Goal: Task Accomplishment & Management: Use online tool/utility

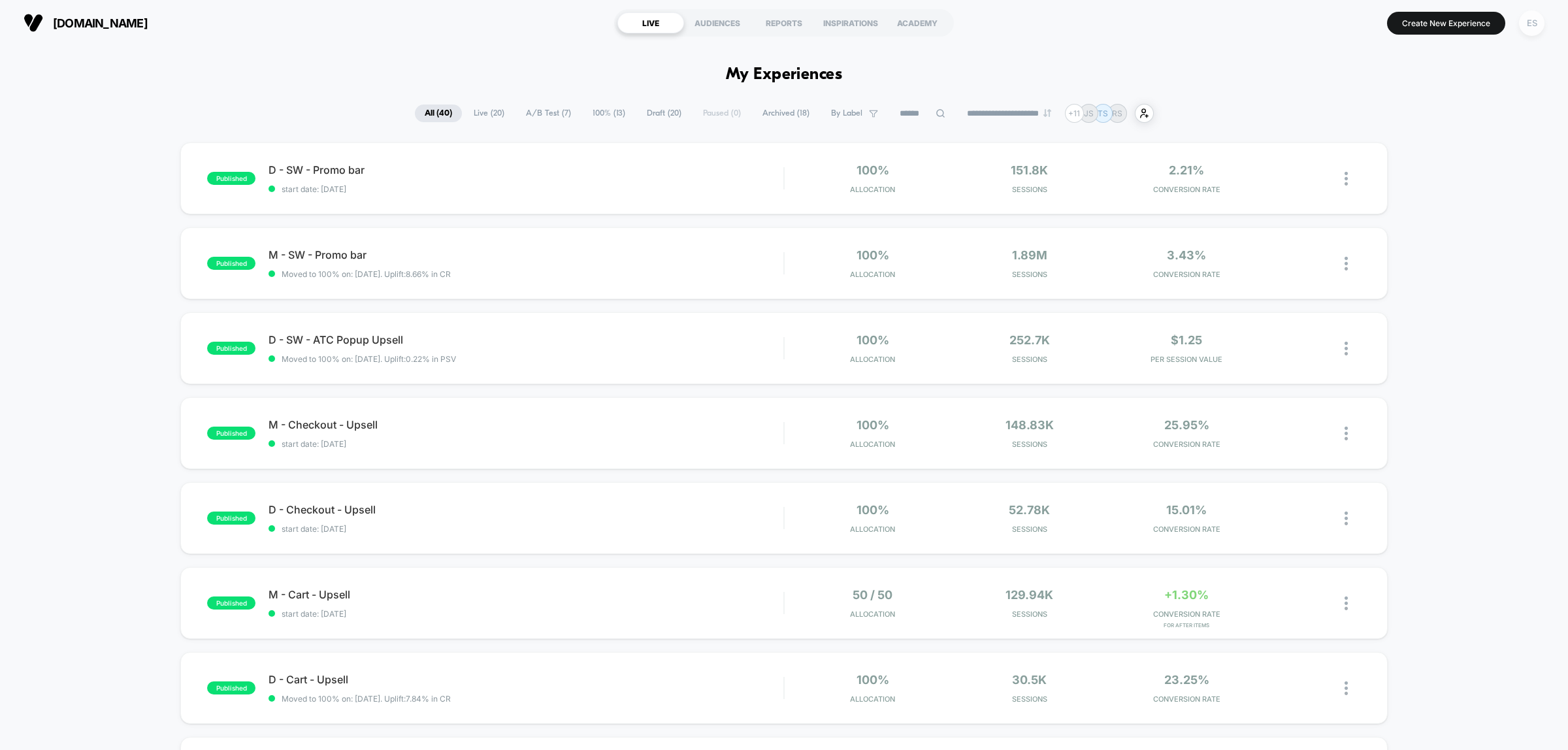
click at [1522, 25] on div "ES" at bounding box center [1531, 23] width 25 height 25
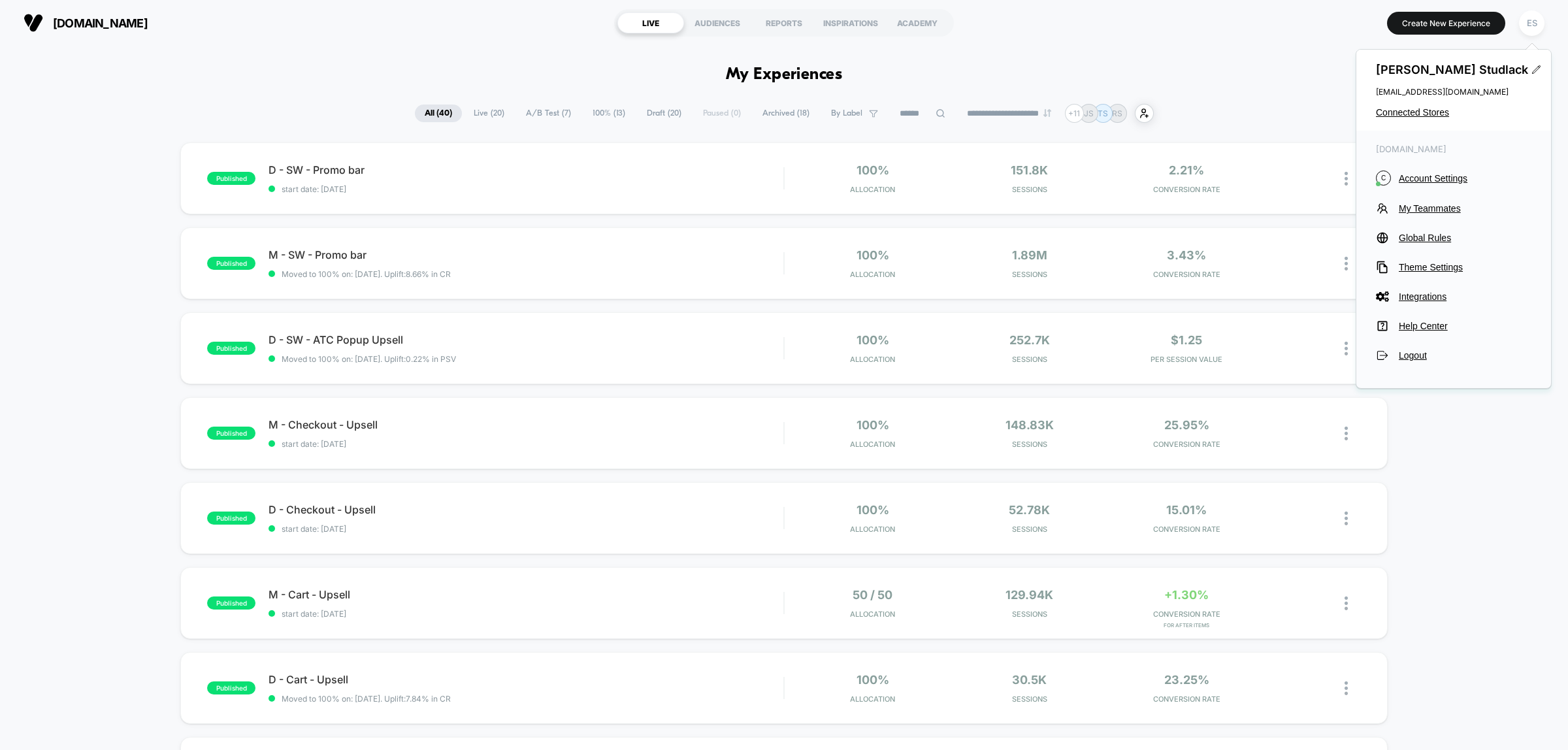
click at [1429, 118] on div "[PERSON_NAME] [EMAIL_ADDRESS][DOMAIN_NAME] Connected Stores" at bounding box center [1453, 90] width 195 height 81
click at [1429, 113] on span "Connected Stores" at bounding box center [1453, 112] width 155 height 11
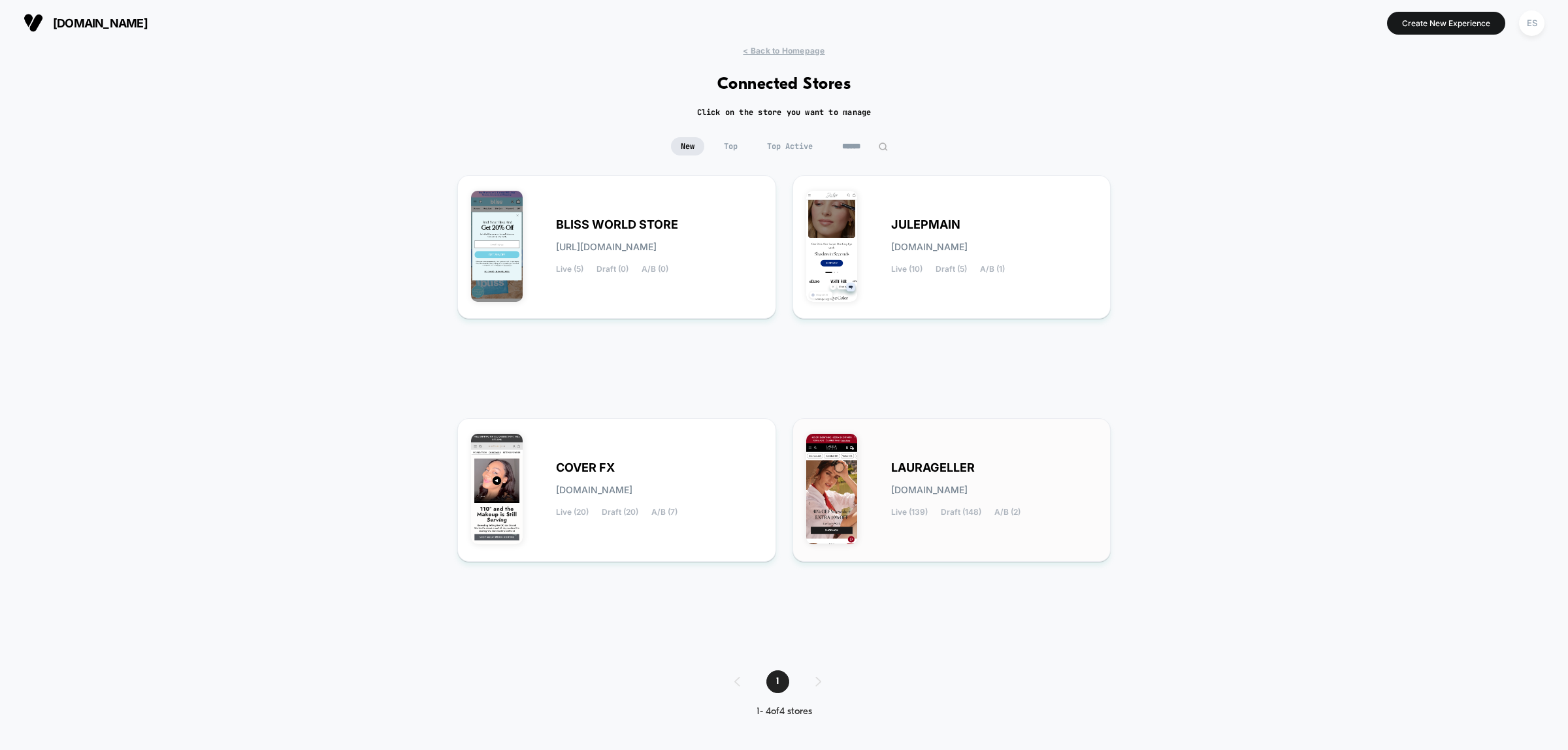
click at [925, 465] on span "LAURAGELLER" at bounding box center [932, 467] width 84 height 9
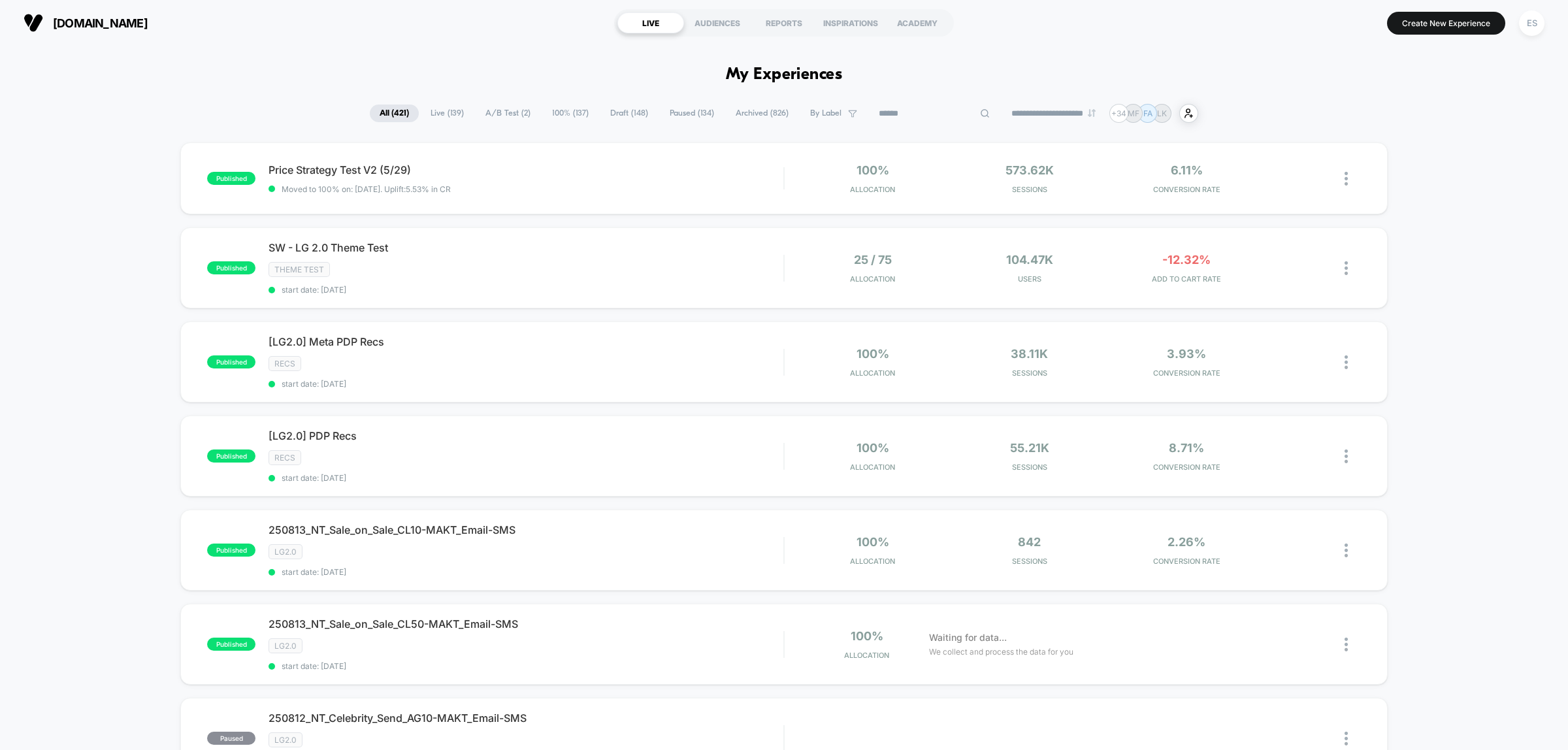
click at [917, 115] on input at bounding box center [934, 114] width 131 height 15
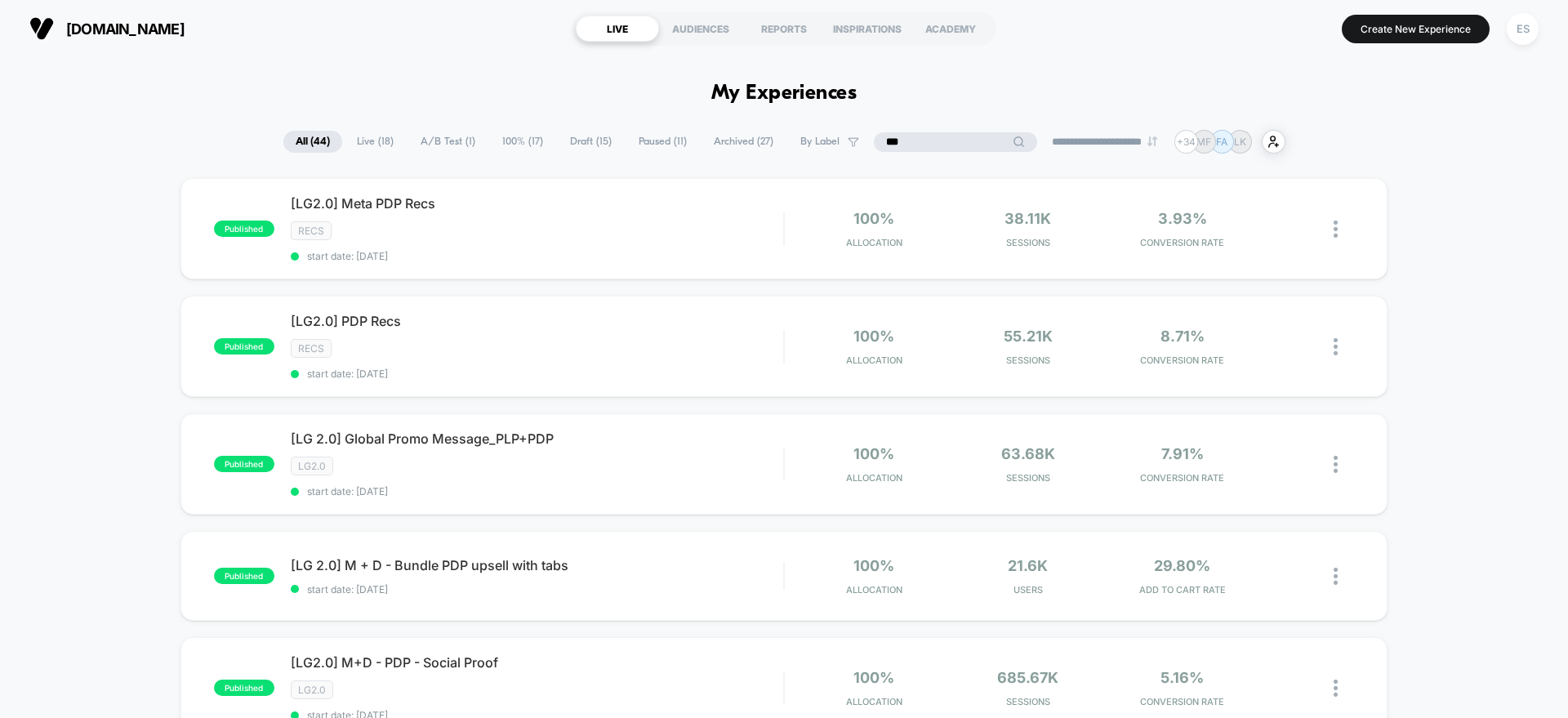
type input "***"
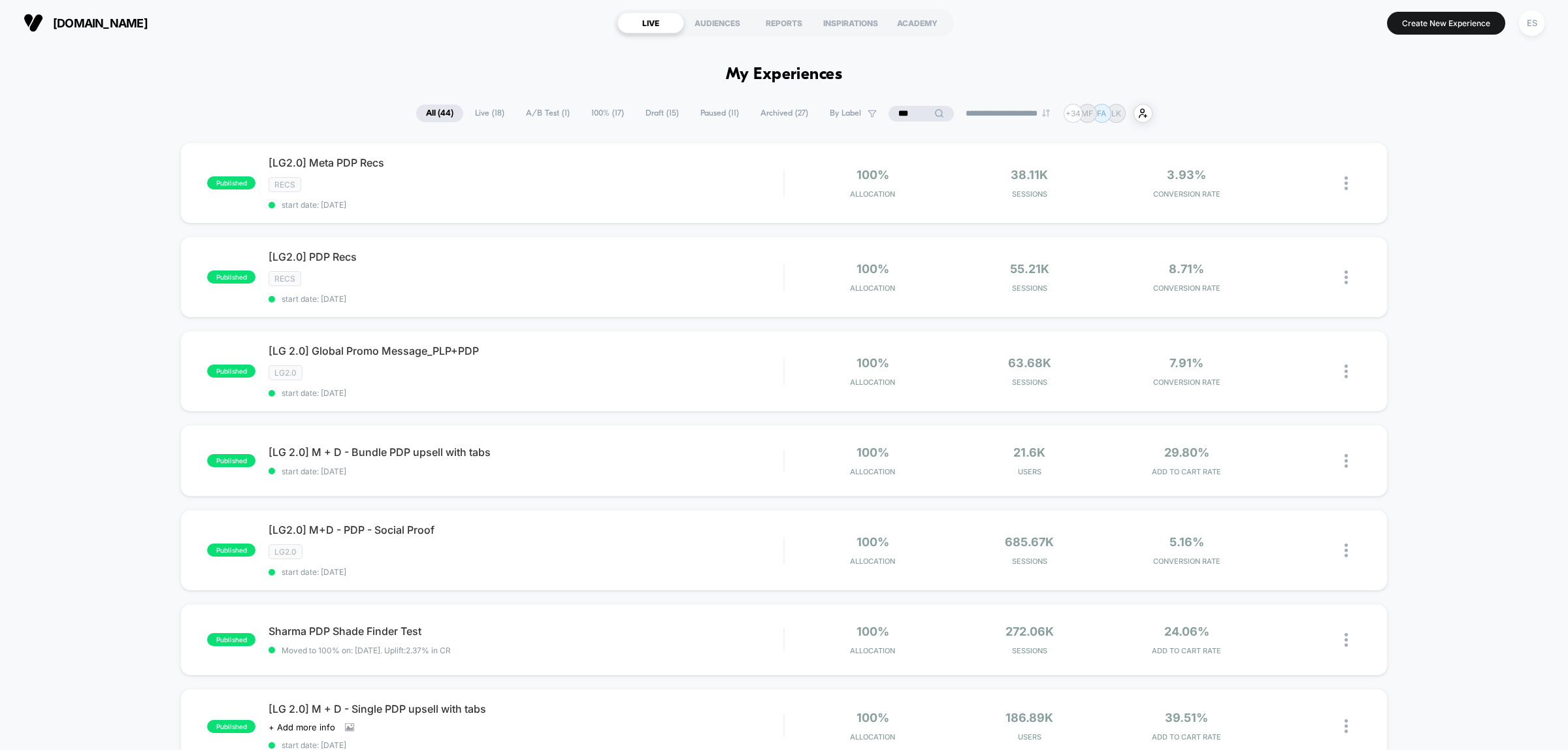
click at [89, 191] on div "published [LG2.0] Meta PDP Recs recs start date: [DATE] 100% Allocation 38.11k …" at bounding box center [784, 699] width 1568 height 1112
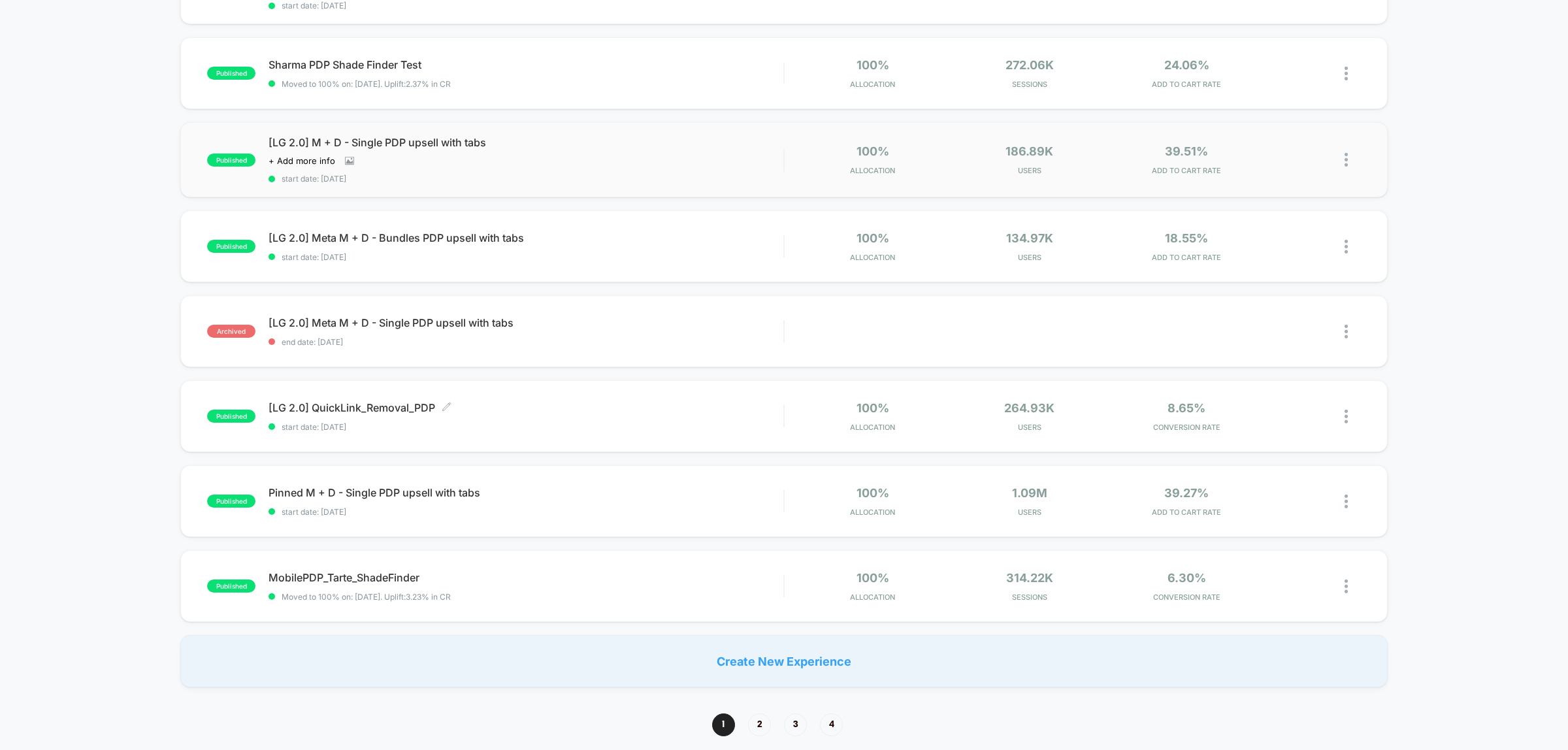
scroll to position [572, 0]
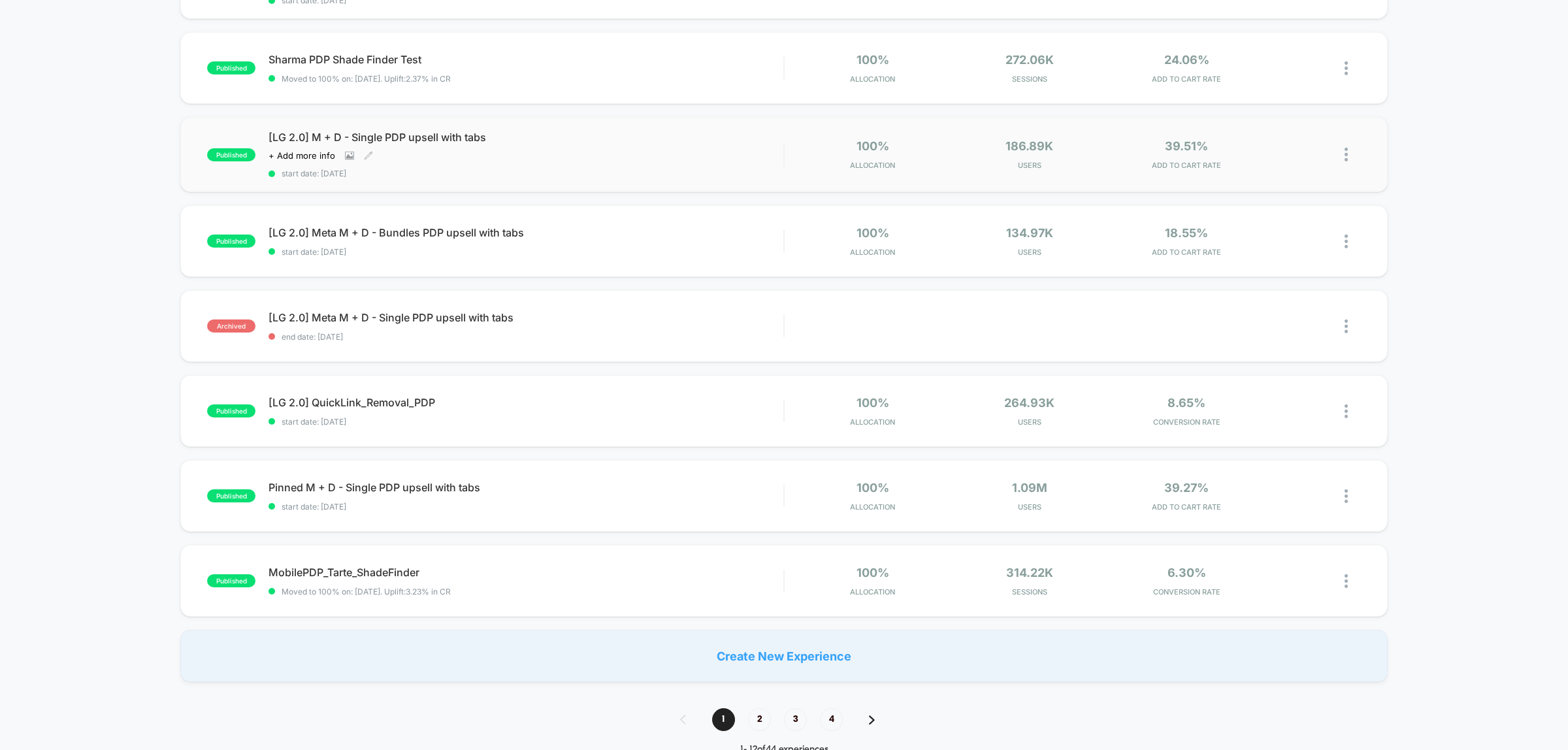
click at [388, 131] on span "[LG 2.0] M + D - Single PDP upsell with tabs" at bounding box center [525, 137] width 515 height 13
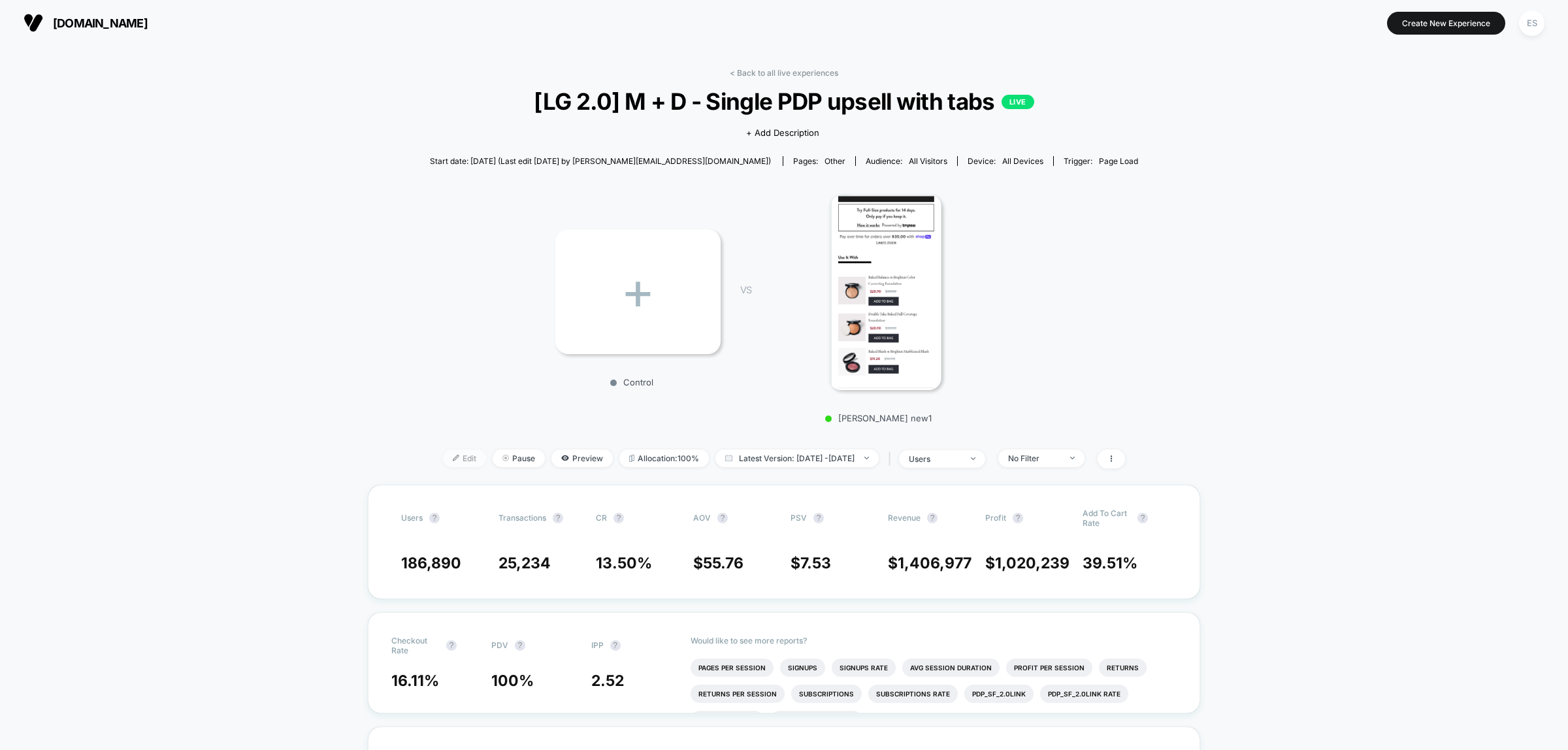
click at [443, 455] on span "Edit" at bounding box center [464, 458] width 43 height 18
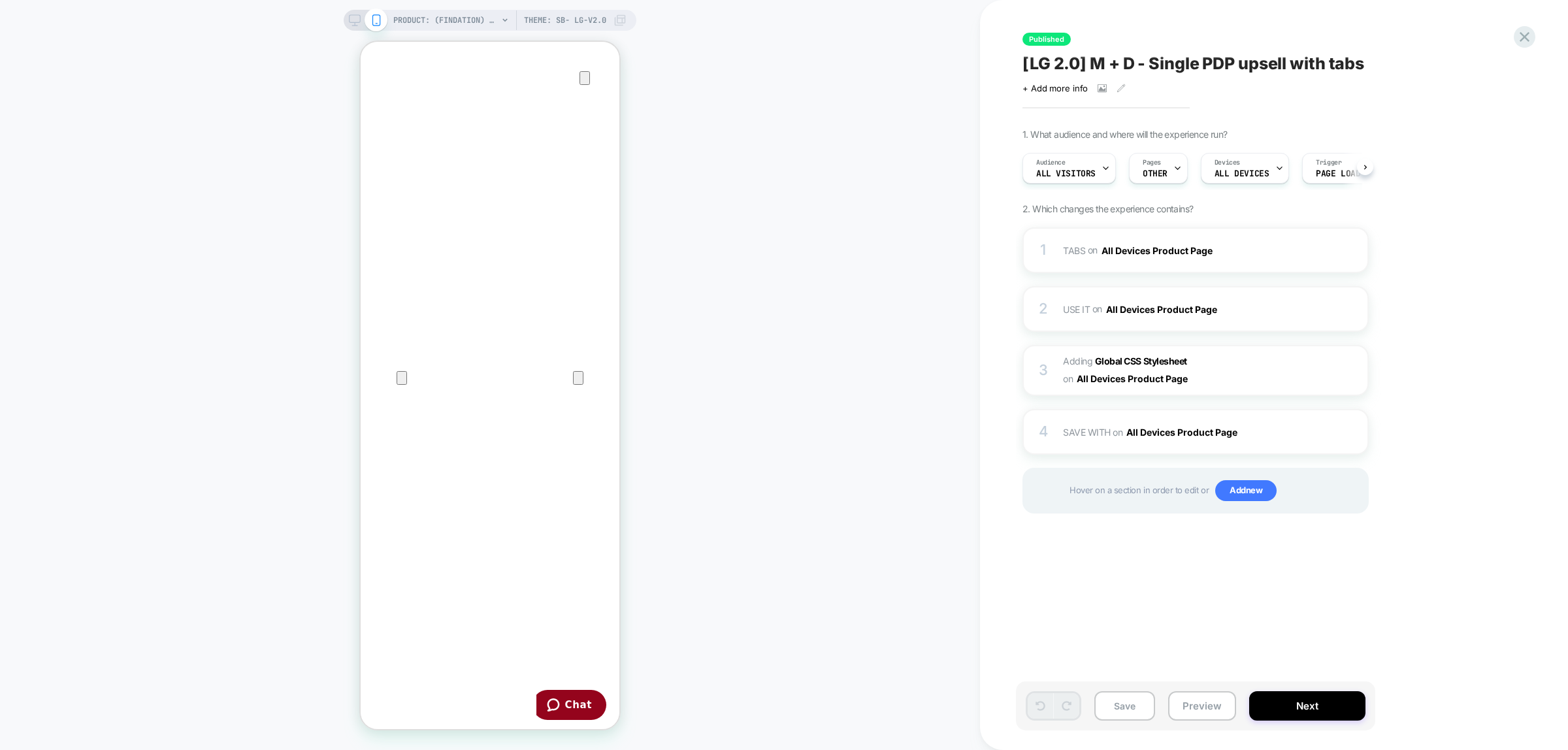
scroll to position [0, 1]
click at [1044, 308] on div "2" at bounding box center [1043, 309] width 13 height 26
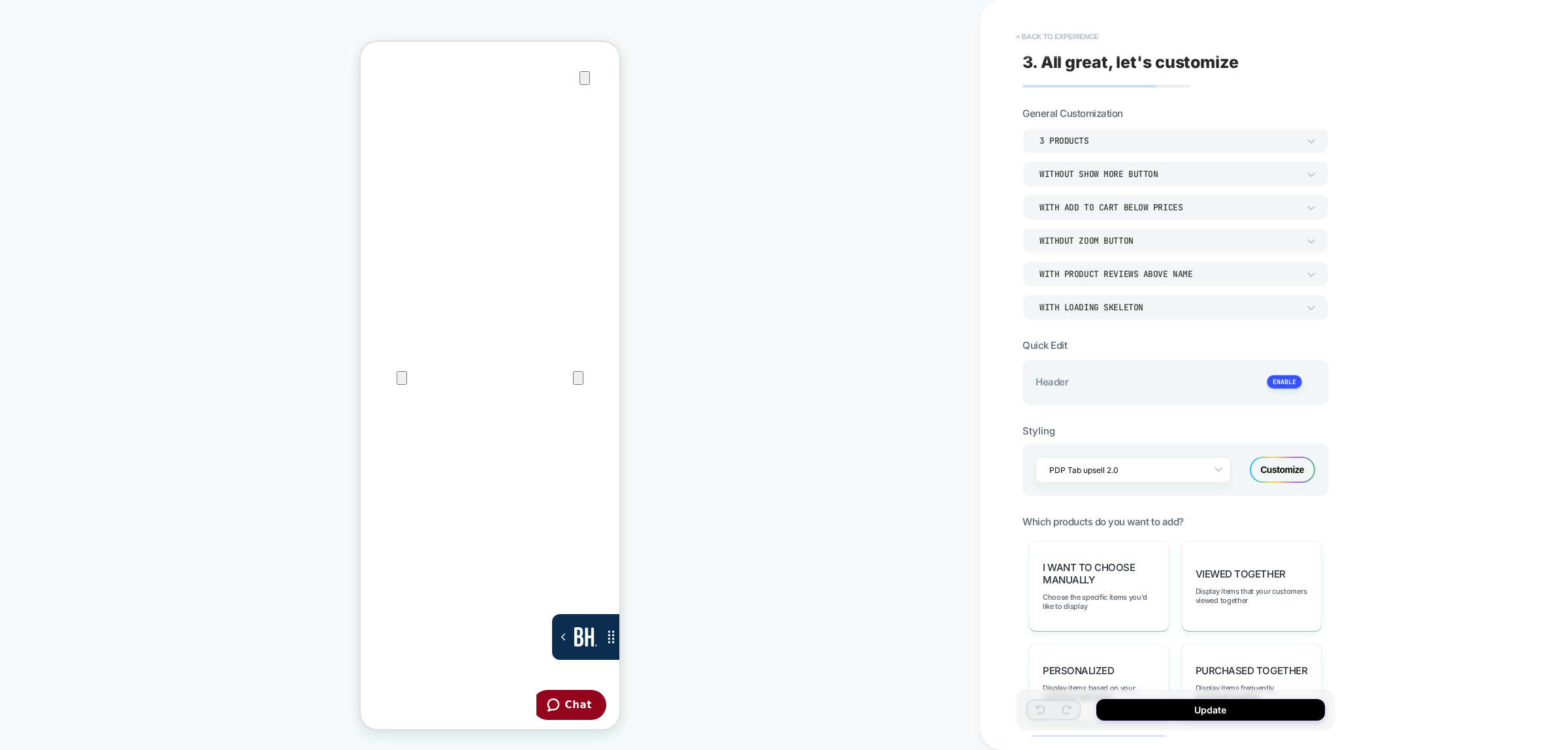
click at [1027, 39] on button "< Back to experience" at bounding box center [1057, 37] width 96 height 21
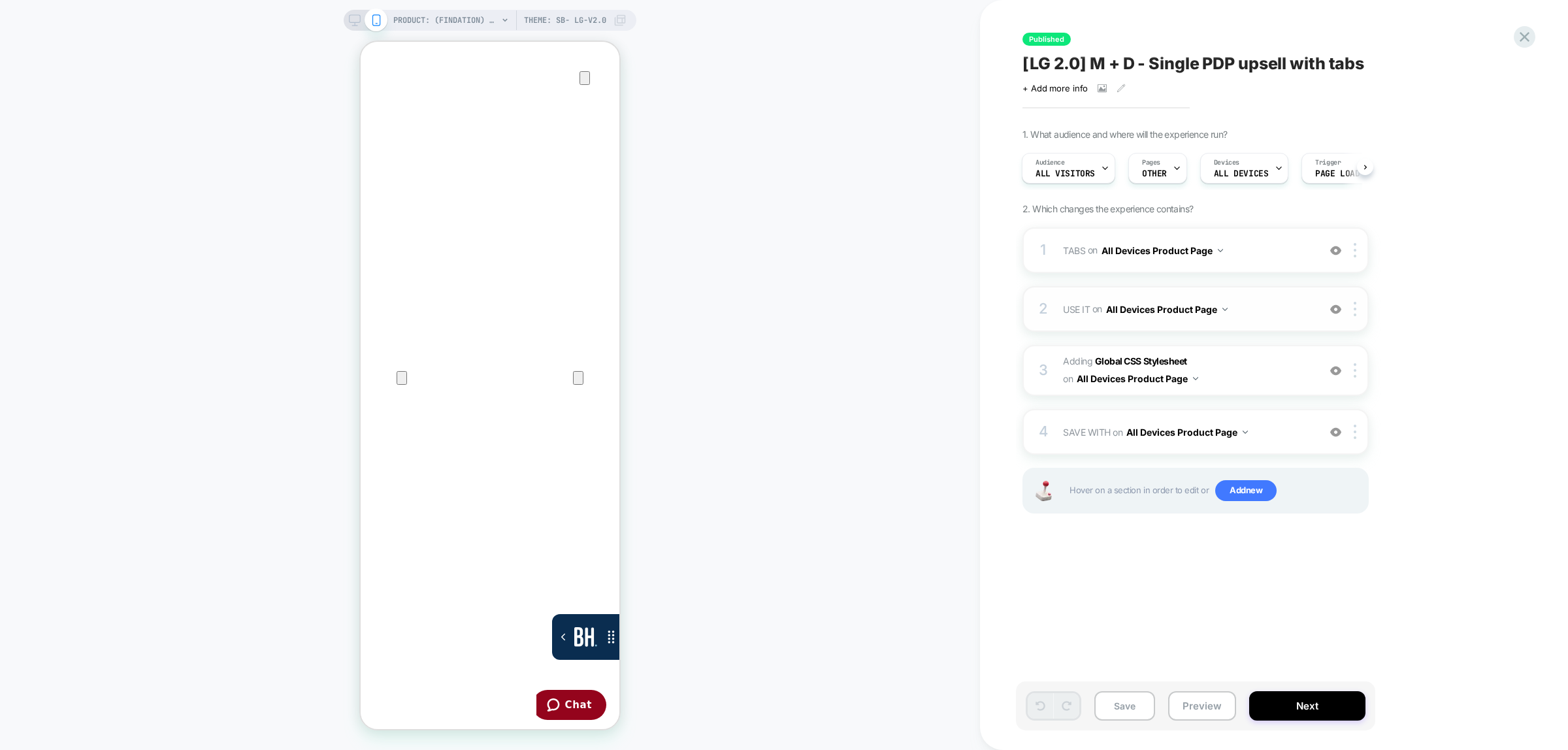
click at [1050, 317] on div "2 USE IT Replacing Blocks List WITH #use-it-wrapper-vsly-LG-2-0 on All Devices …" at bounding box center [1195, 309] width 346 height 46
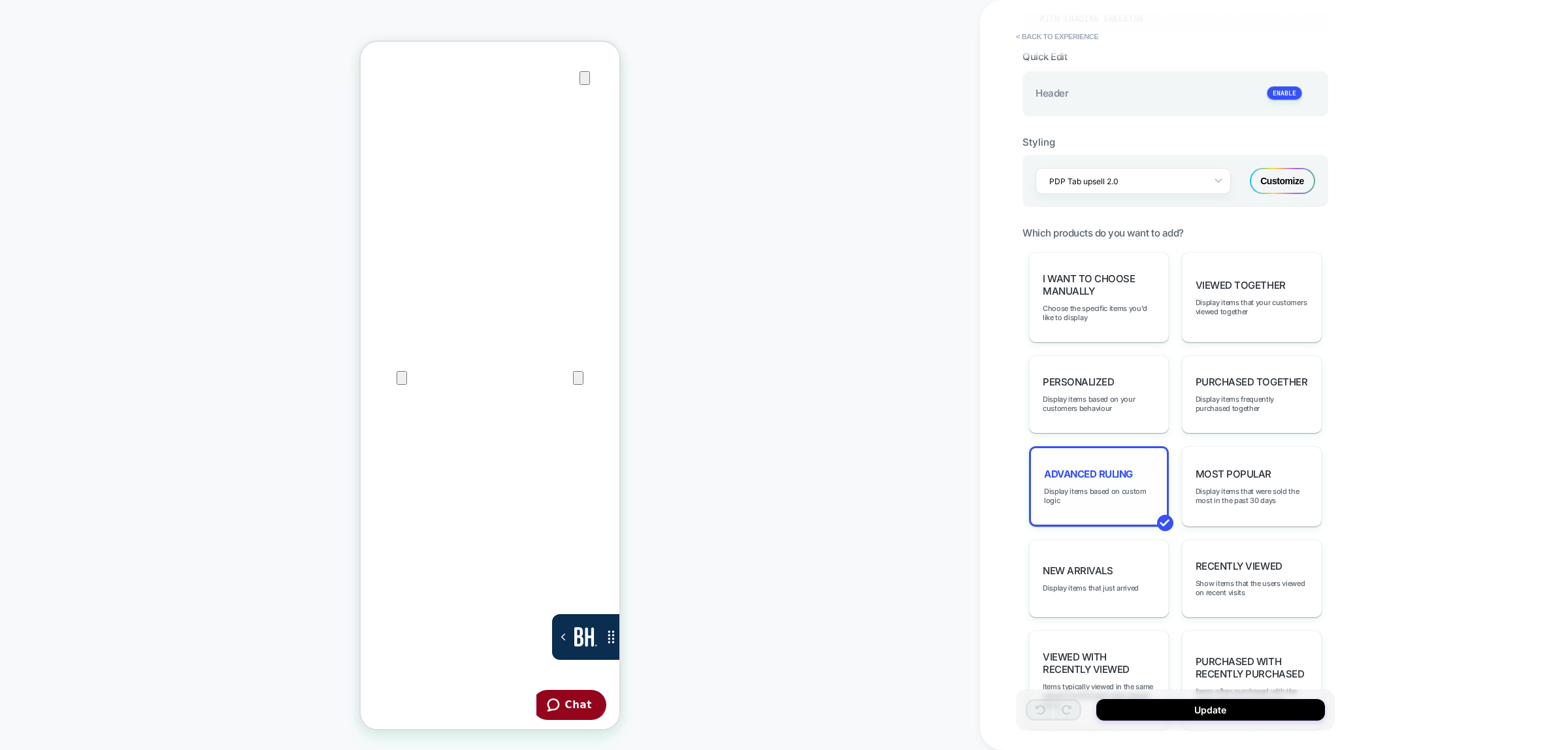
scroll to position [327, 0]
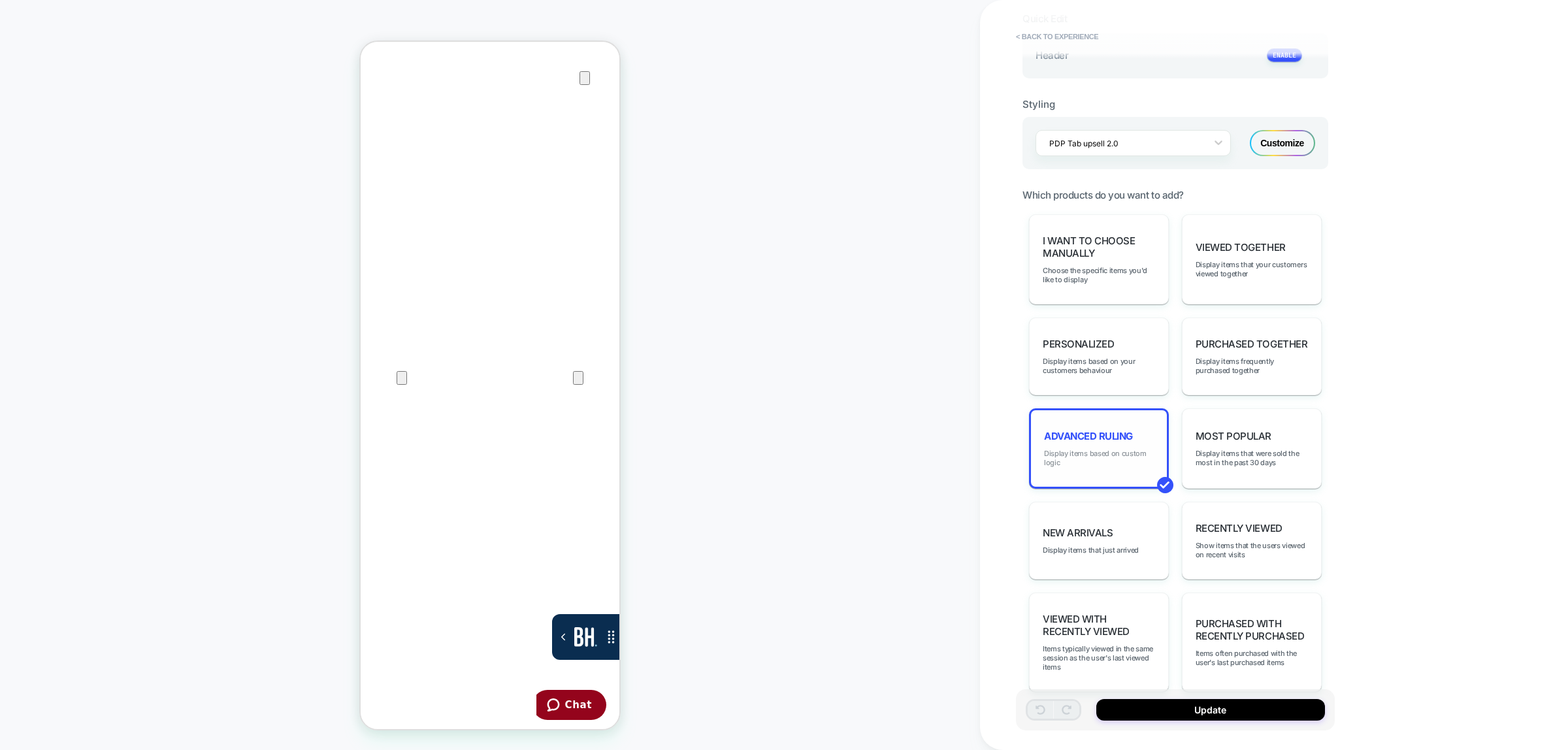
click at [1104, 453] on span "Display items based on custom logic" at bounding box center [1099, 458] width 110 height 18
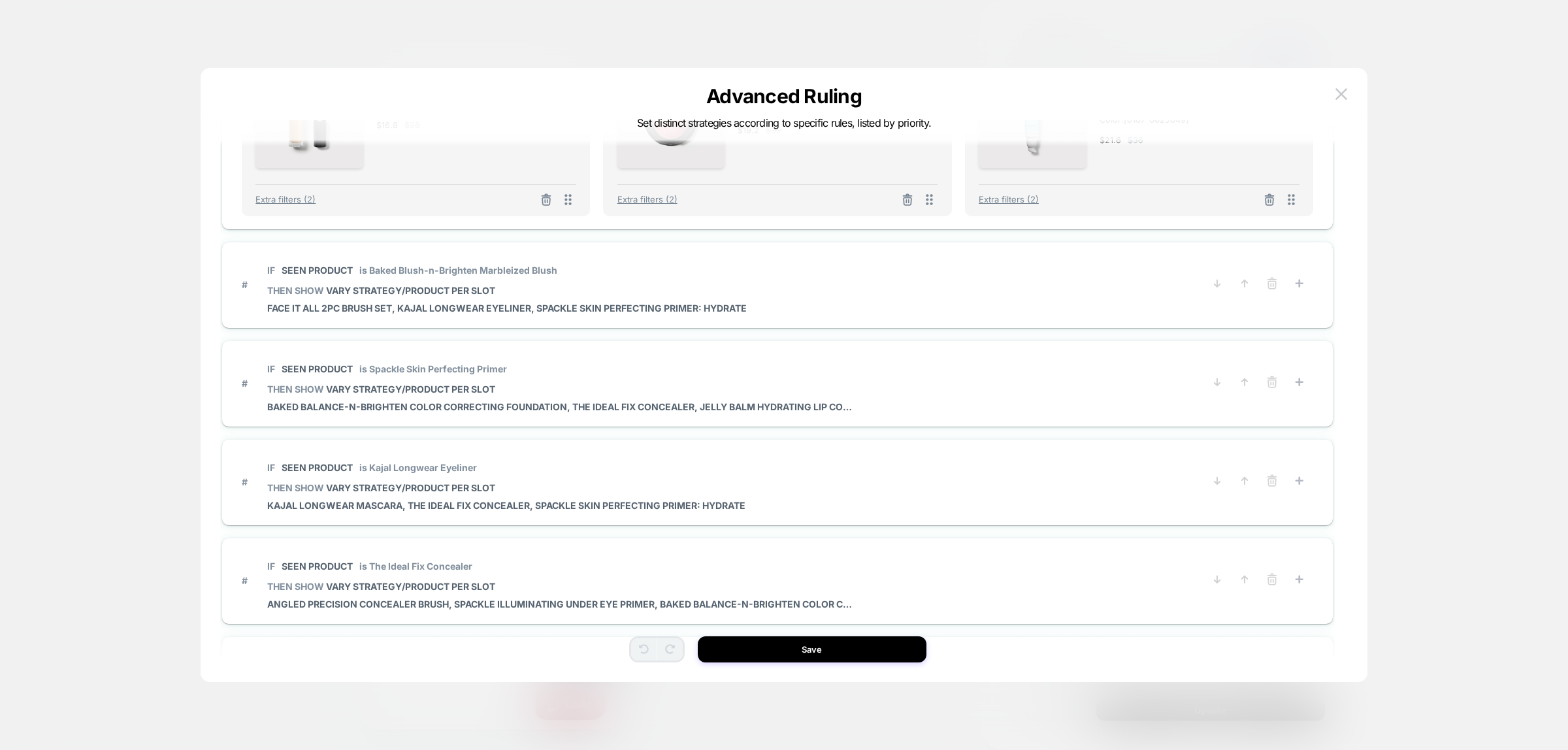
scroll to position [572, 0]
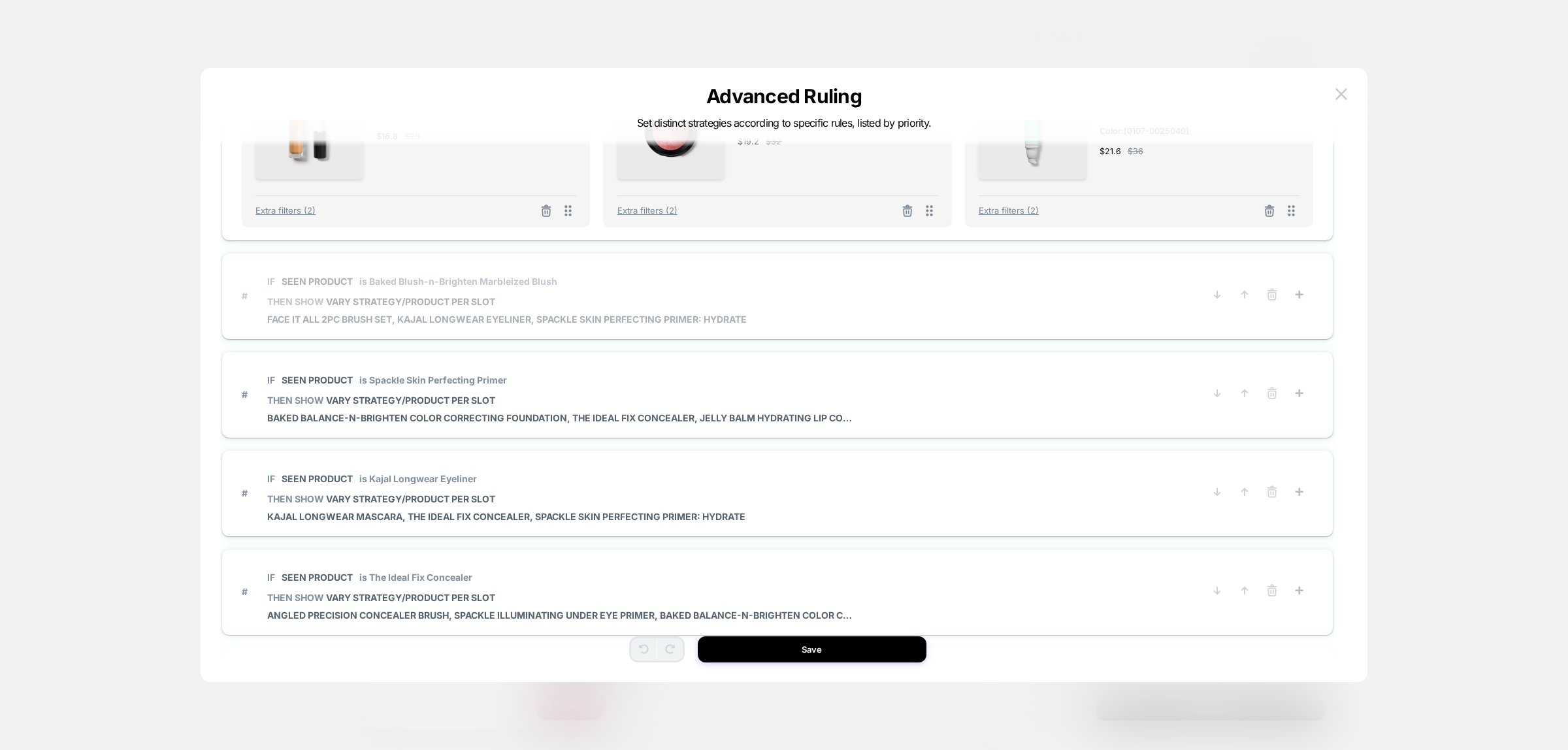
click at [452, 282] on span "is Baked Blush-n-Brighten Marbleized Blush" at bounding box center [458, 281] width 198 height 11
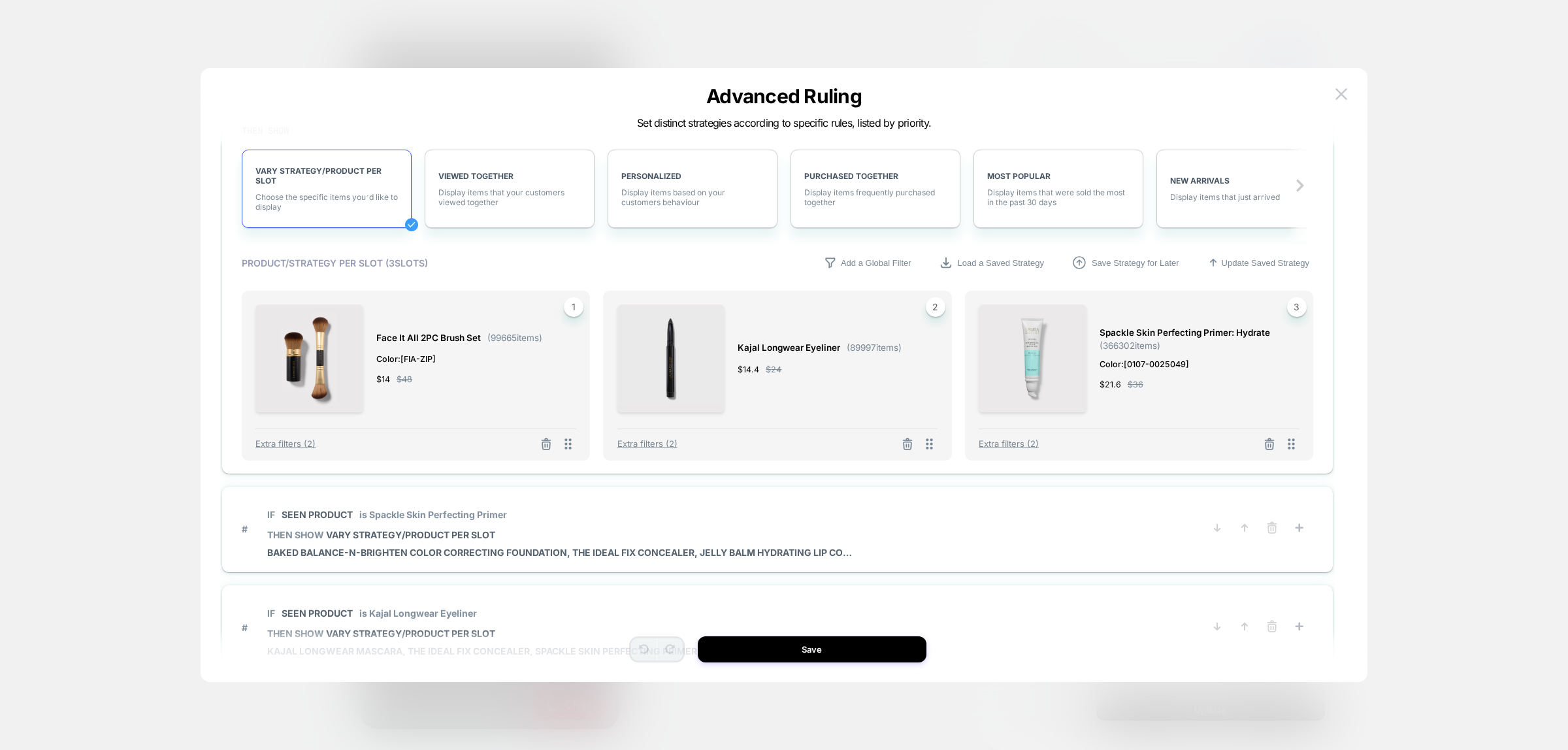
scroll to position [408, 0]
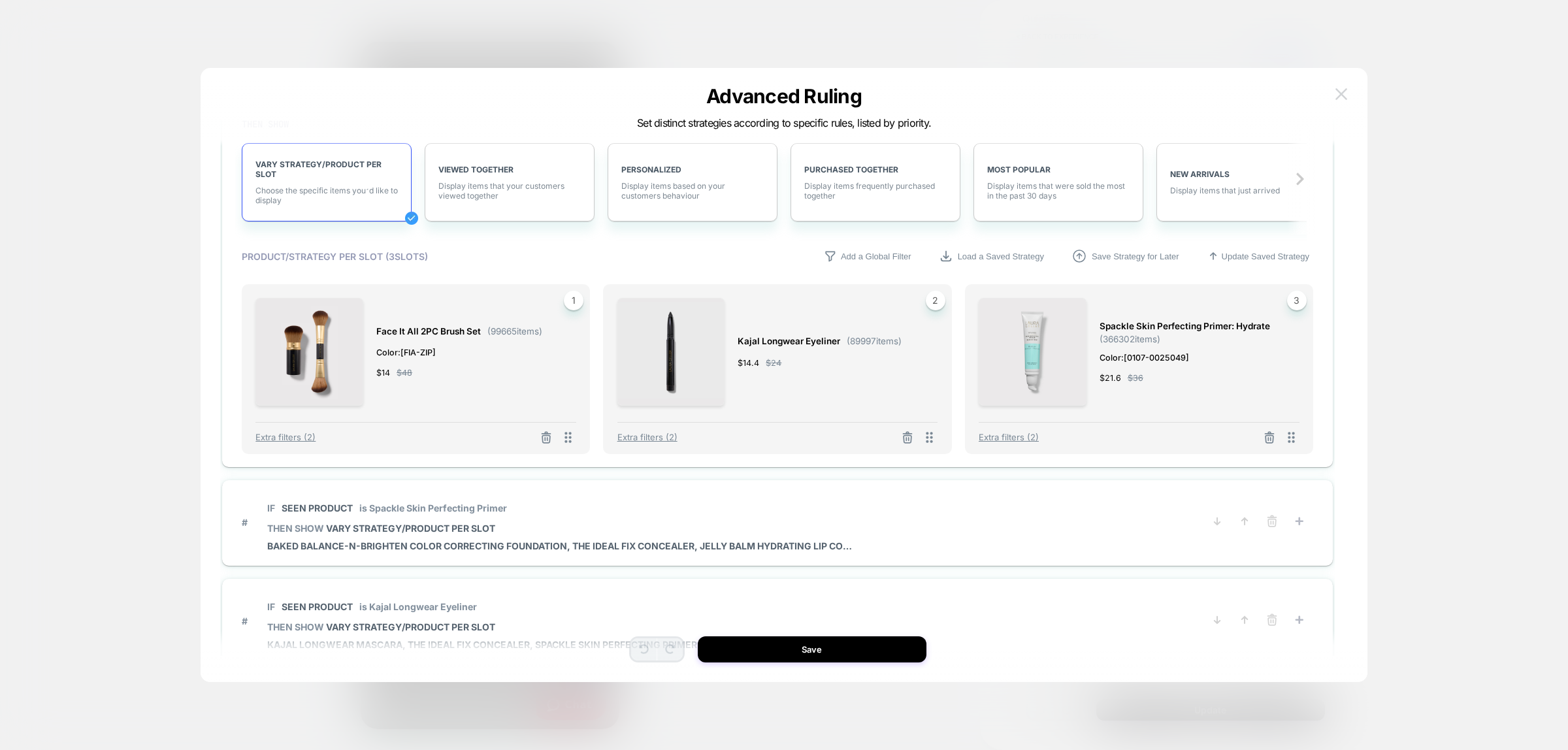
click at [1331, 91] on button at bounding box center [1341, 94] width 20 height 20
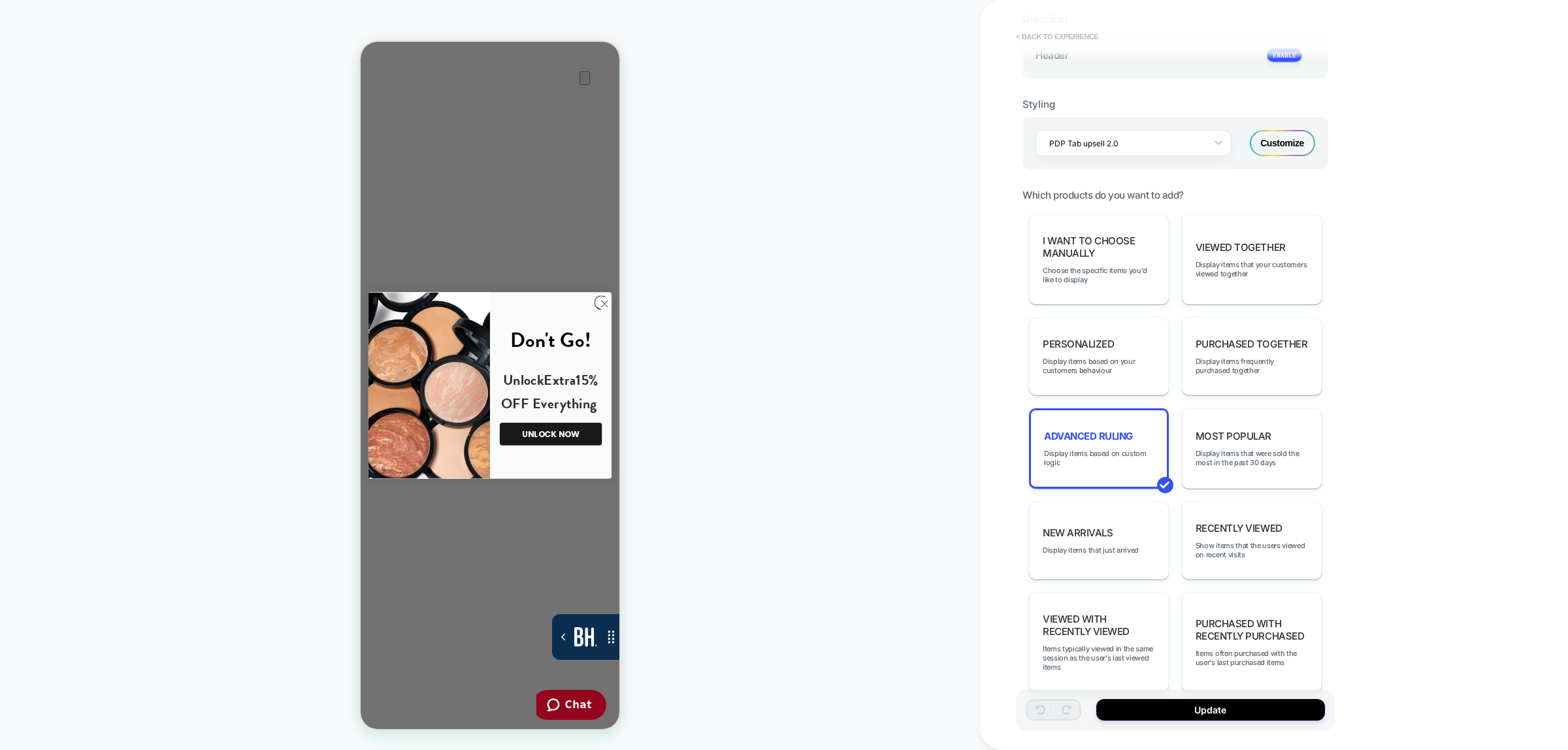
click at [1043, 37] on button "< Back to experience" at bounding box center [1057, 37] width 96 height 21
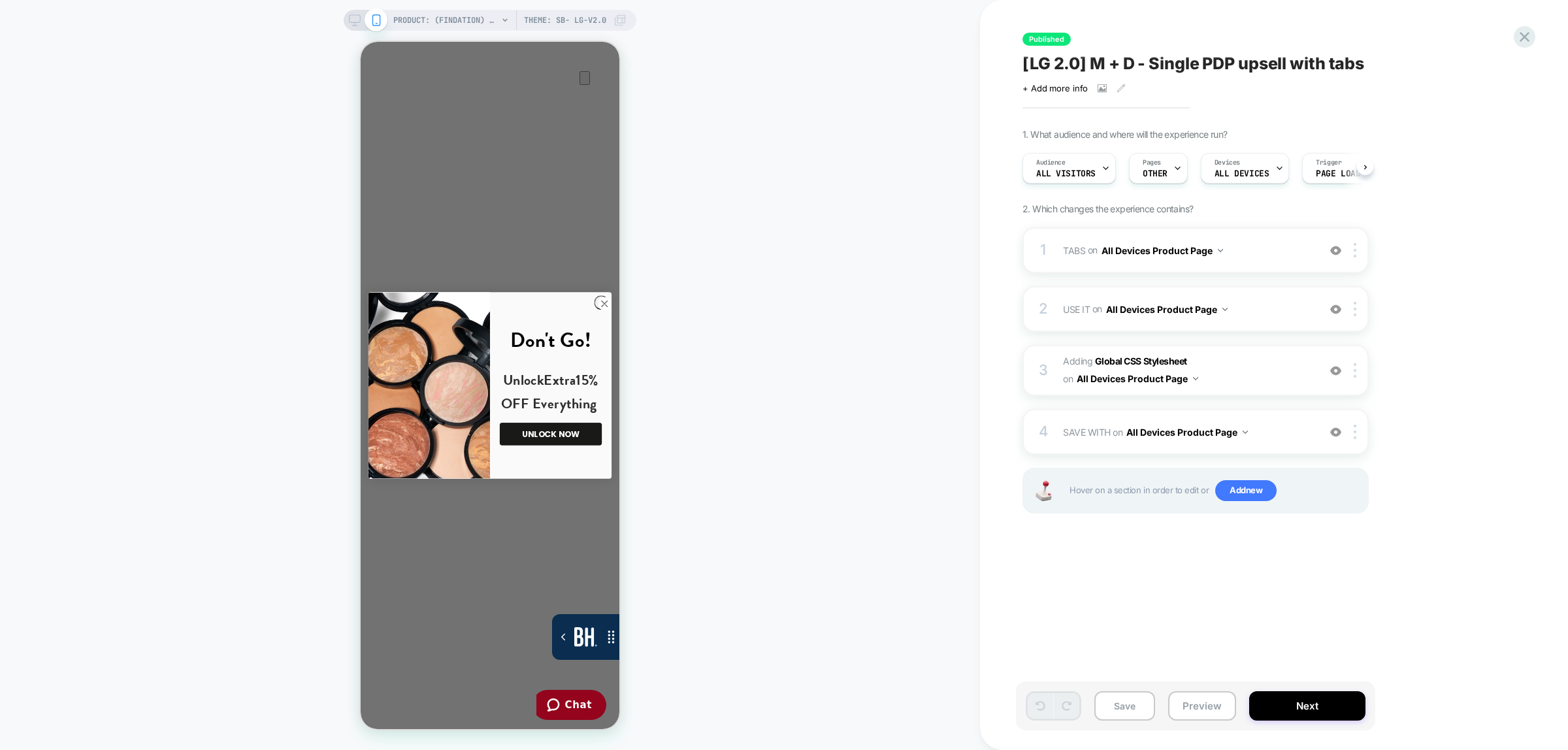
scroll to position [0, 1]
click at [1525, 39] on icon at bounding box center [1524, 37] width 18 height 18
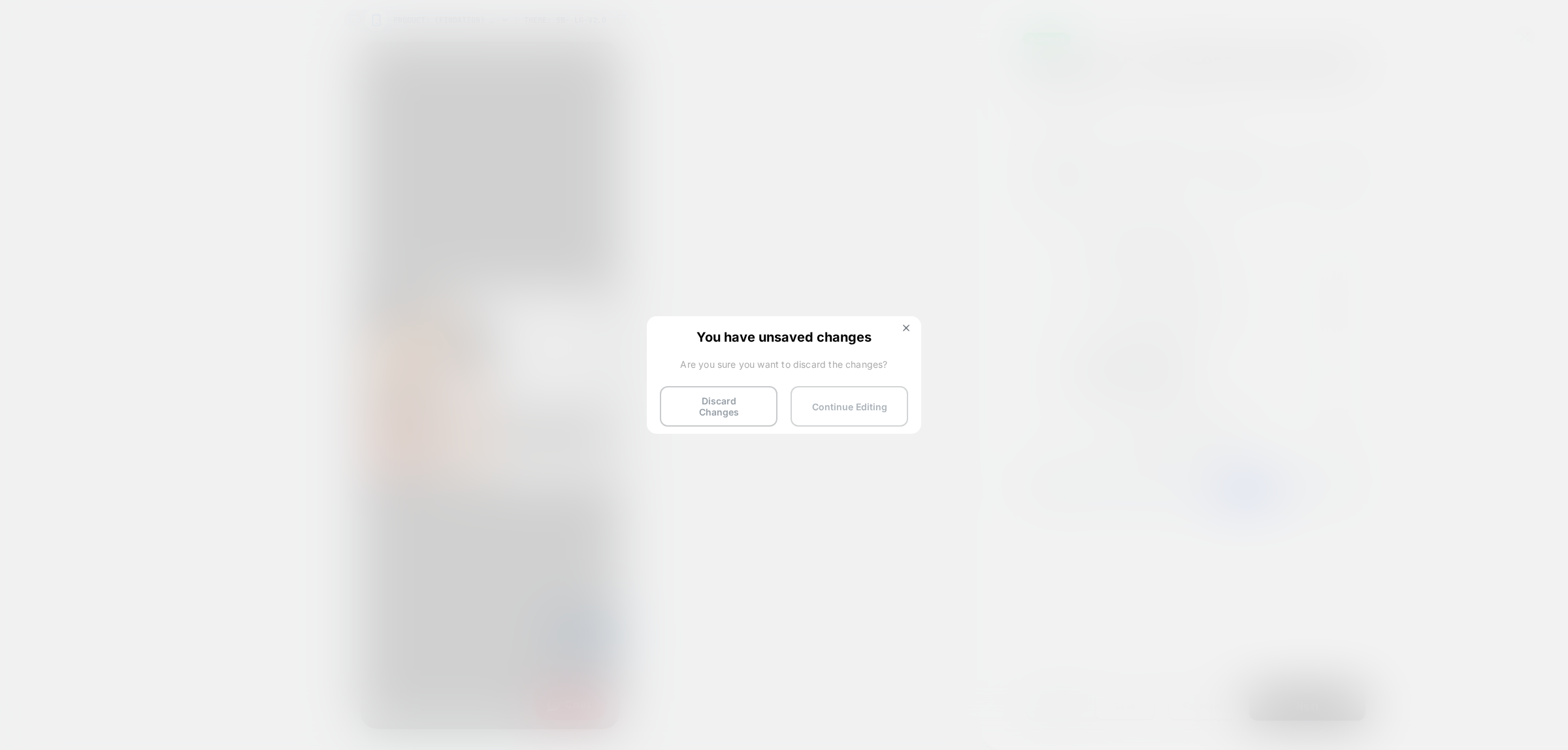
click at [828, 394] on button "Continue Editing" at bounding box center [849, 407] width 117 height 41
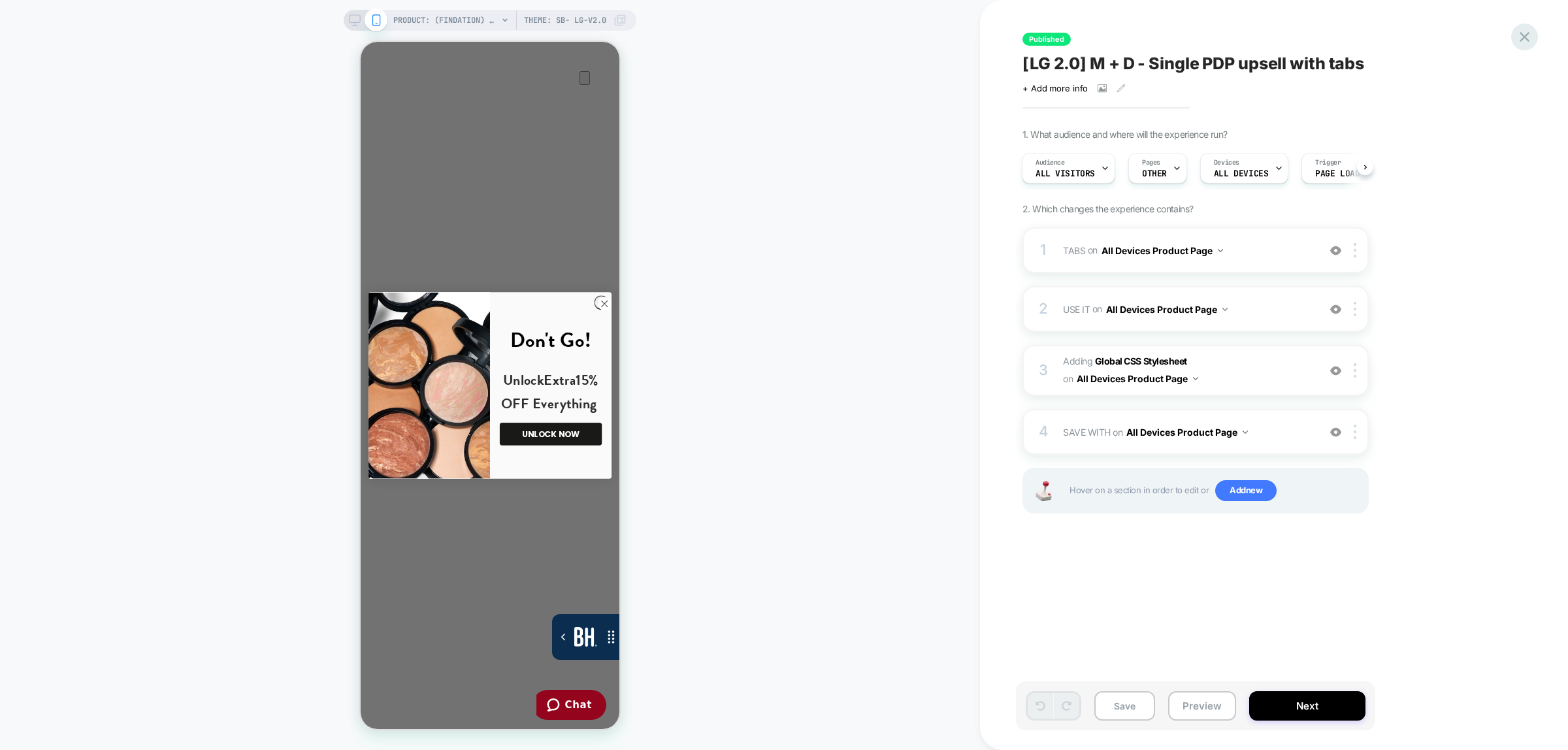
click at [1523, 38] on icon at bounding box center [1524, 37] width 10 height 10
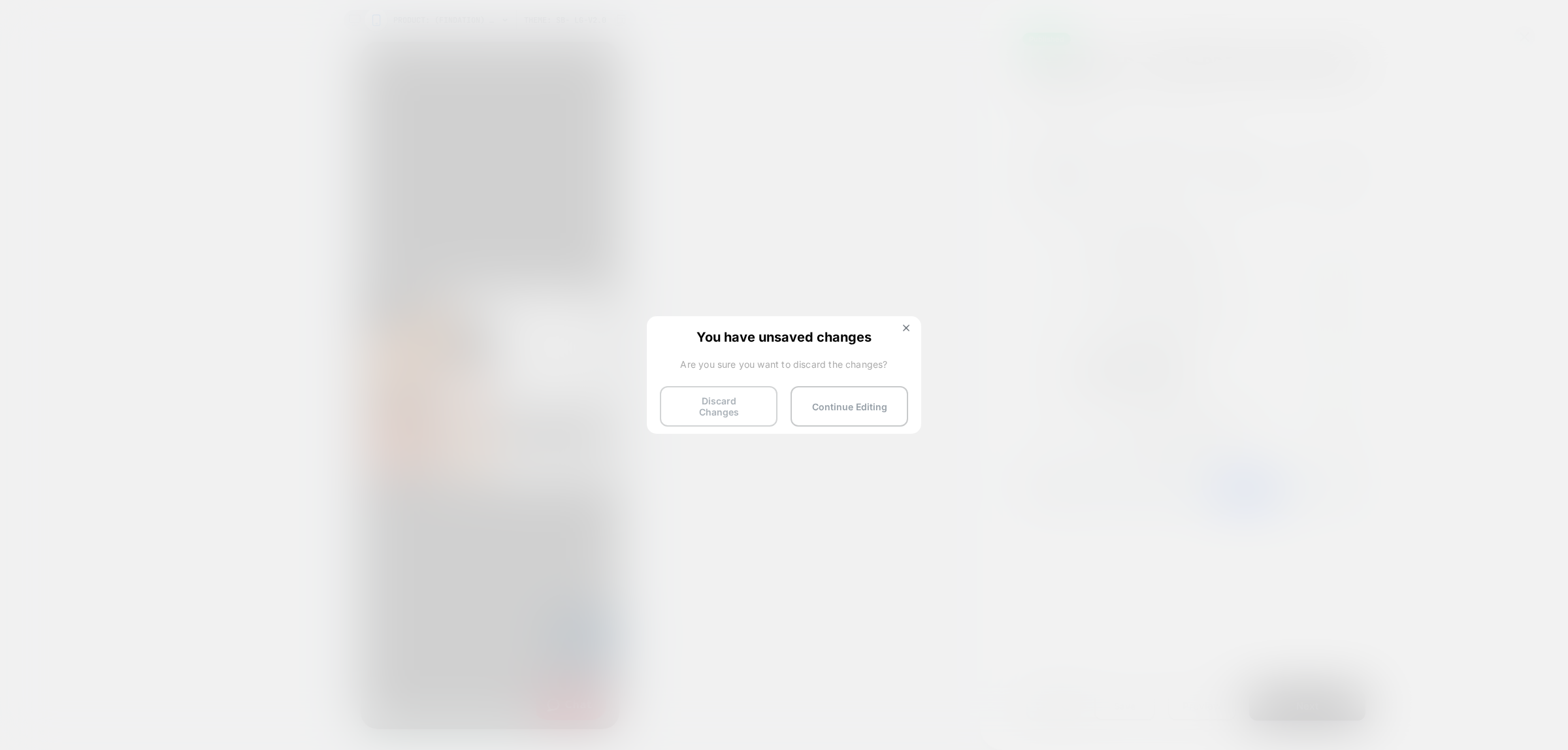
click at [757, 401] on button "Discard Changes" at bounding box center [718, 407] width 117 height 41
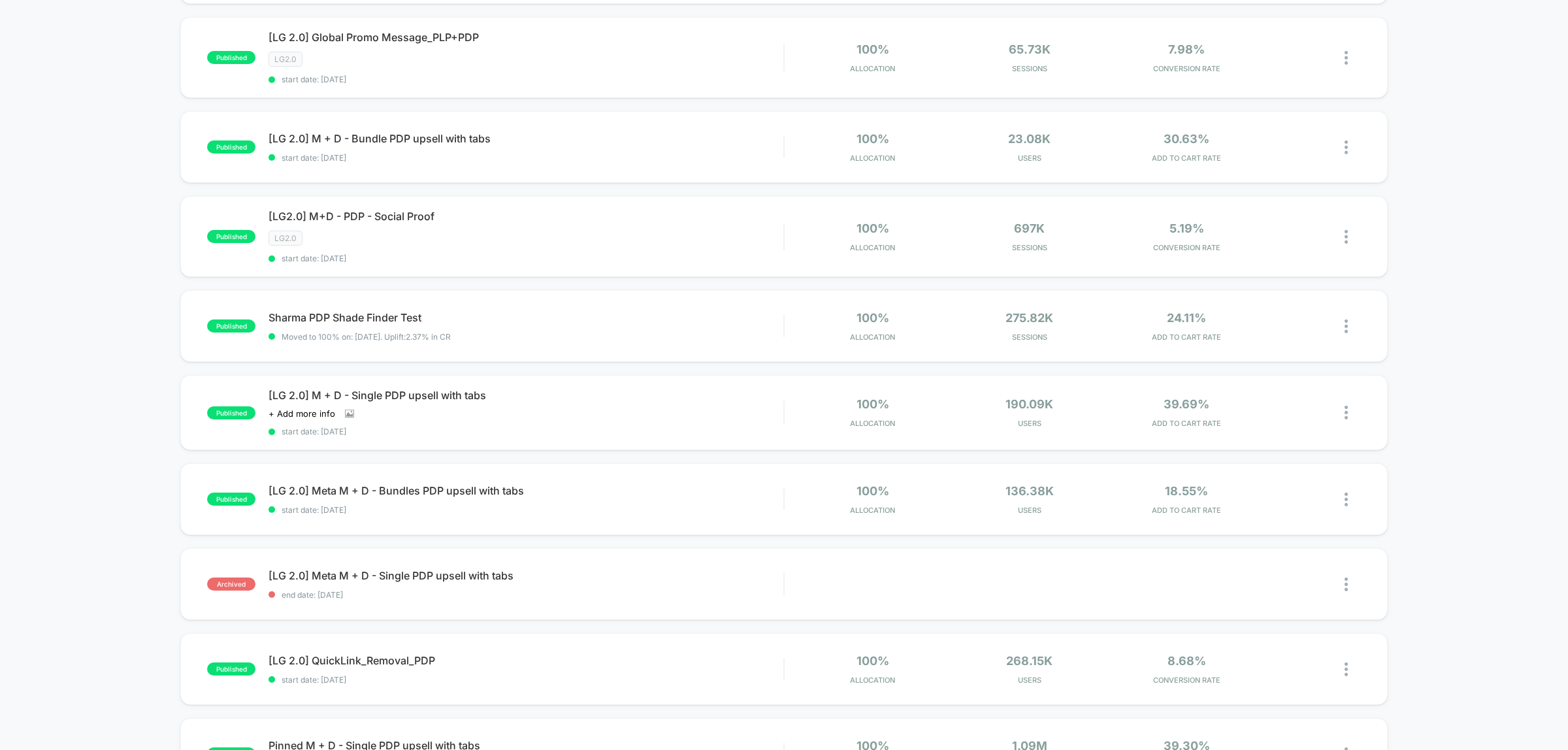
scroll to position [408, 0]
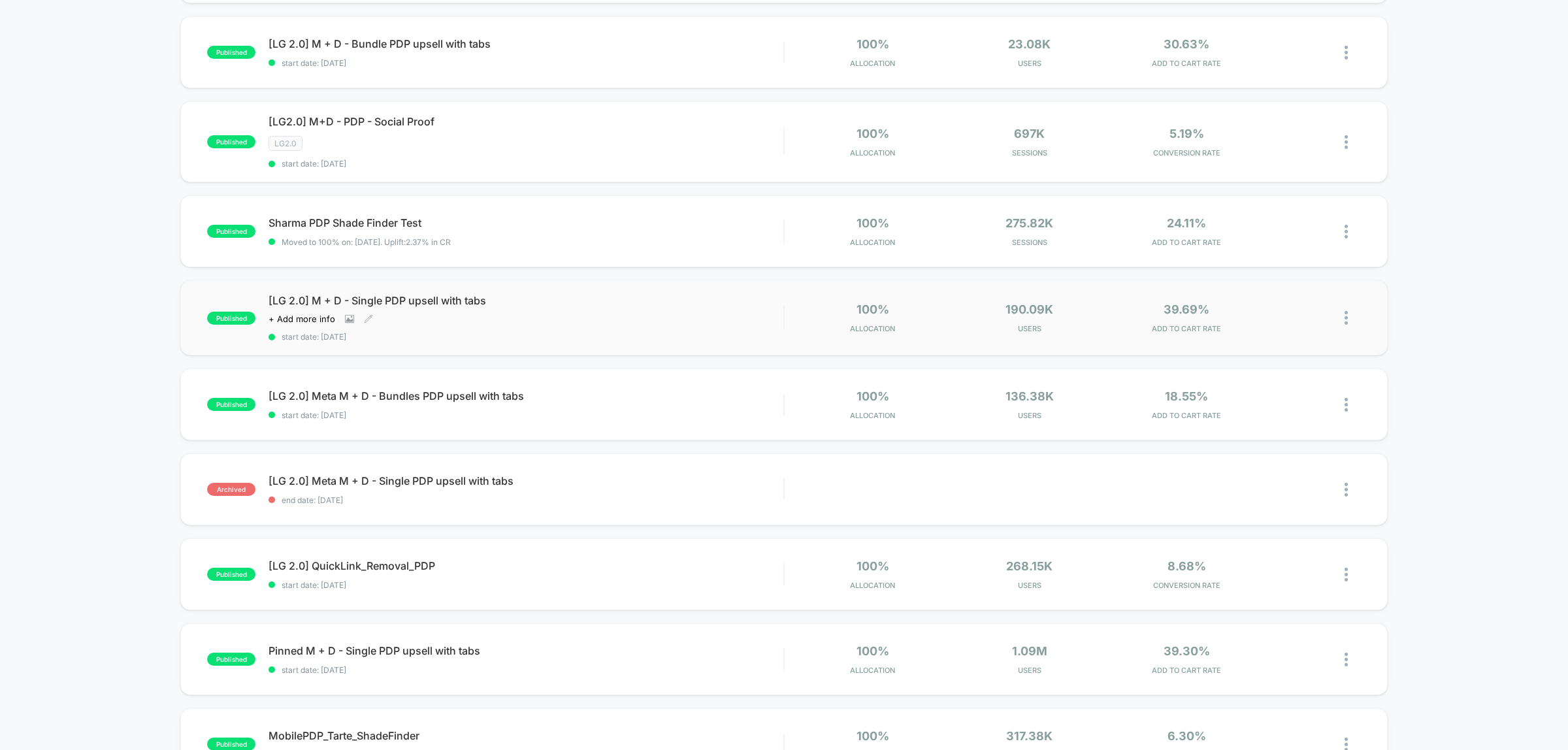
click at [365, 294] on span "[LG 2.0] M + D - Single PDP upsell with tabs" at bounding box center [525, 300] width 515 height 13
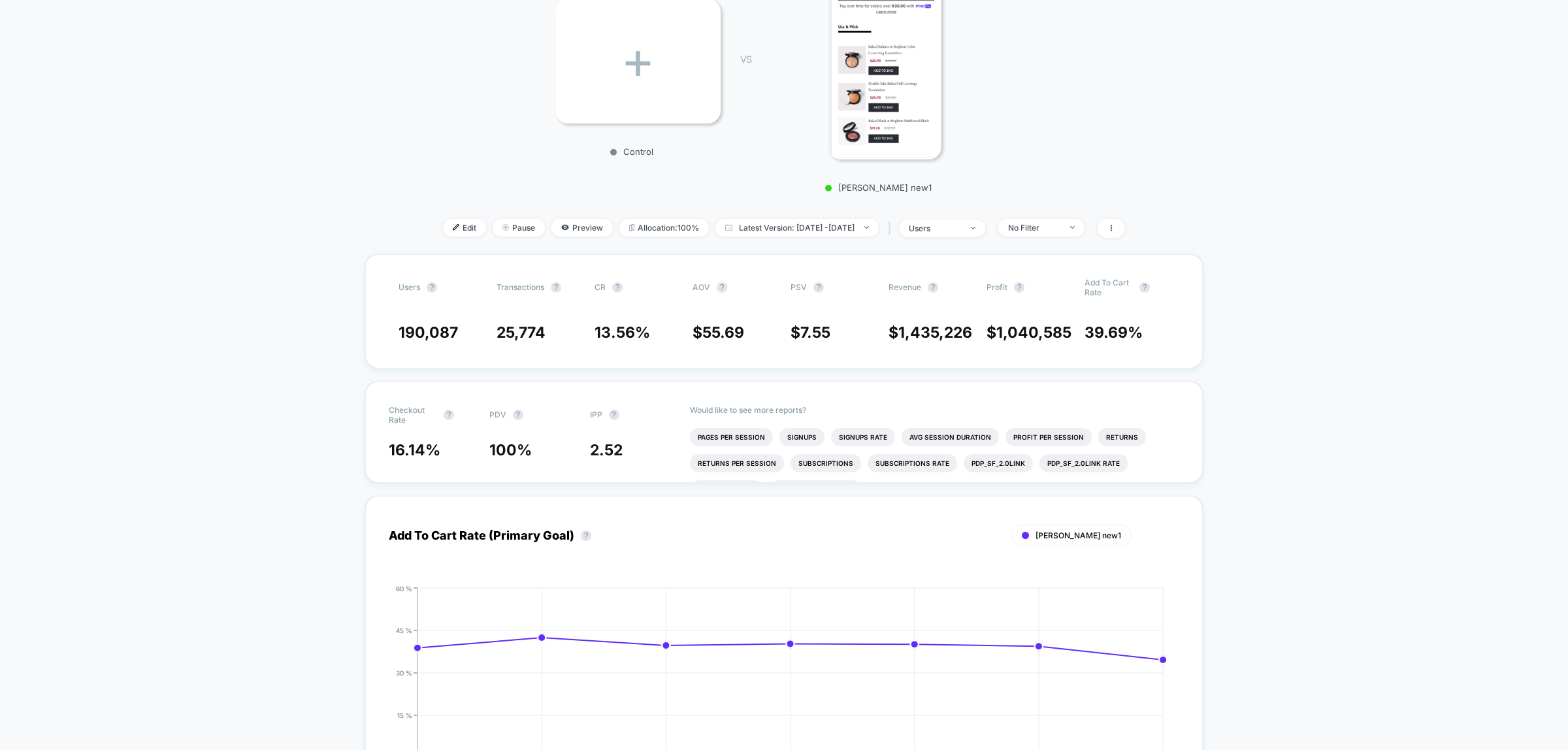
scroll to position [245, 0]
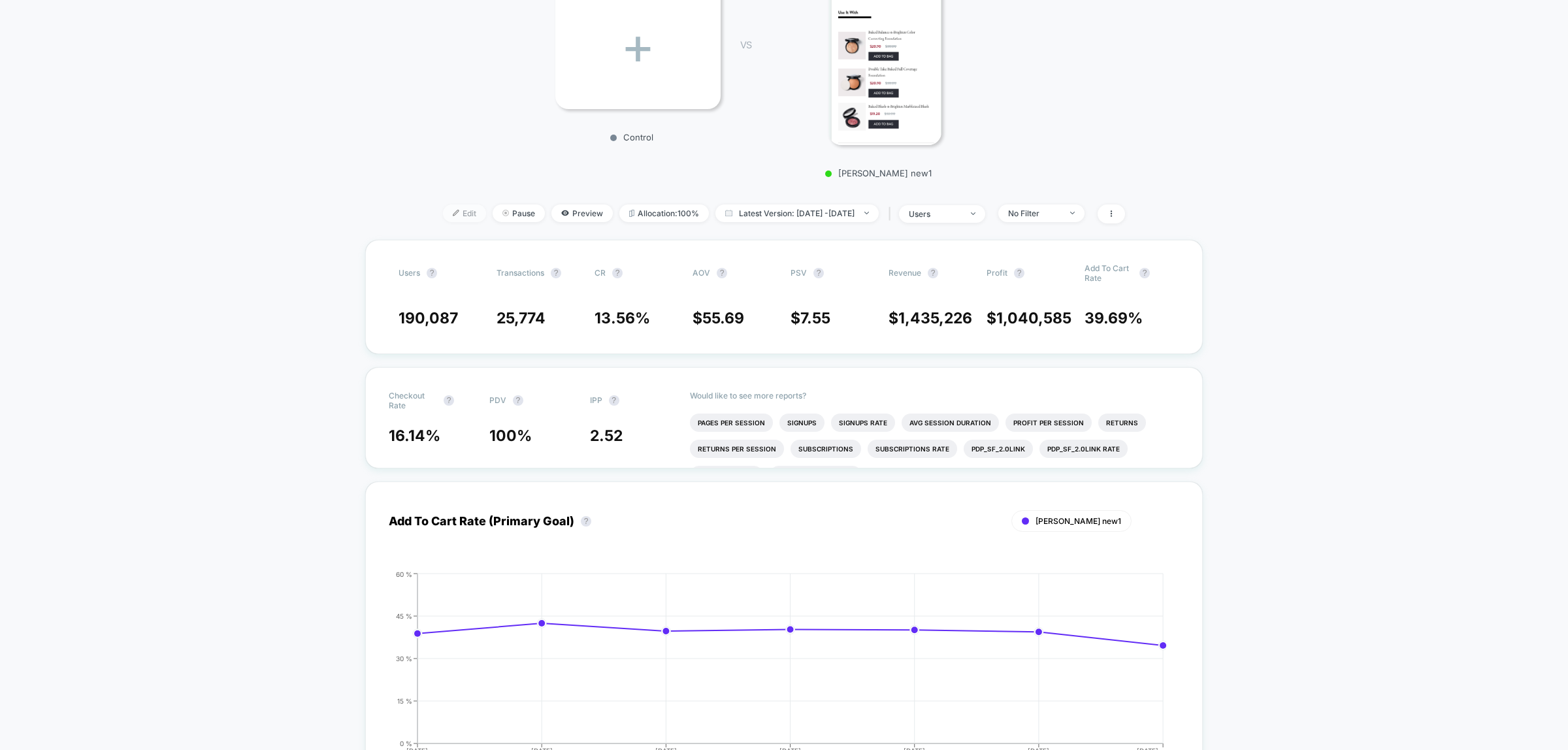
click at [443, 211] on span "Edit" at bounding box center [464, 213] width 43 height 18
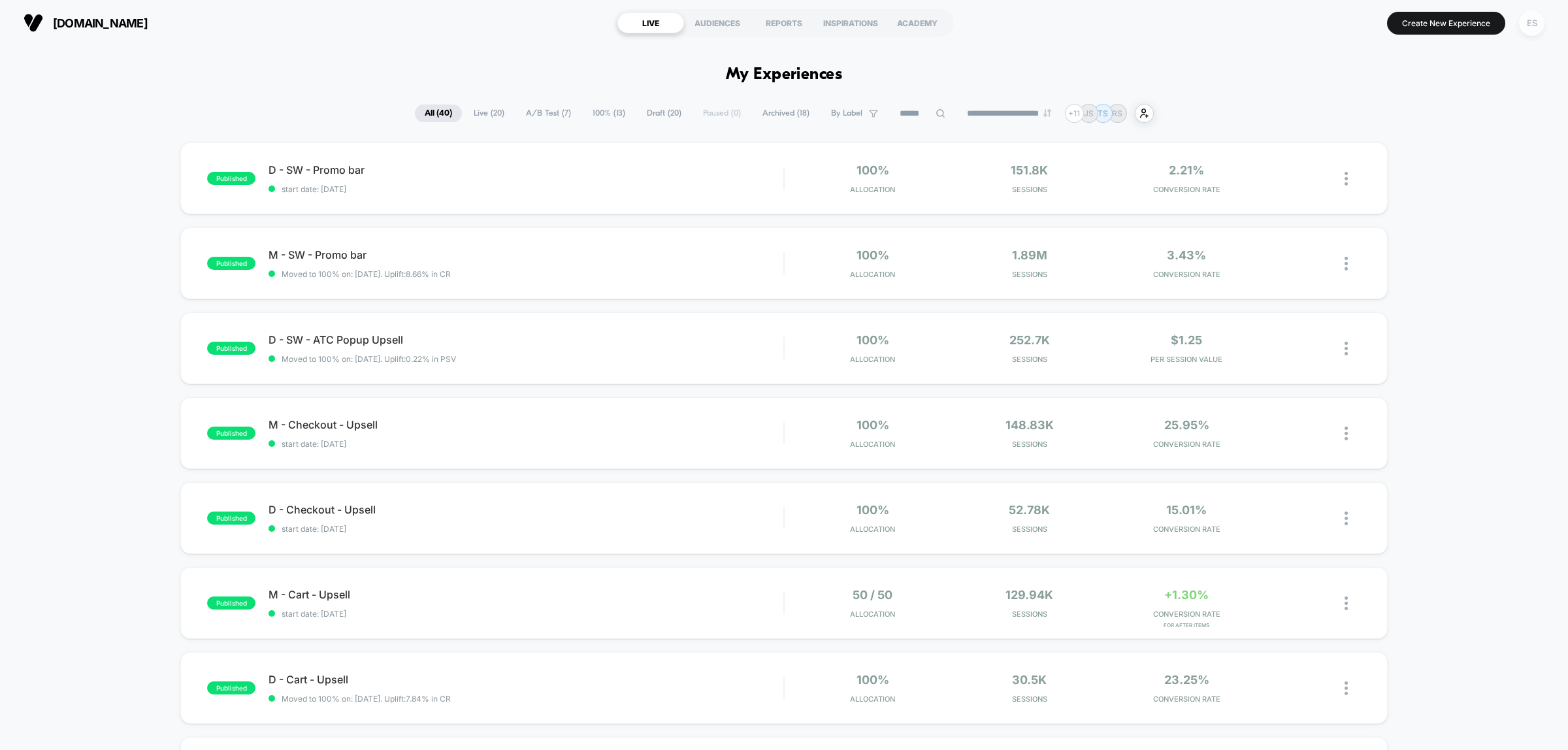
click at [1536, 24] on div "ES" at bounding box center [1531, 23] width 25 height 25
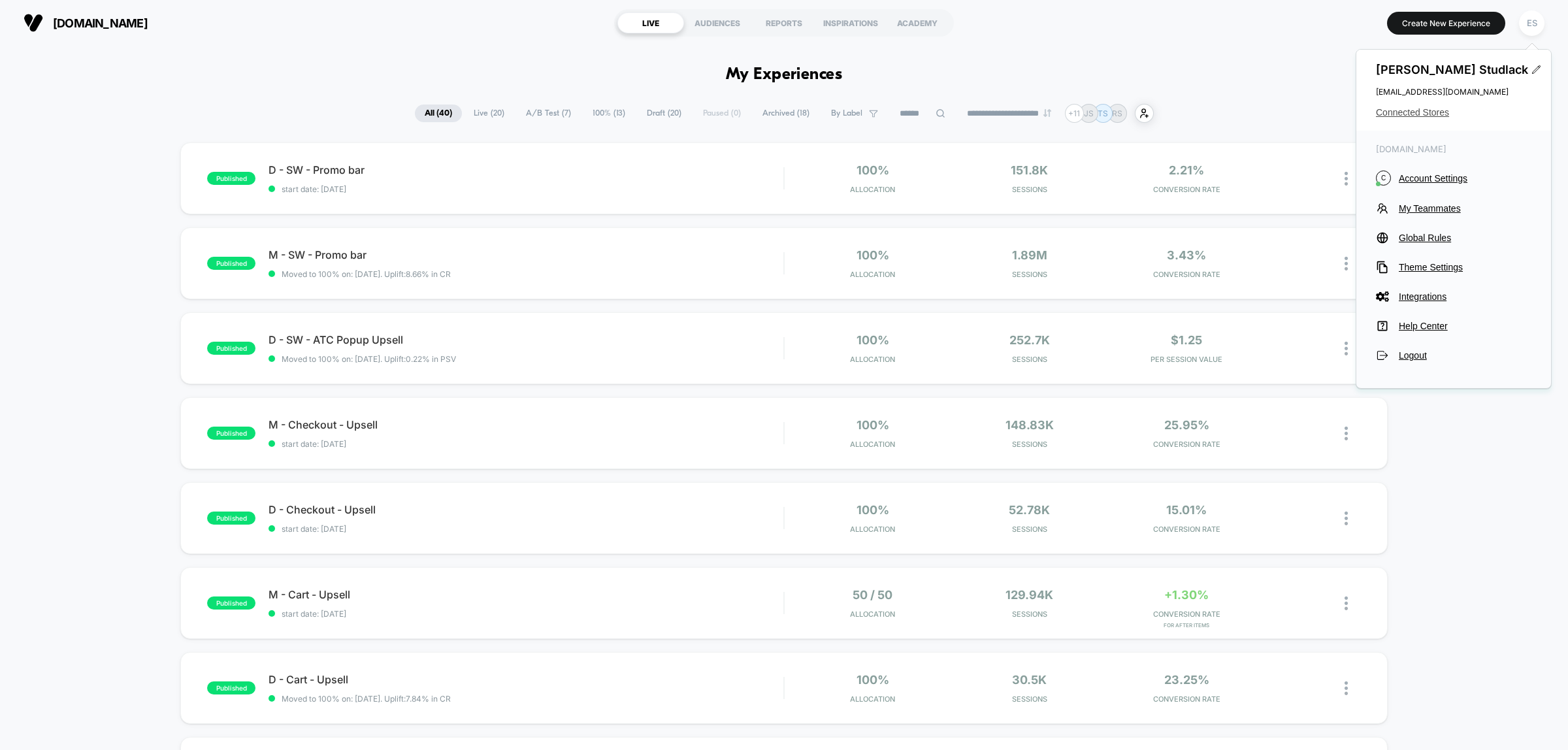
click at [1411, 112] on span "Connected Stores" at bounding box center [1453, 112] width 155 height 11
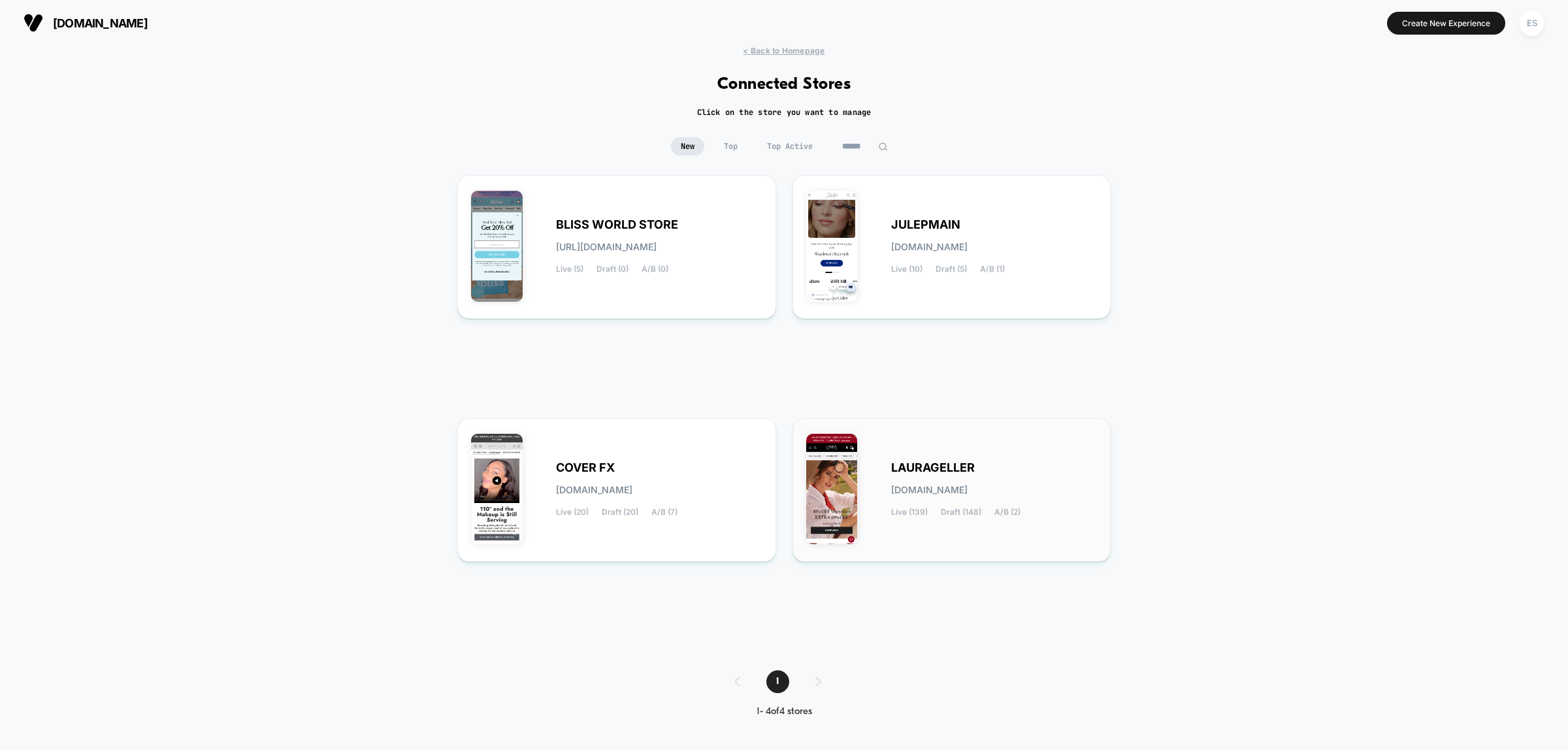
click at [917, 465] on span "LAURAGELLER" at bounding box center [932, 467] width 84 height 9
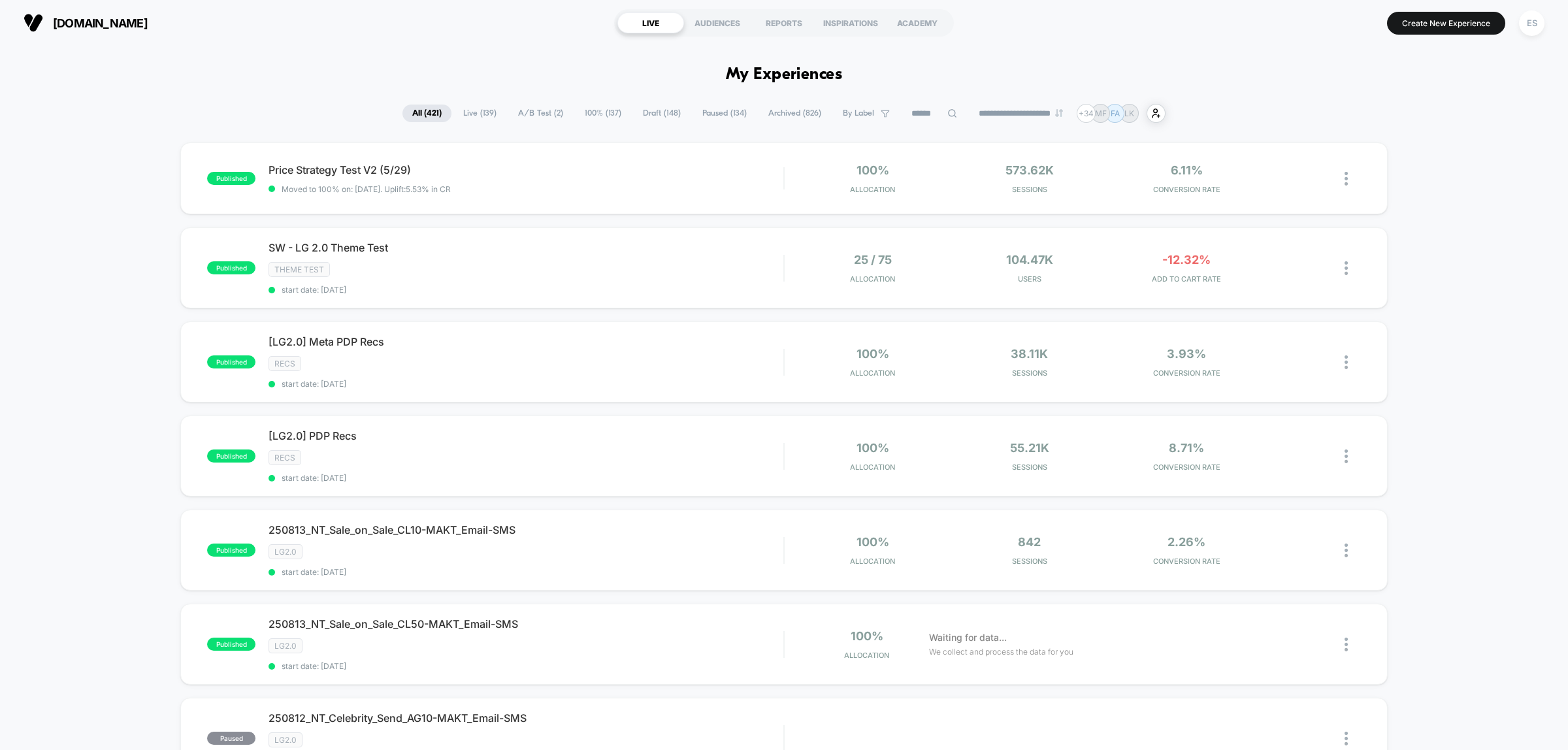
click at [907, 117] on input at bounding box center [934, 114] width 65 height 15
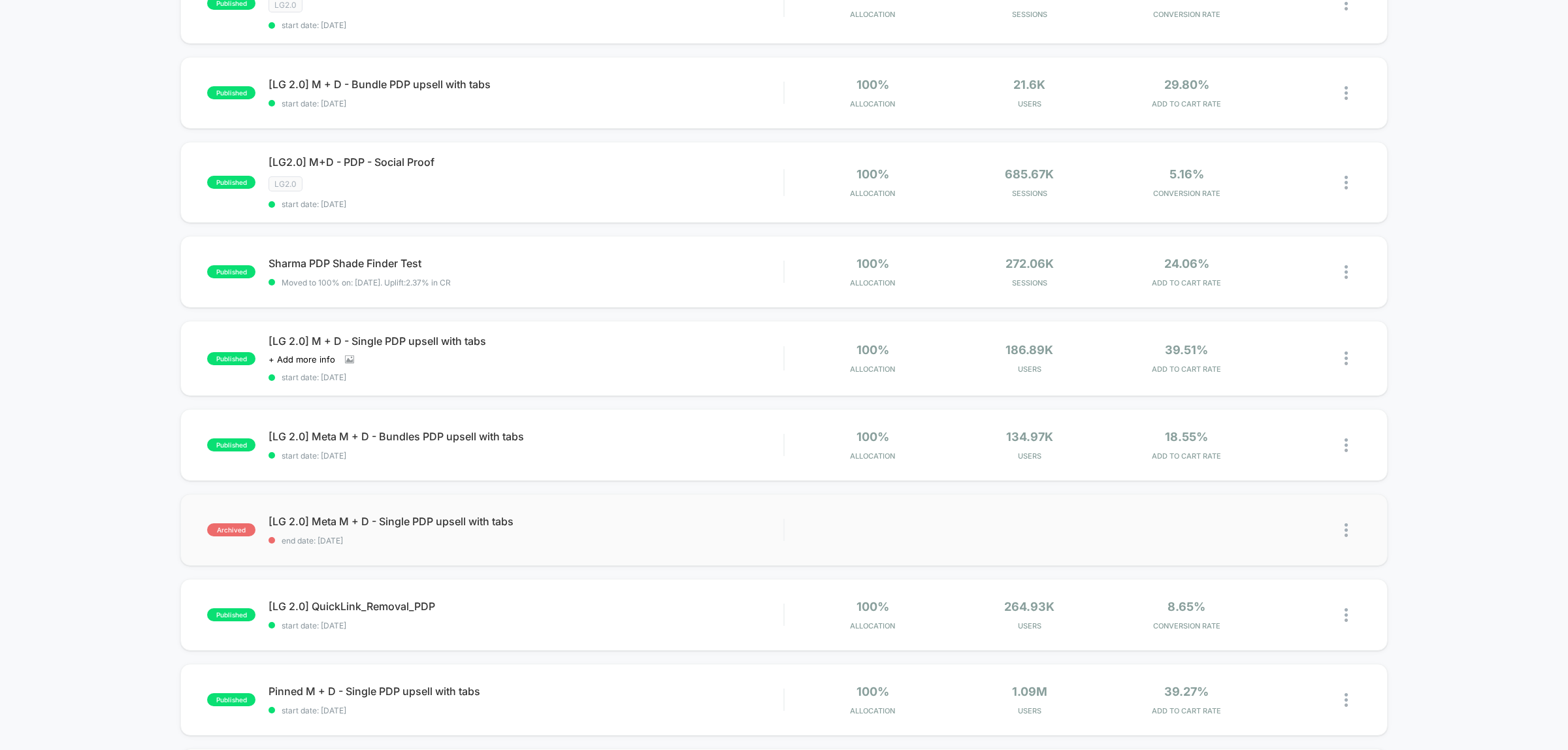
scroll to position [654, 0]
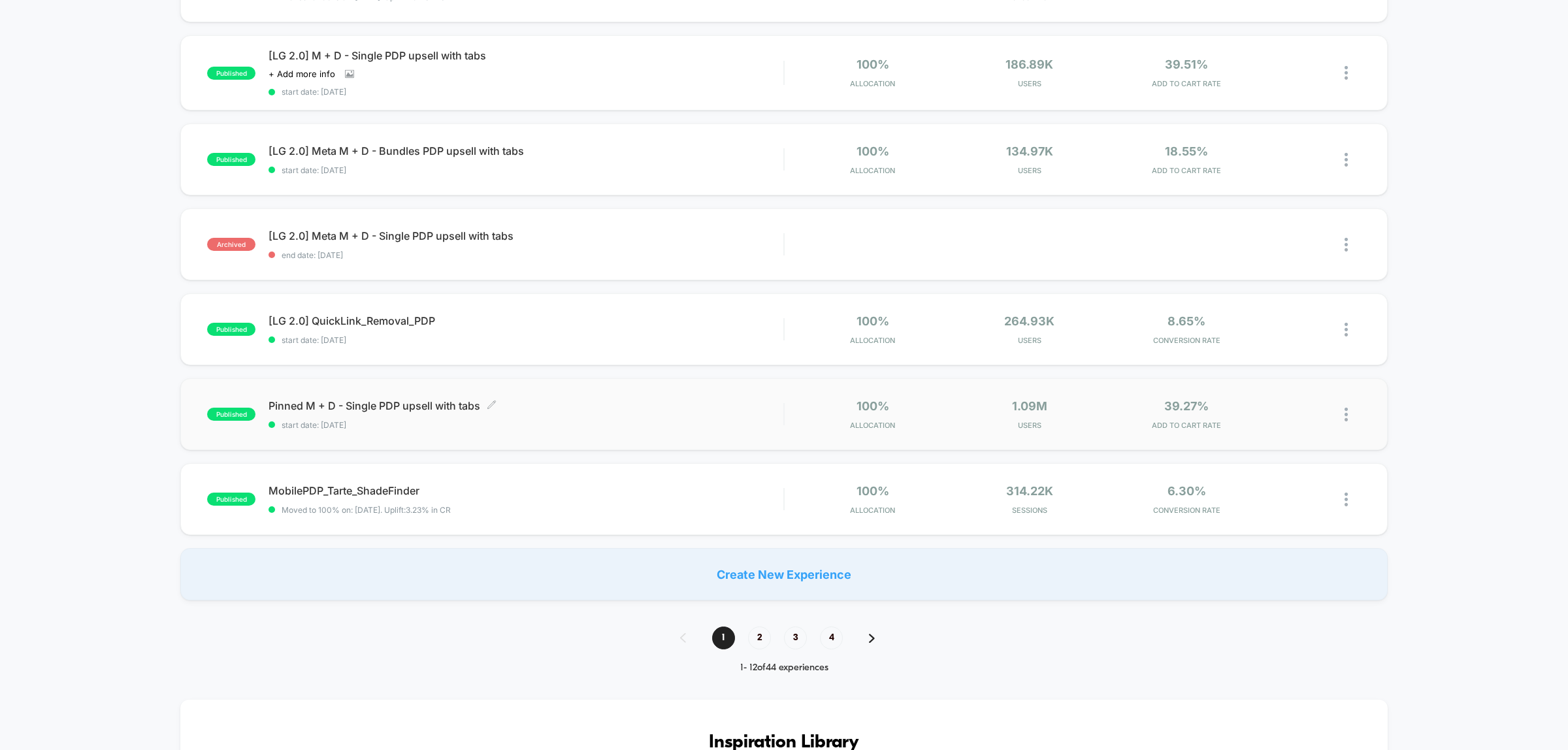
type input "***"
click at [339, 399] on span "Pinned M + D - Single PDP upsell with tabs Click to edit experience details" at bounding box center [525, 406] width 515 height 13
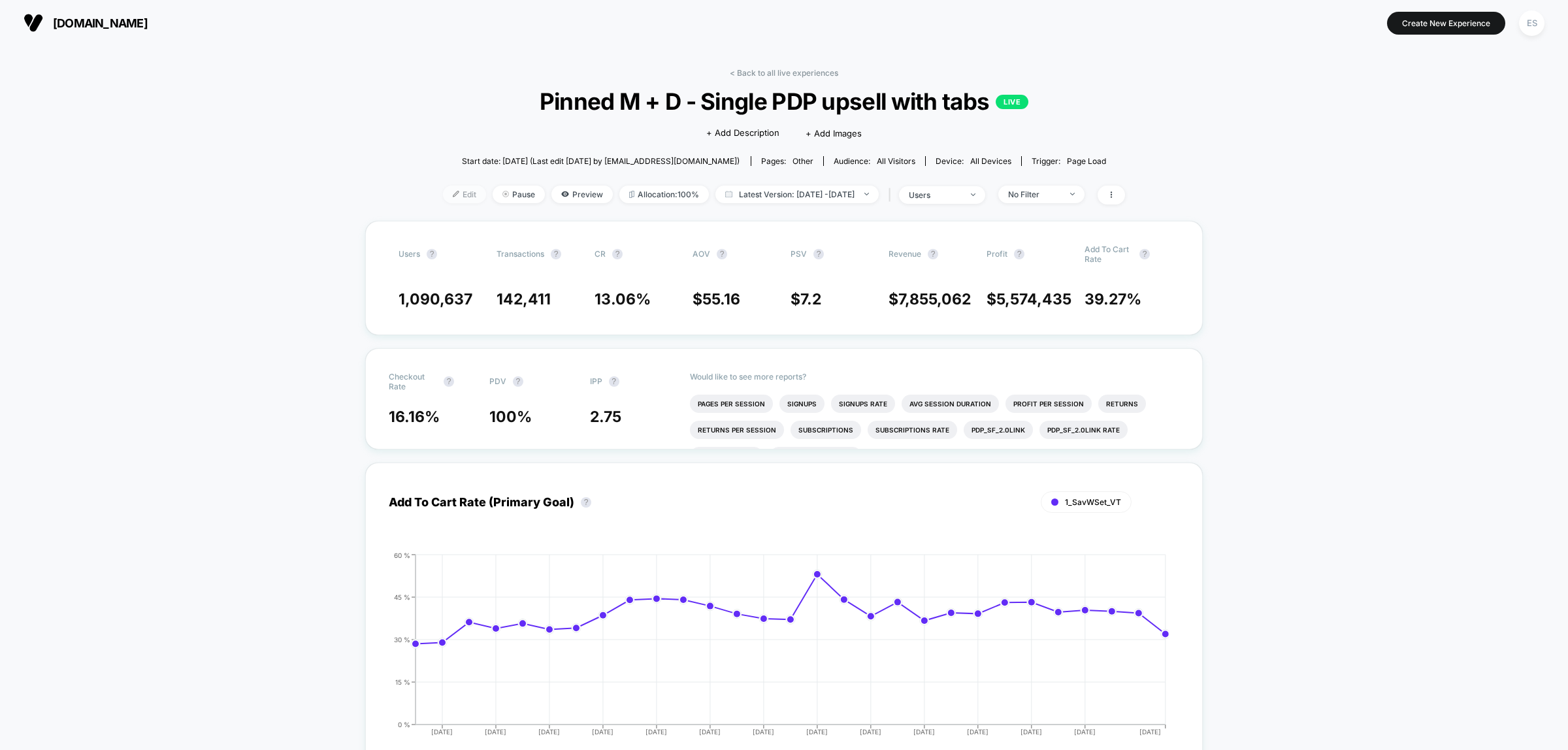
click at [448, 190] on span "Edit" at bounding box center [464, 194] width 43 height 18
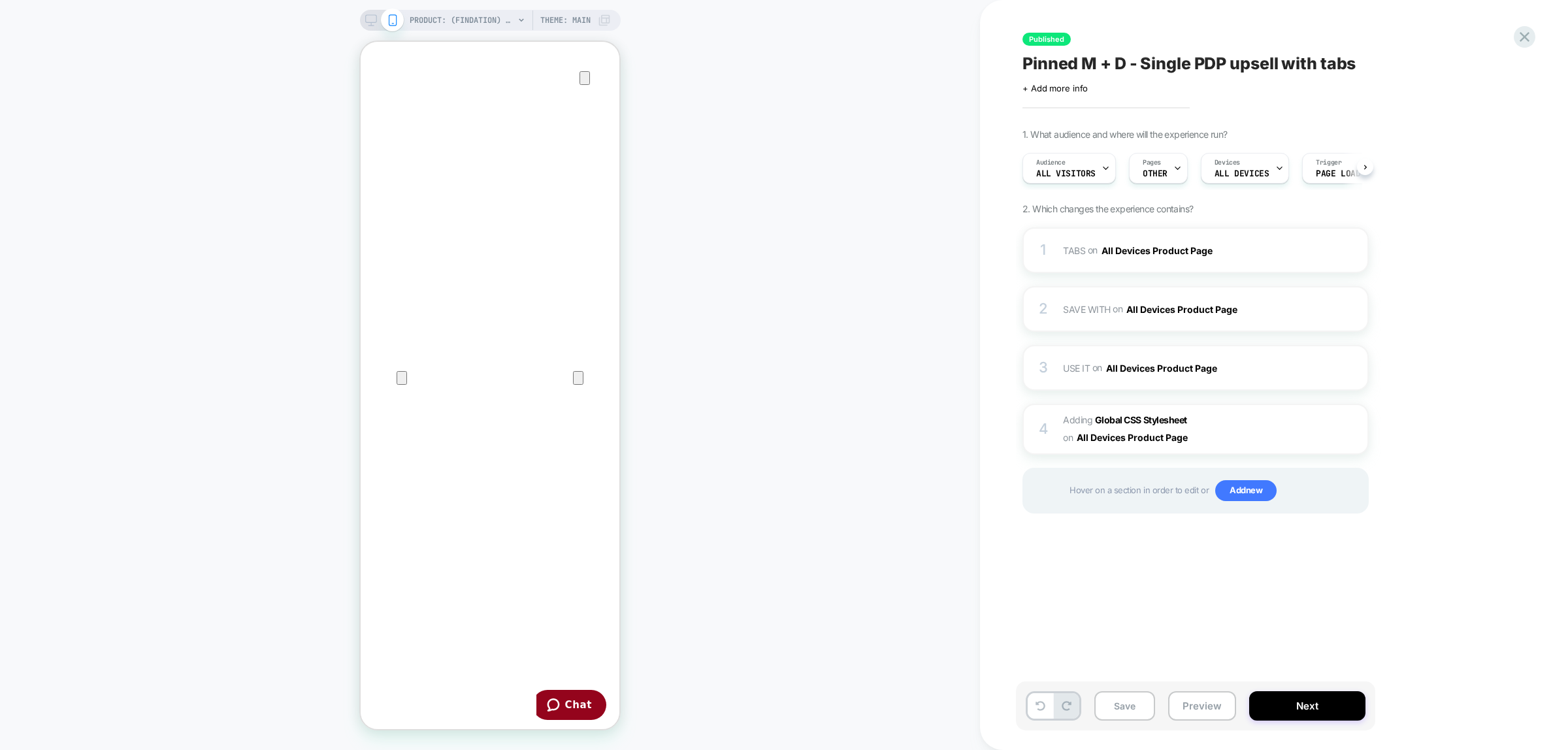
scroll to position [0, 1]
click at [1039, 316] on div "2" at bounding box center [1043, 309] width 13 height 26
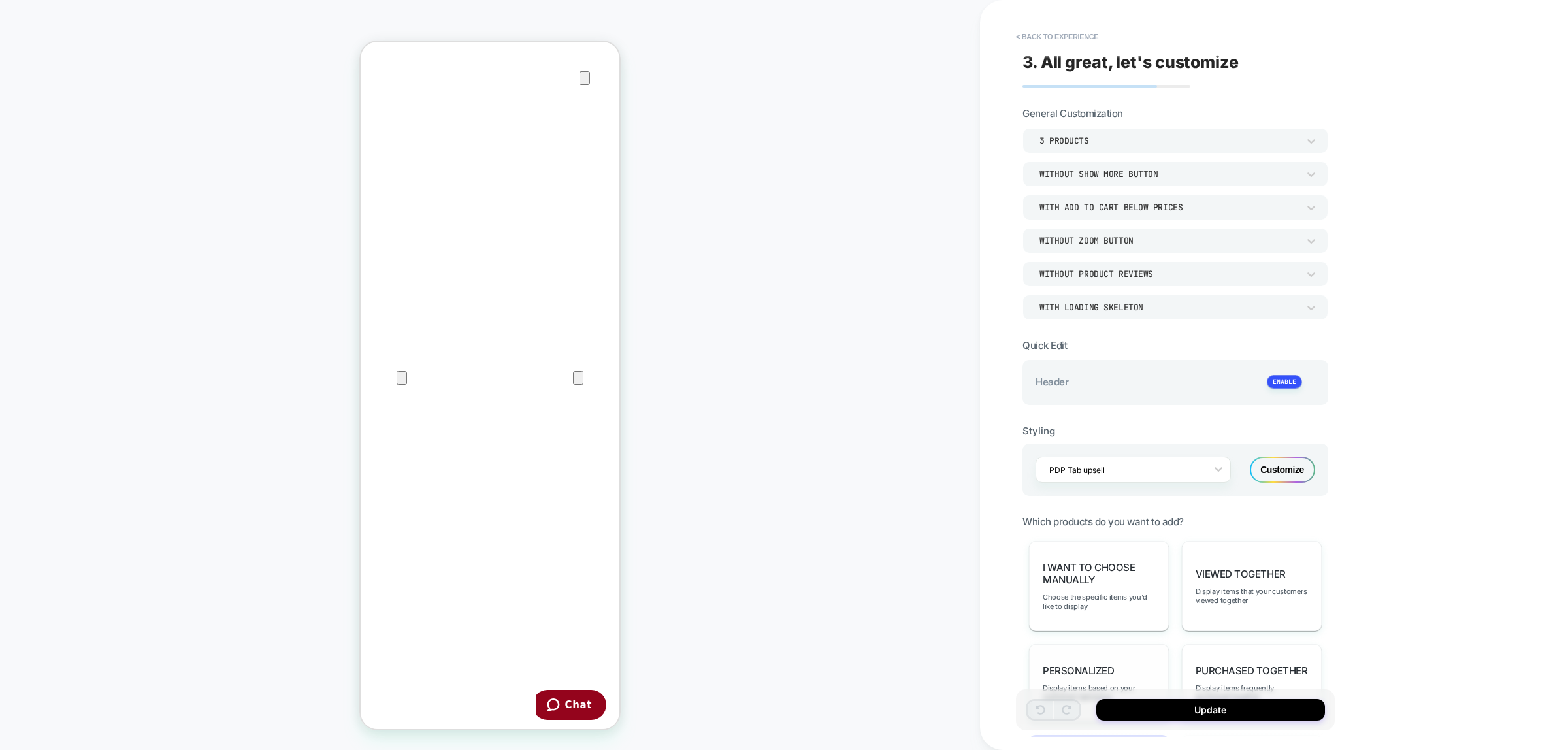
scroll to position [245, 0]
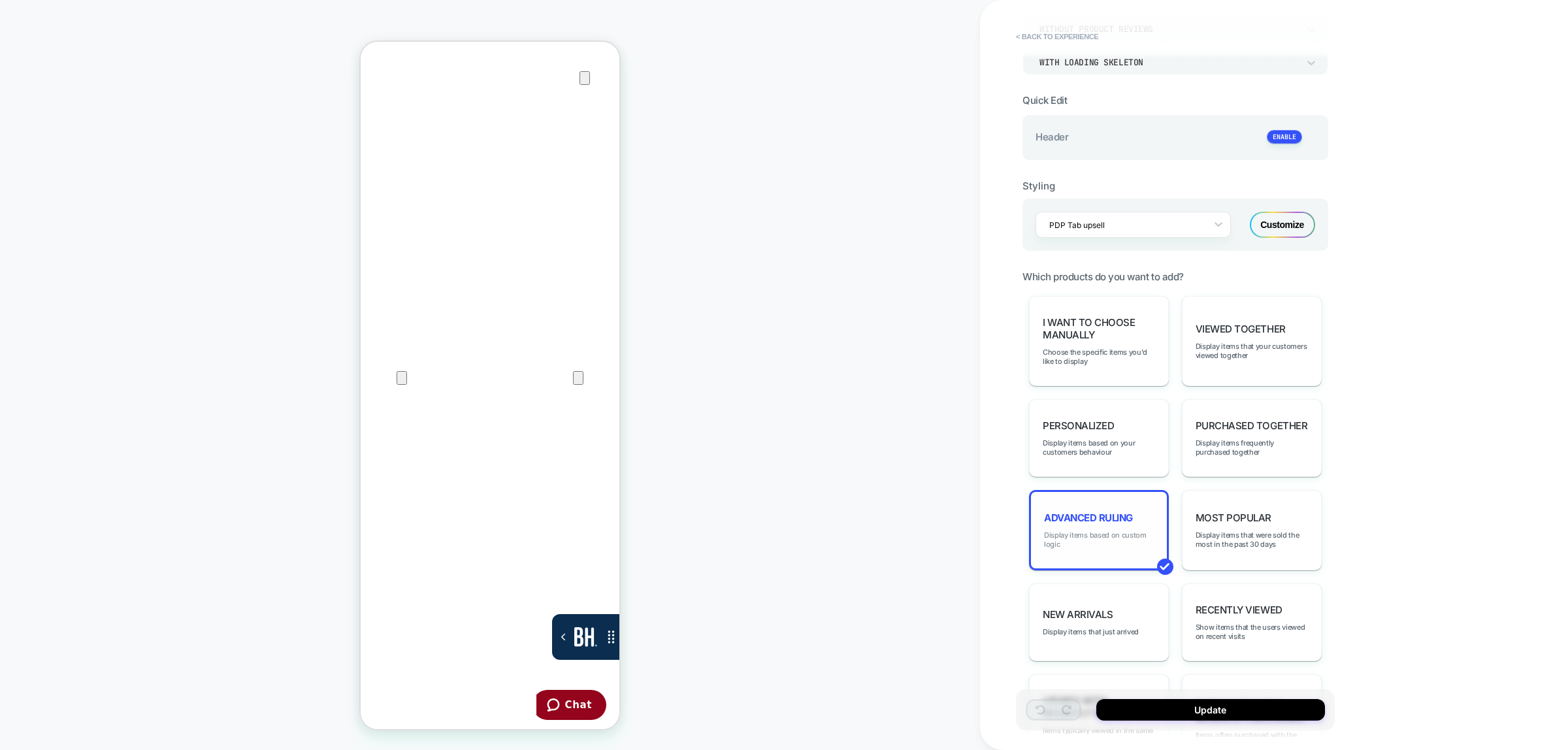
click at [1093, 531] on span "Display items based on custom logic" at bounding box center [1099, 540] width 110 height 18
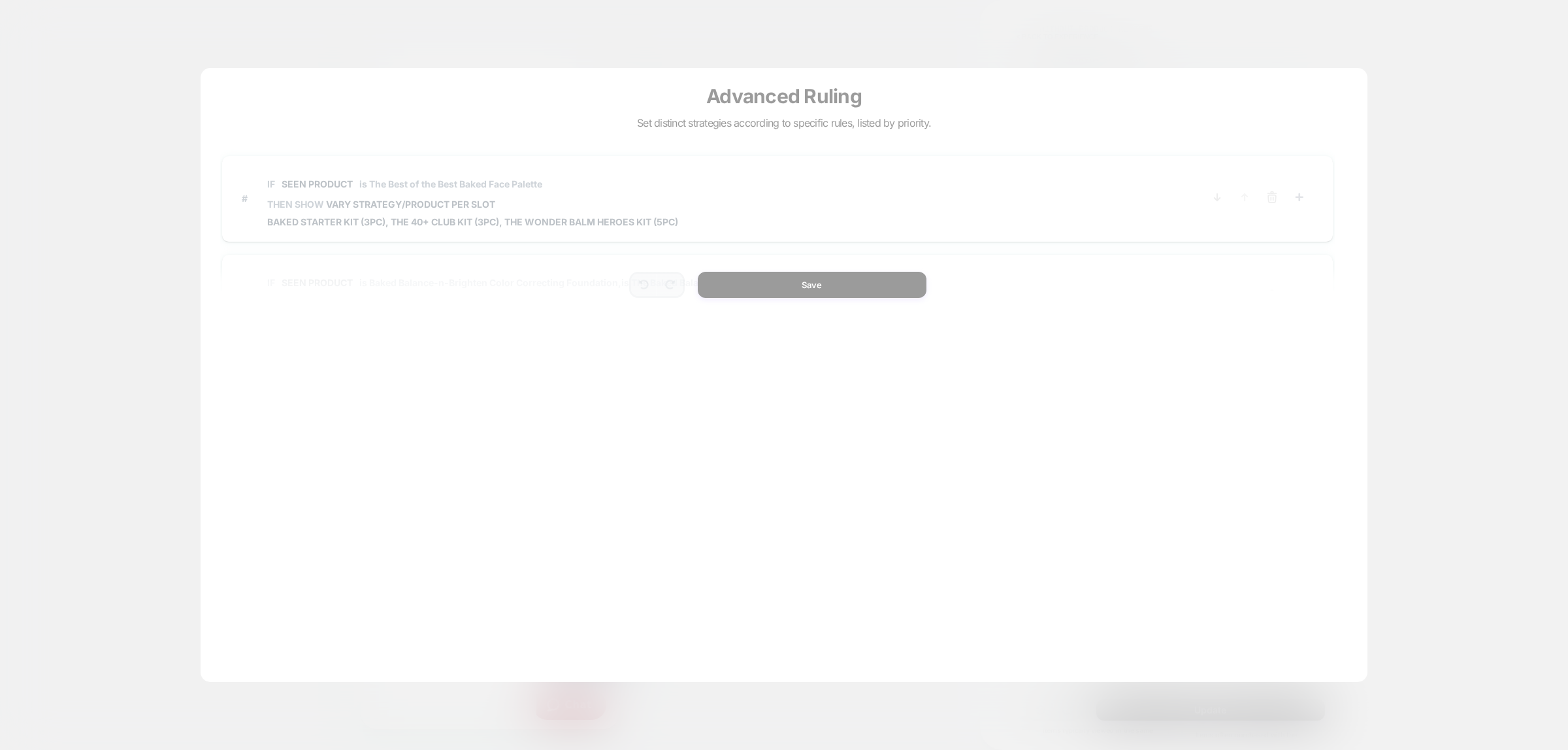
scroll to position [39, 0]
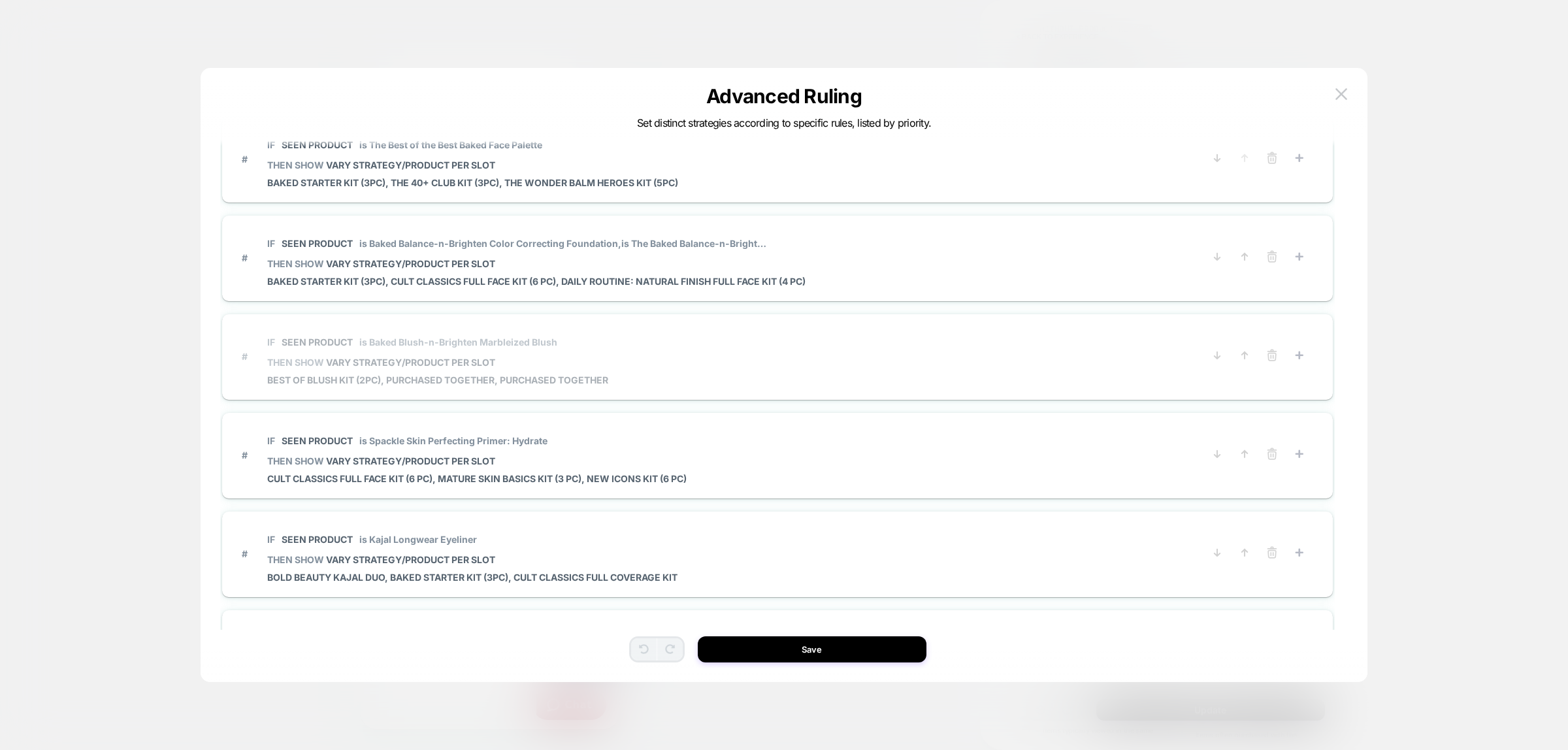
click at [414, 341] on span "is Baked Blush-n-Brighten Marbleized Blush" at bounding box center [458, 342] width 198 height 11
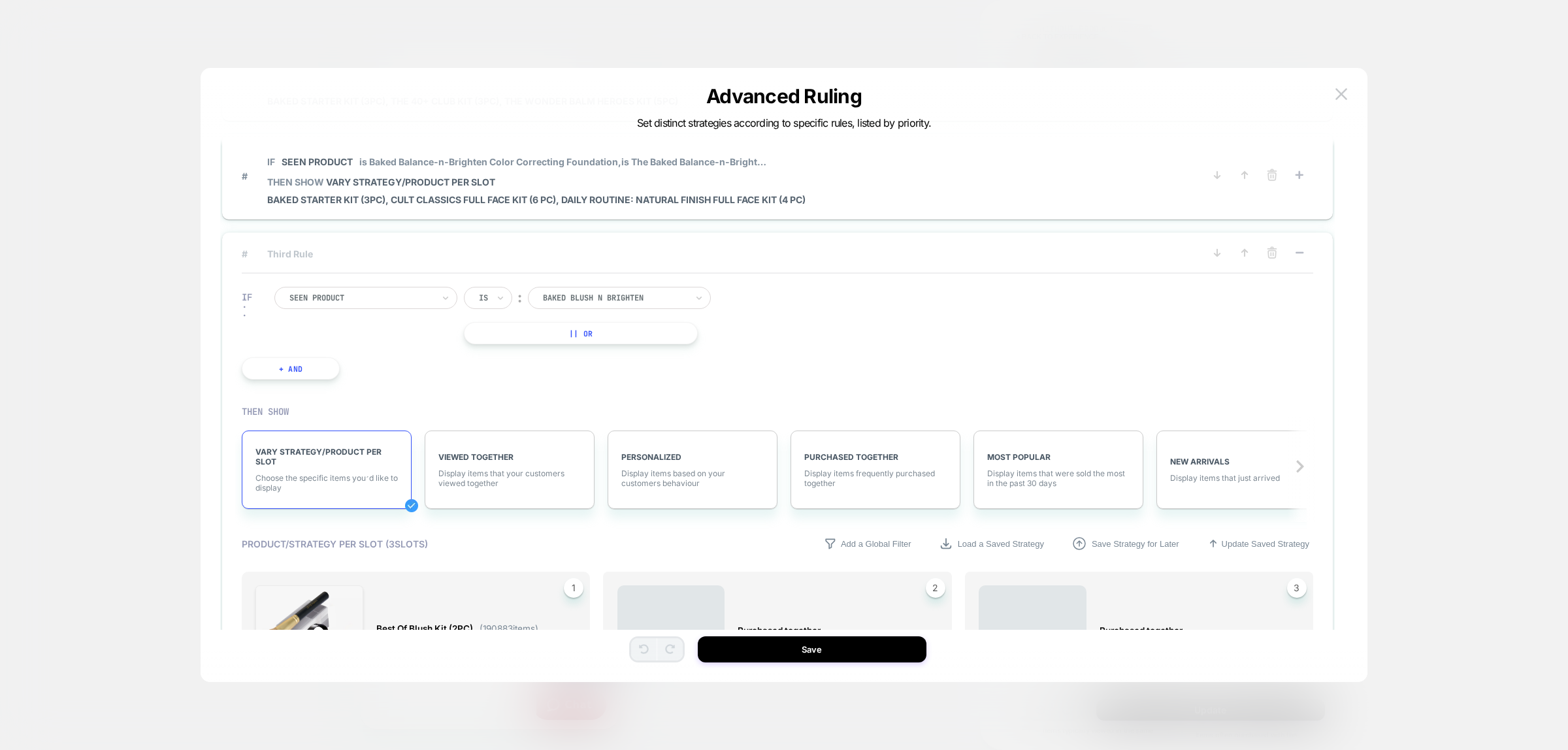
scroll to position [0, 0]
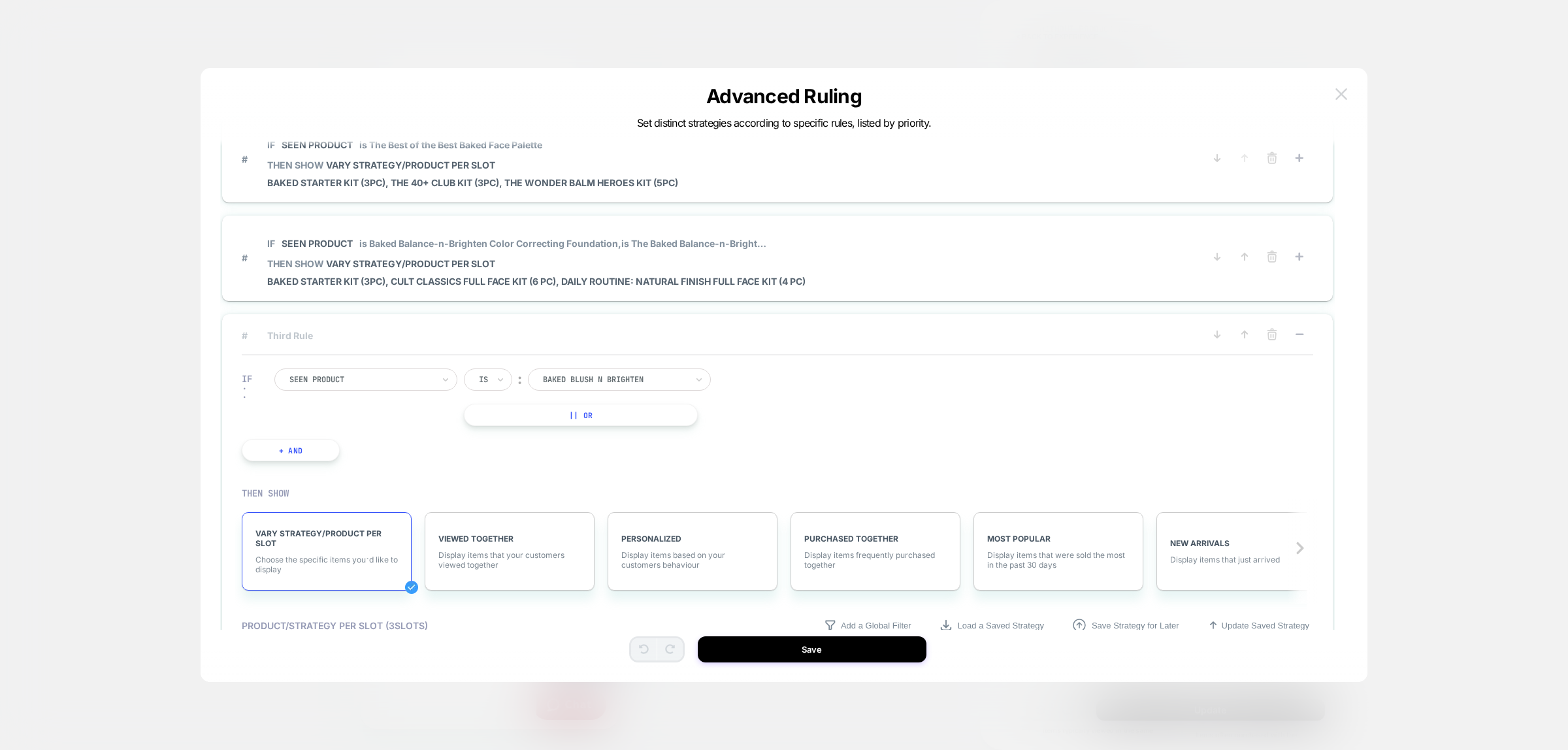
click at [1350, 96] on button at bounding box center [1341, 94] width 20 height 20
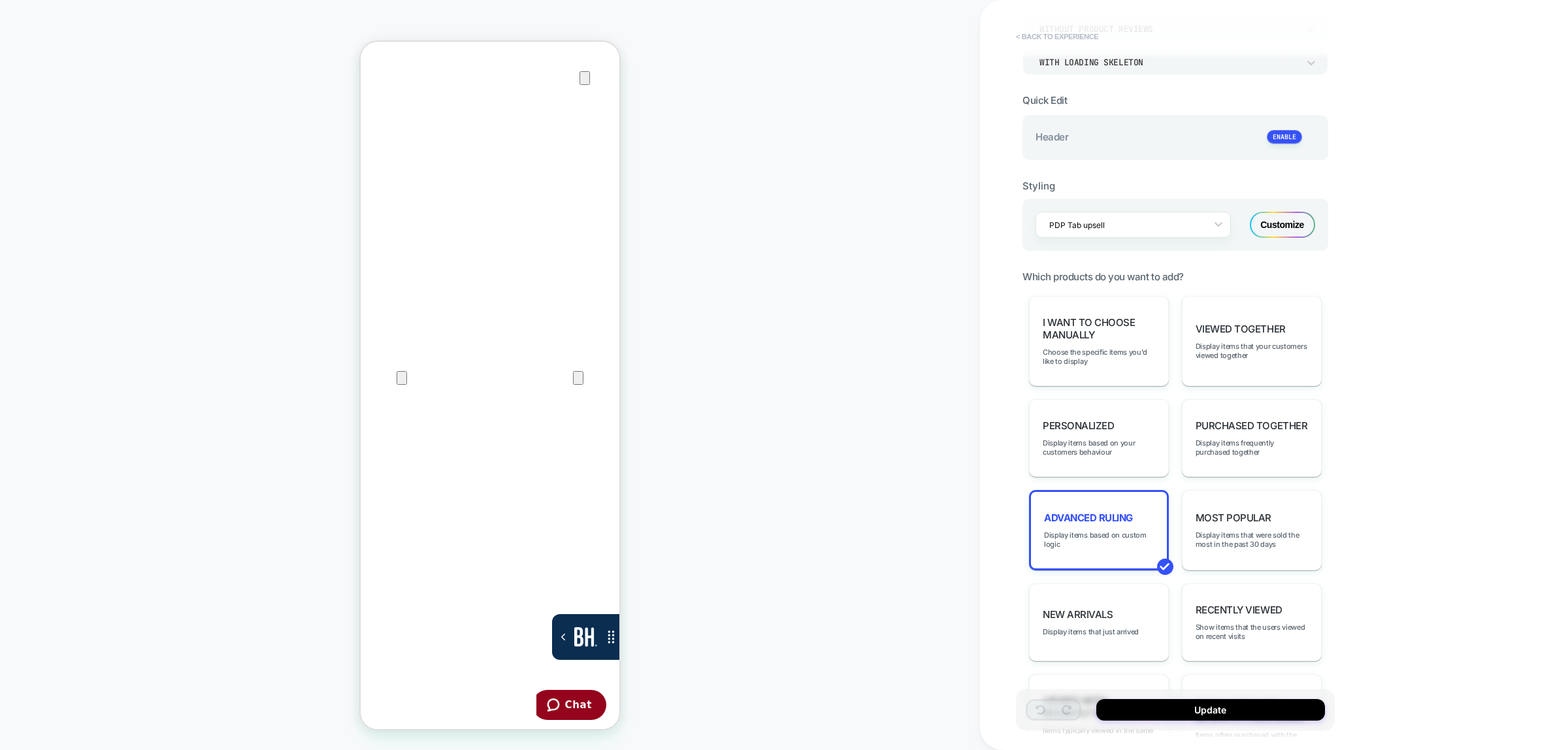
click at [1063, 30] on button "< Back to experience" at bounding box center [1057, 37] width 96 height 21
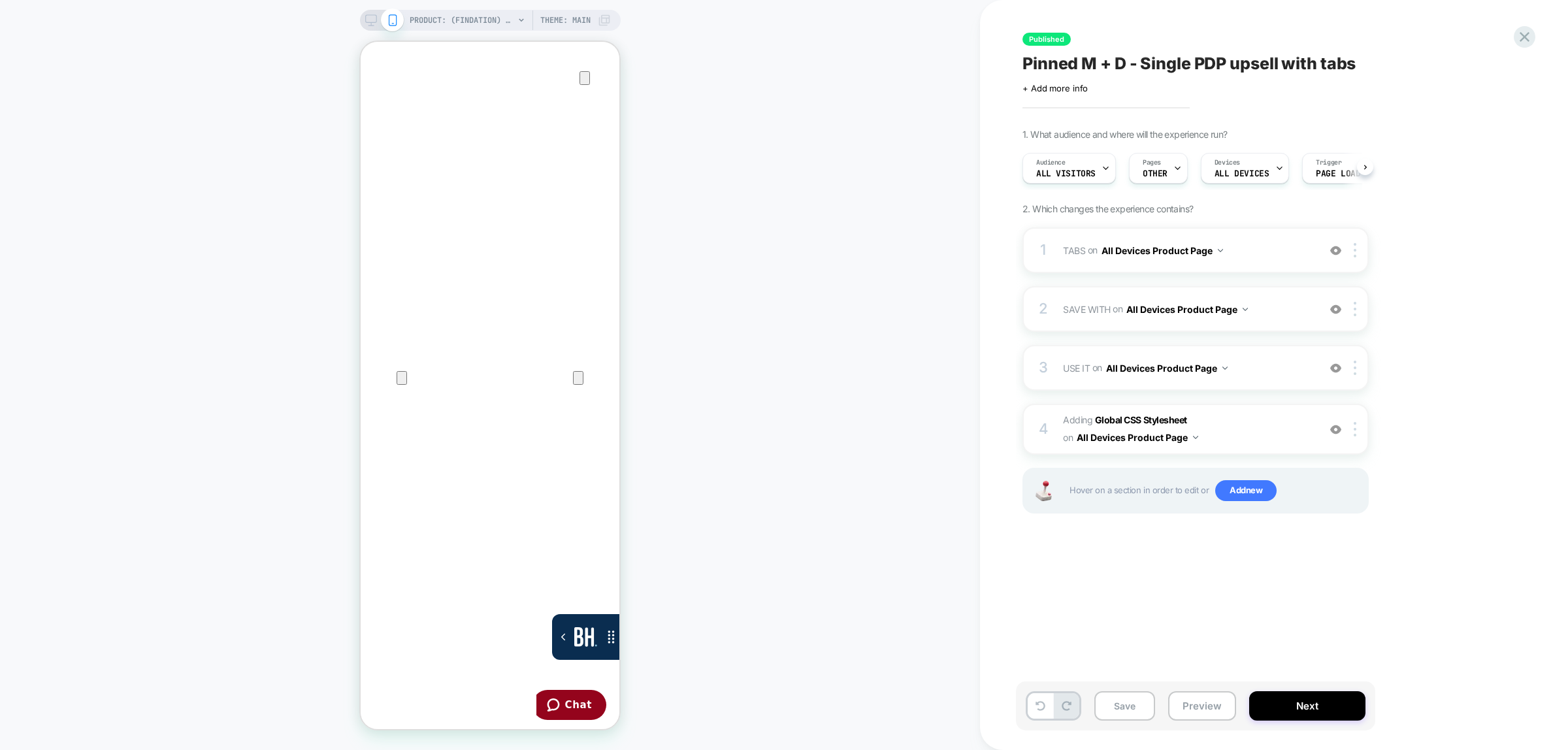
scroll to position [0, 1]
click at [1056, 373] on div "3 USE IT Replacing Blocks List WITH #use-it-wrapper-vsly on All Devices Product…" at bounding box center [1195, 368] width 346 height 46
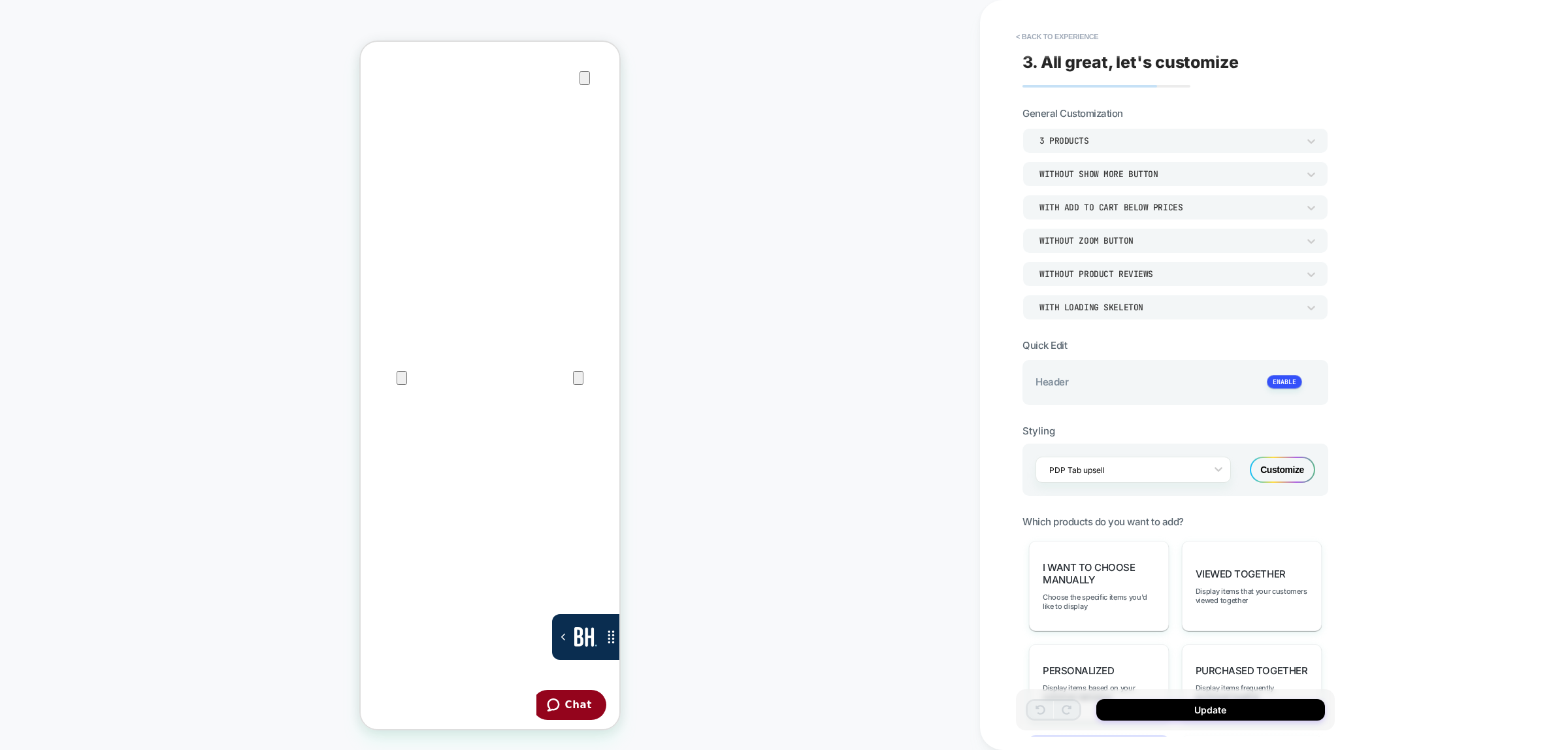
scroll to position [327, 0]
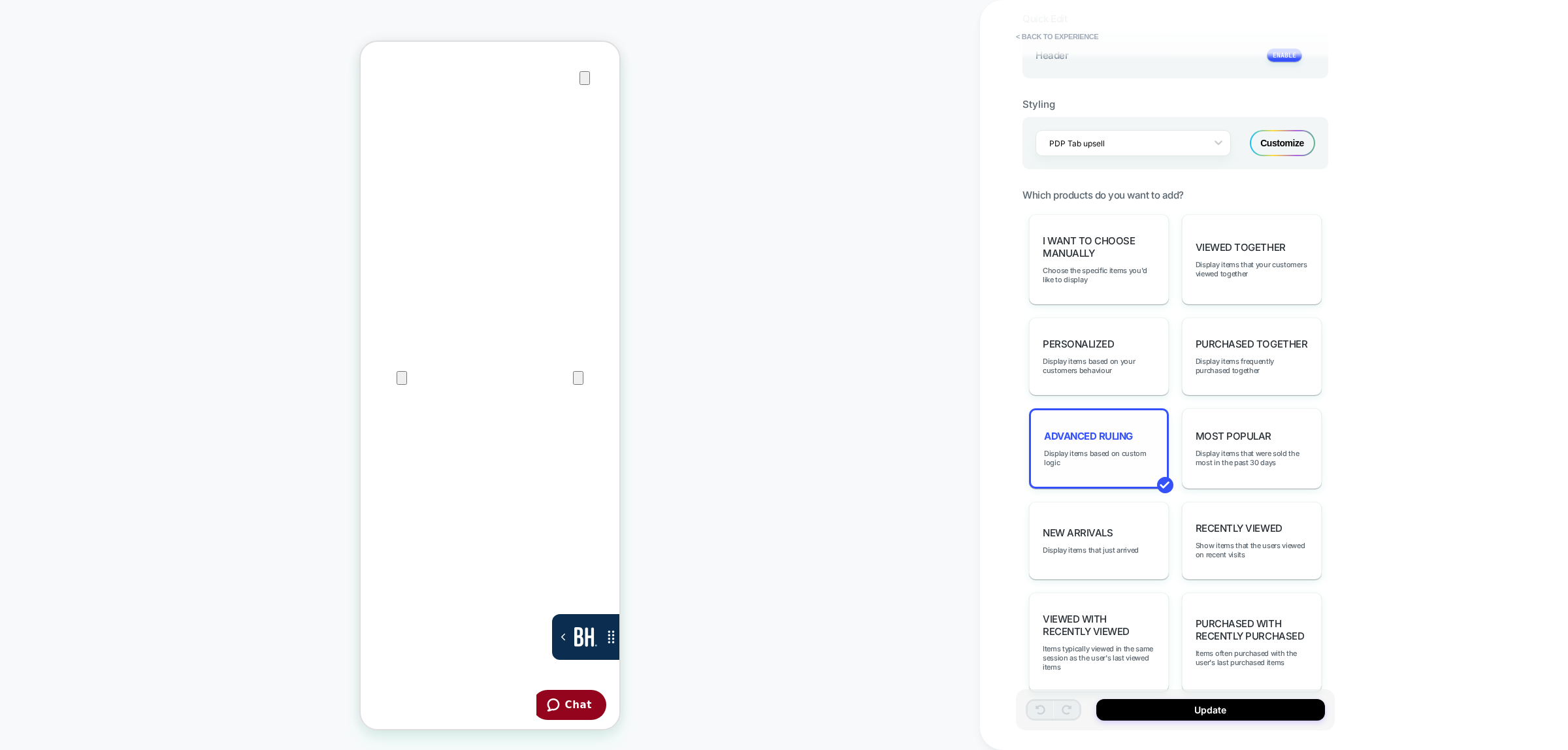
click at [1085, 433] on span "Advanced Ruling" at bounding box center [1088, 437] width 89 height 13
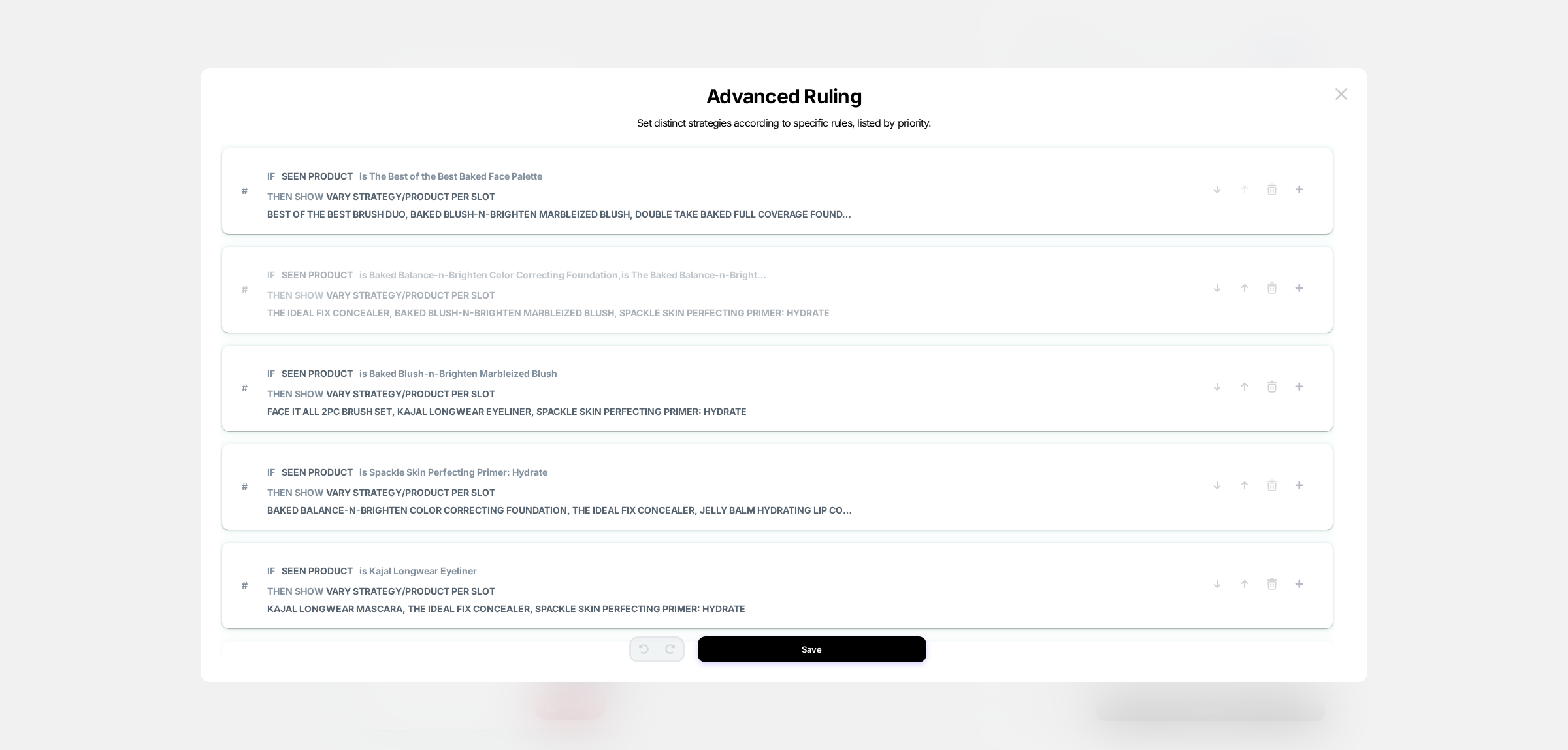
scroll to position [0, 0]
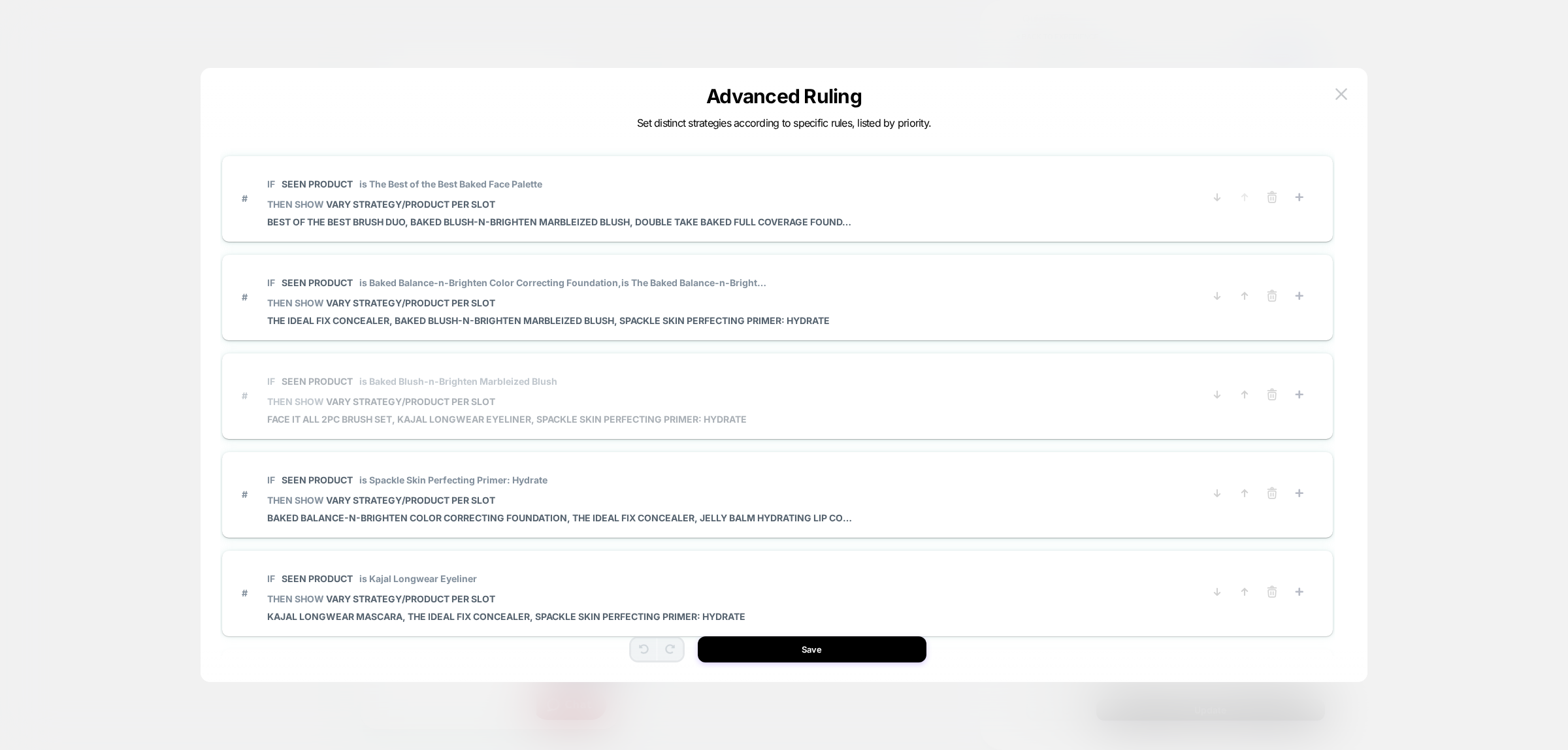
click at [391, 375] on span "IF Seen Product is Baked Blush-n-Brighten Marbleized Blush" at bounding box center [507, 382] width 479 height 30
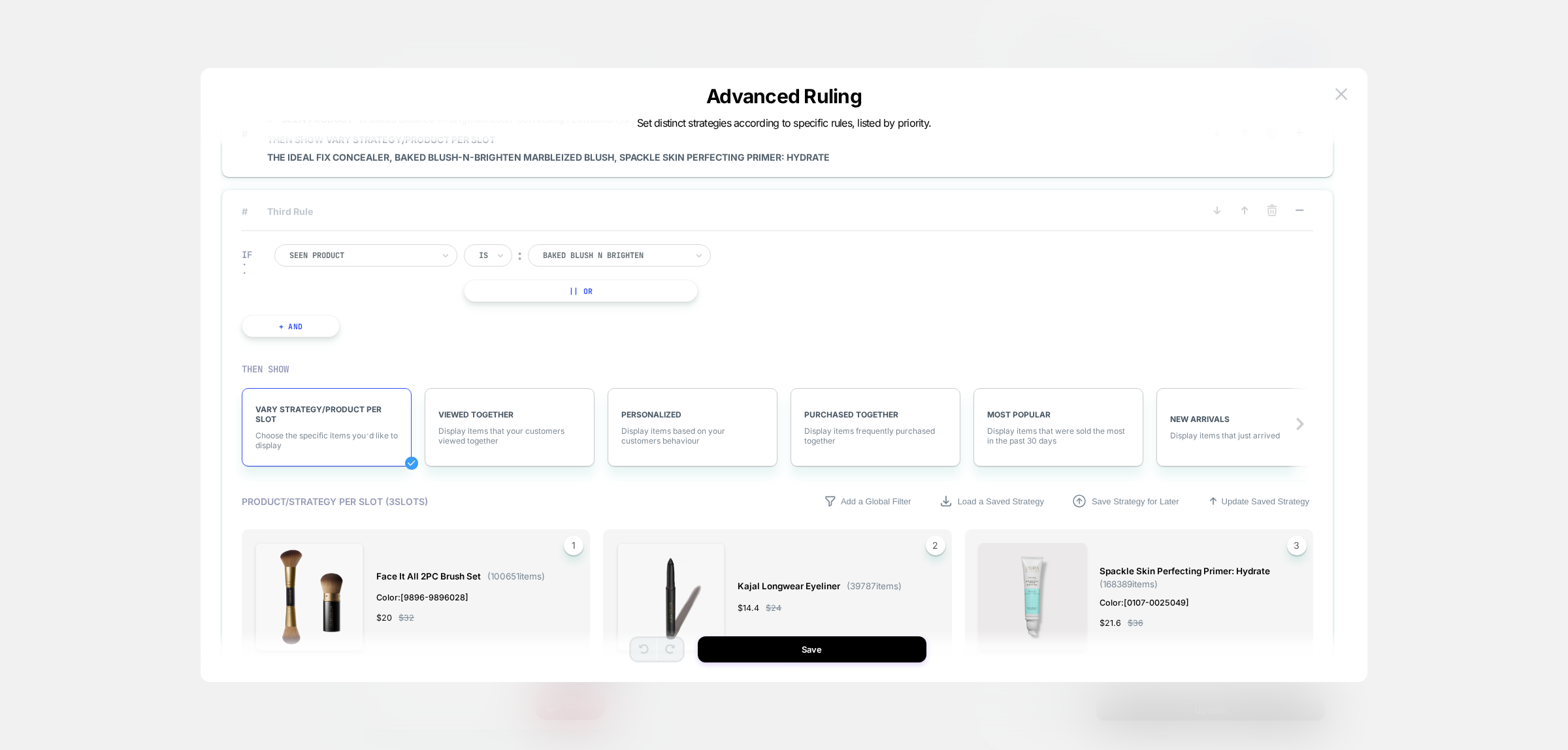
scroll to position [245, 0]
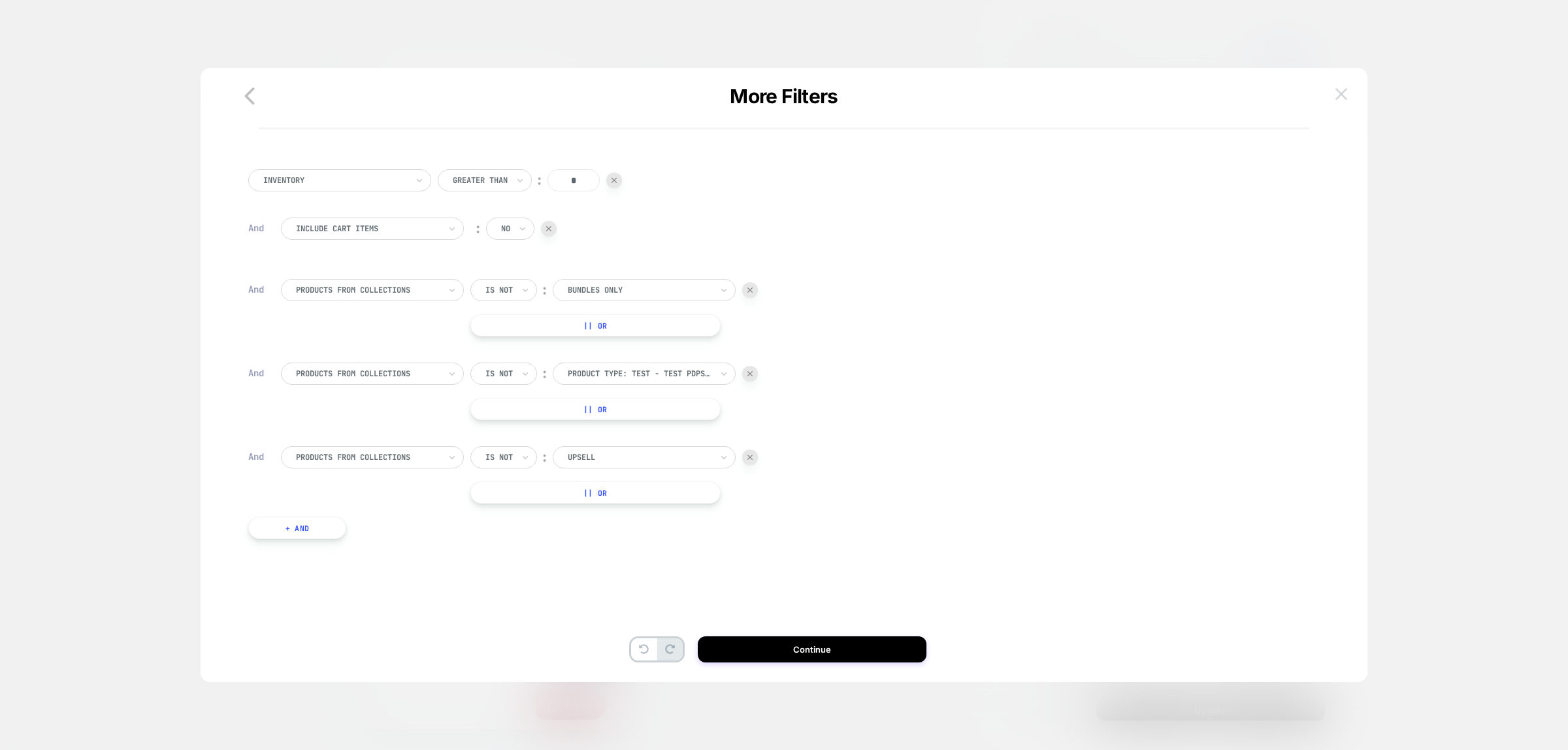
click at [1339, 93] on img at bounding box center [1341, 94] width 12 height 11
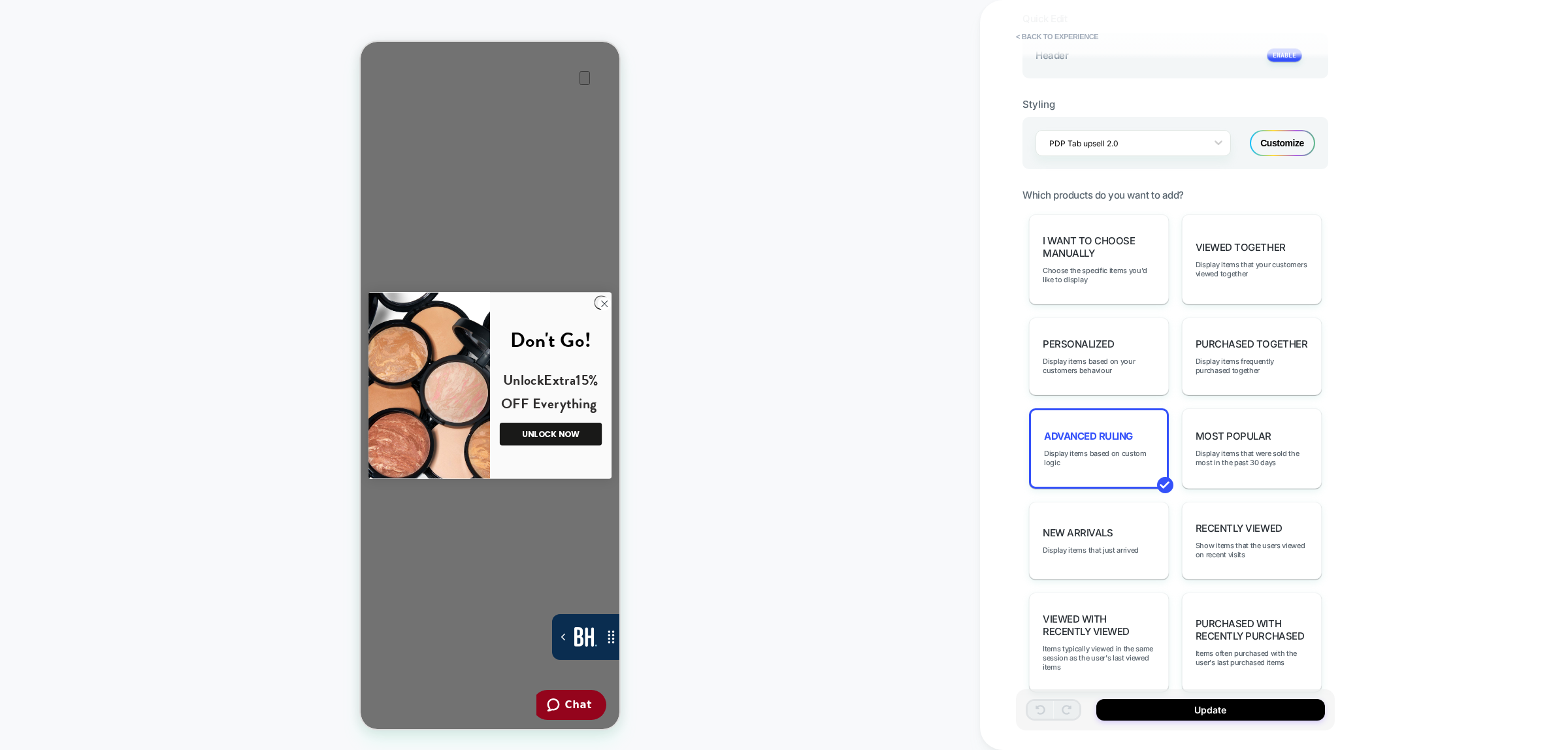
click at [943, 498] on div "PRODUCT: (Findation) Double Take Baked Full Coverage Foundation PRODUCT: (Finda…" at bounding box center [490, 375] width 980 height 724
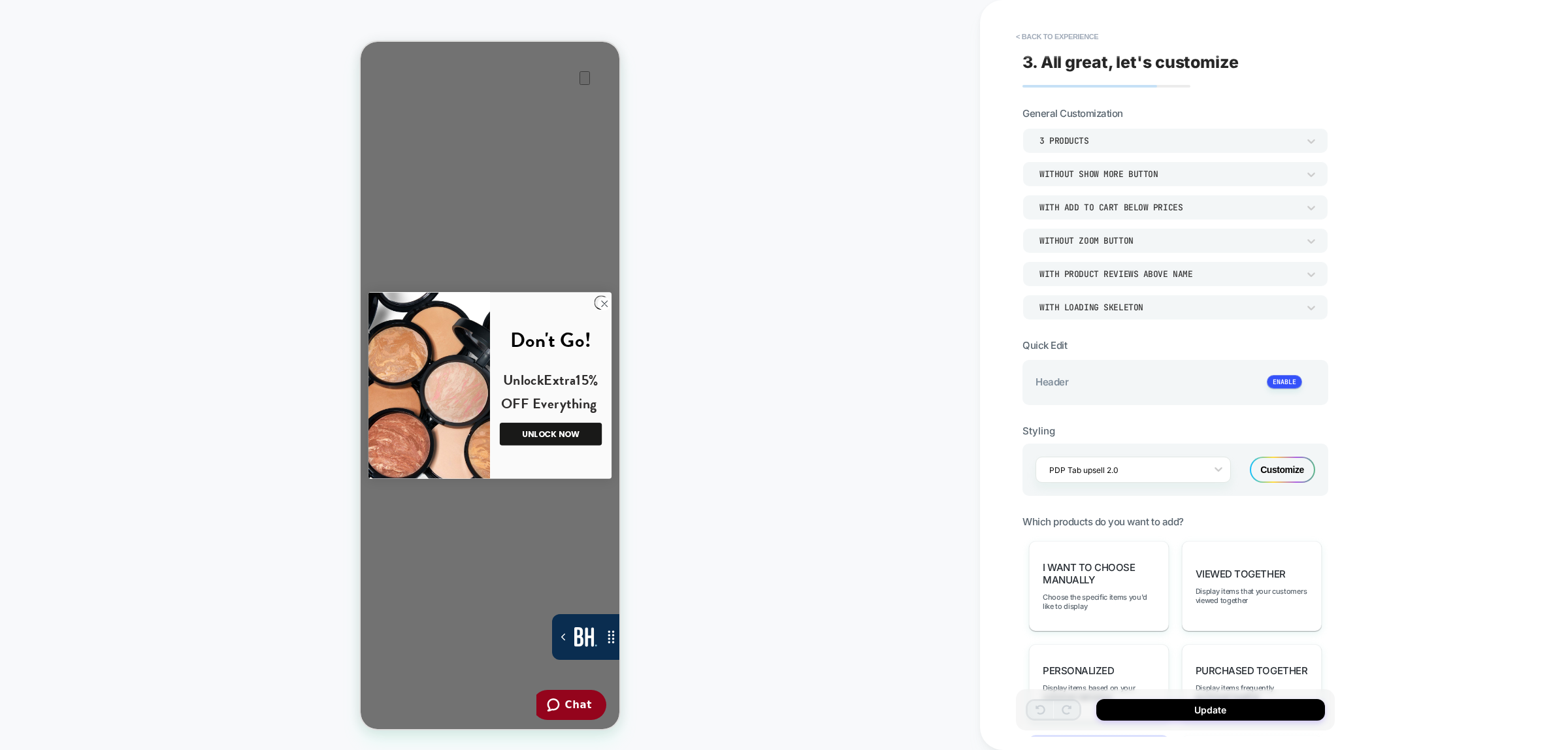
scroll to position [327, 0]
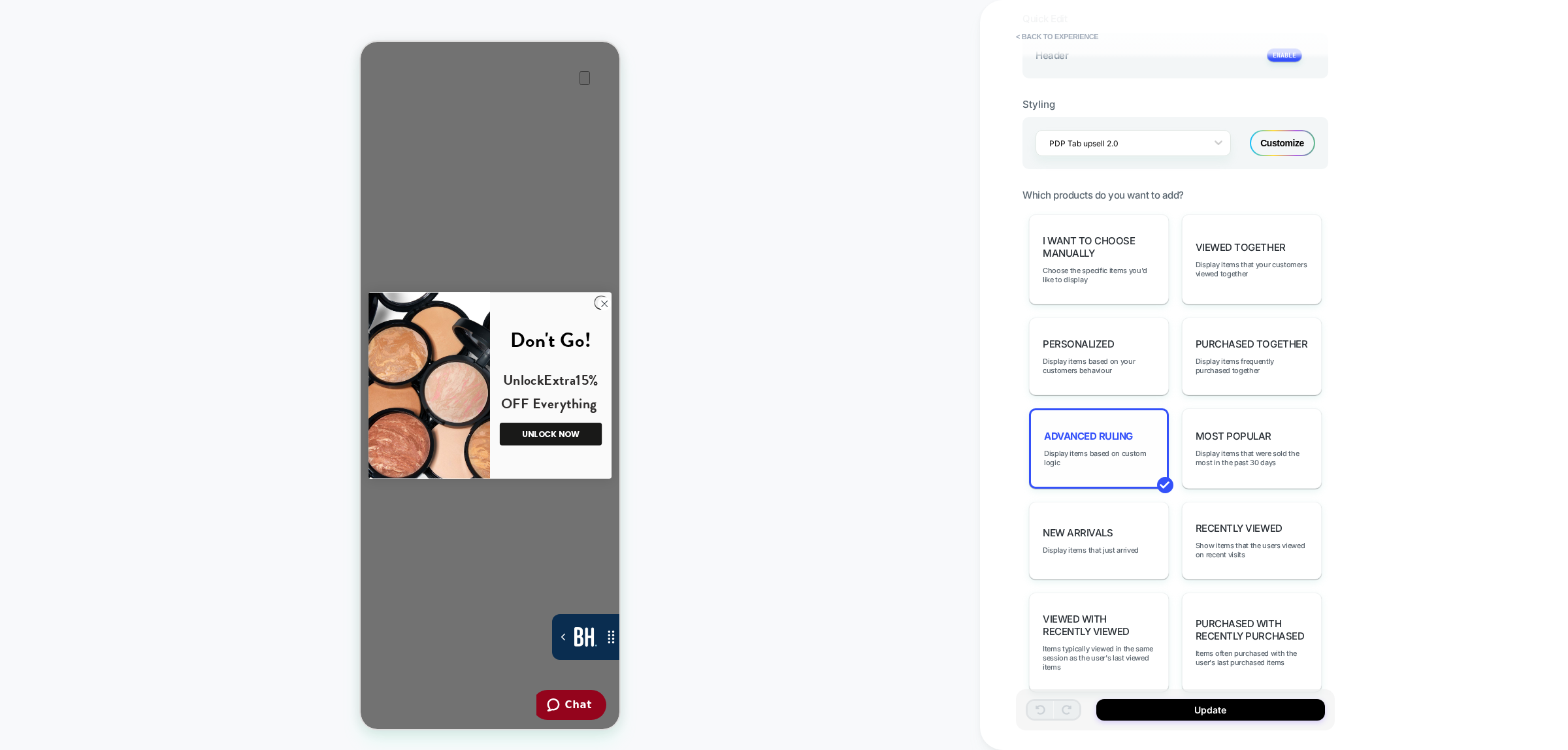
click at [1103, 442] on div "Advanced Ruling Display items based on custom logic" at bounding box center [1098, 448] width 140 height 80
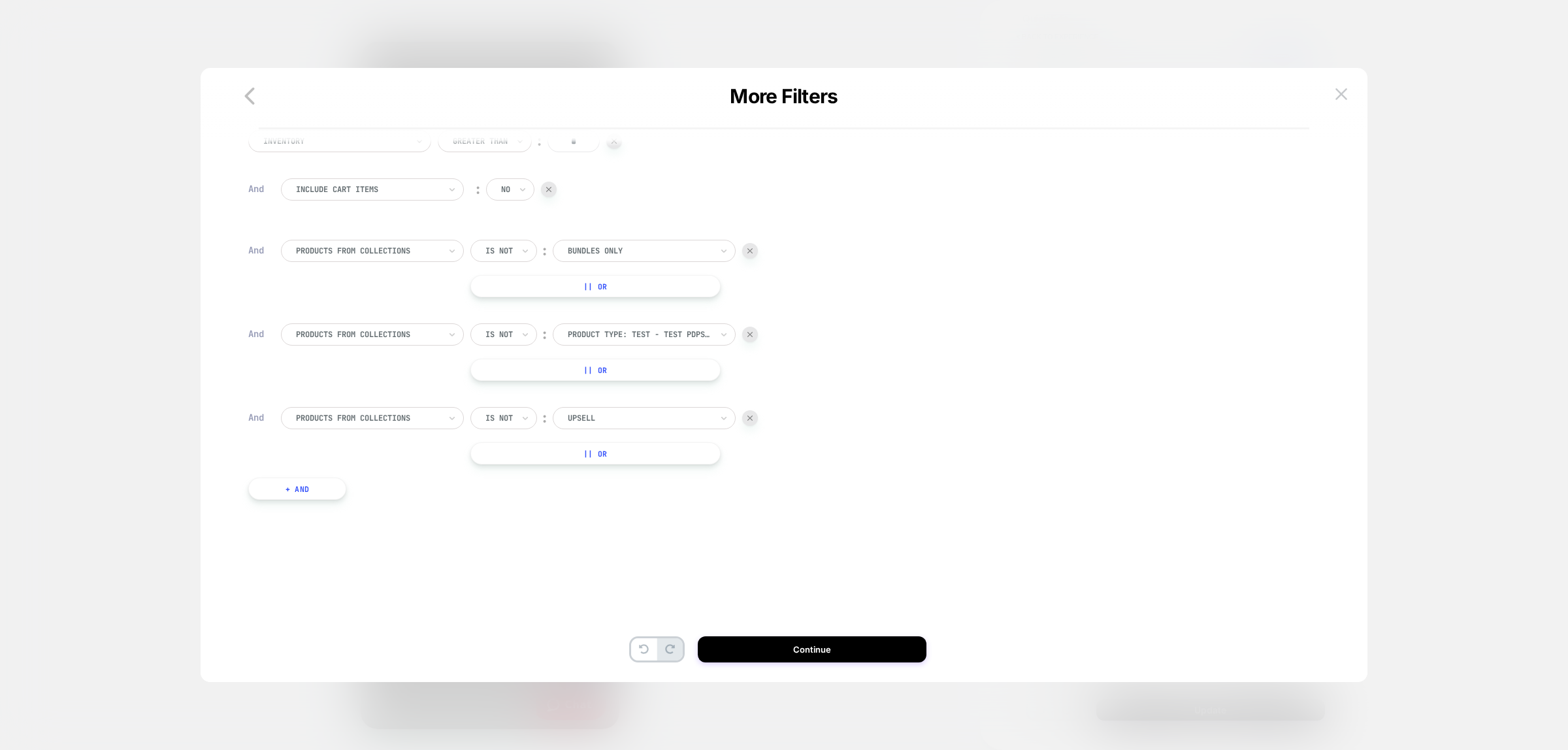
scroll to position [0, 0]
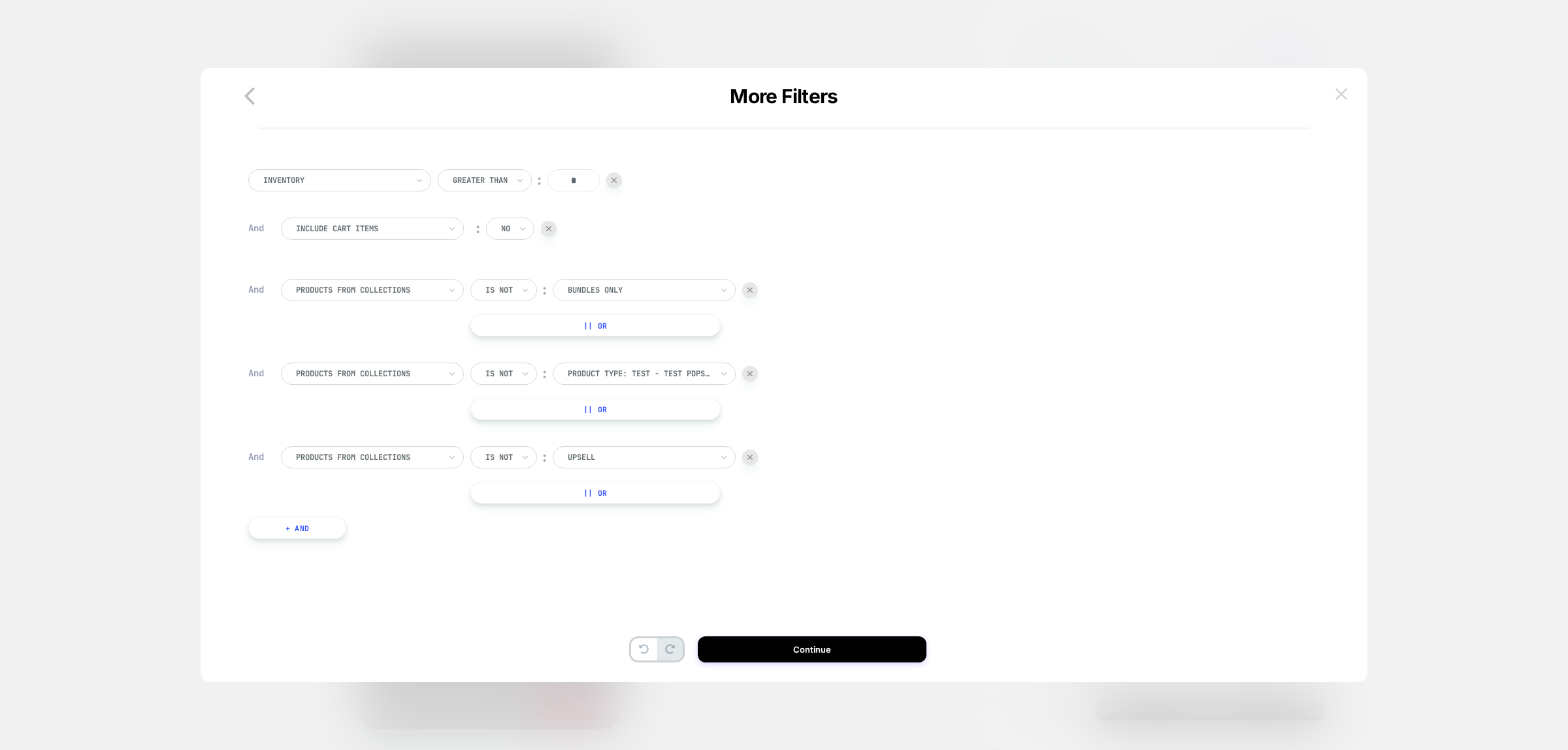
click at [1337, 96] on img at bounding box center [1341, 94] width 12 height 11
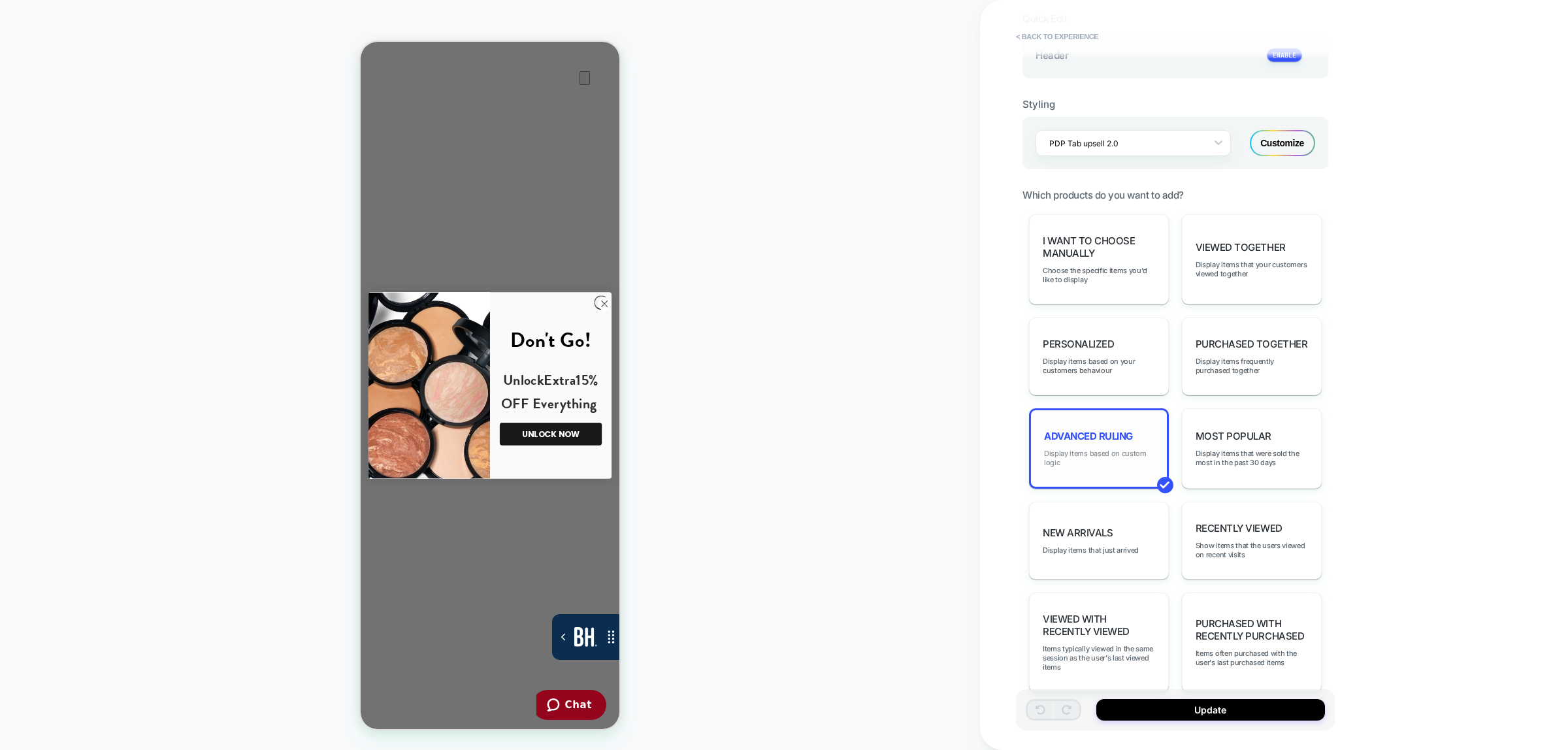
click at [1111, 455] on span "Display items based on custom logic" at bounding box center [1099, 458] width 110 height 18
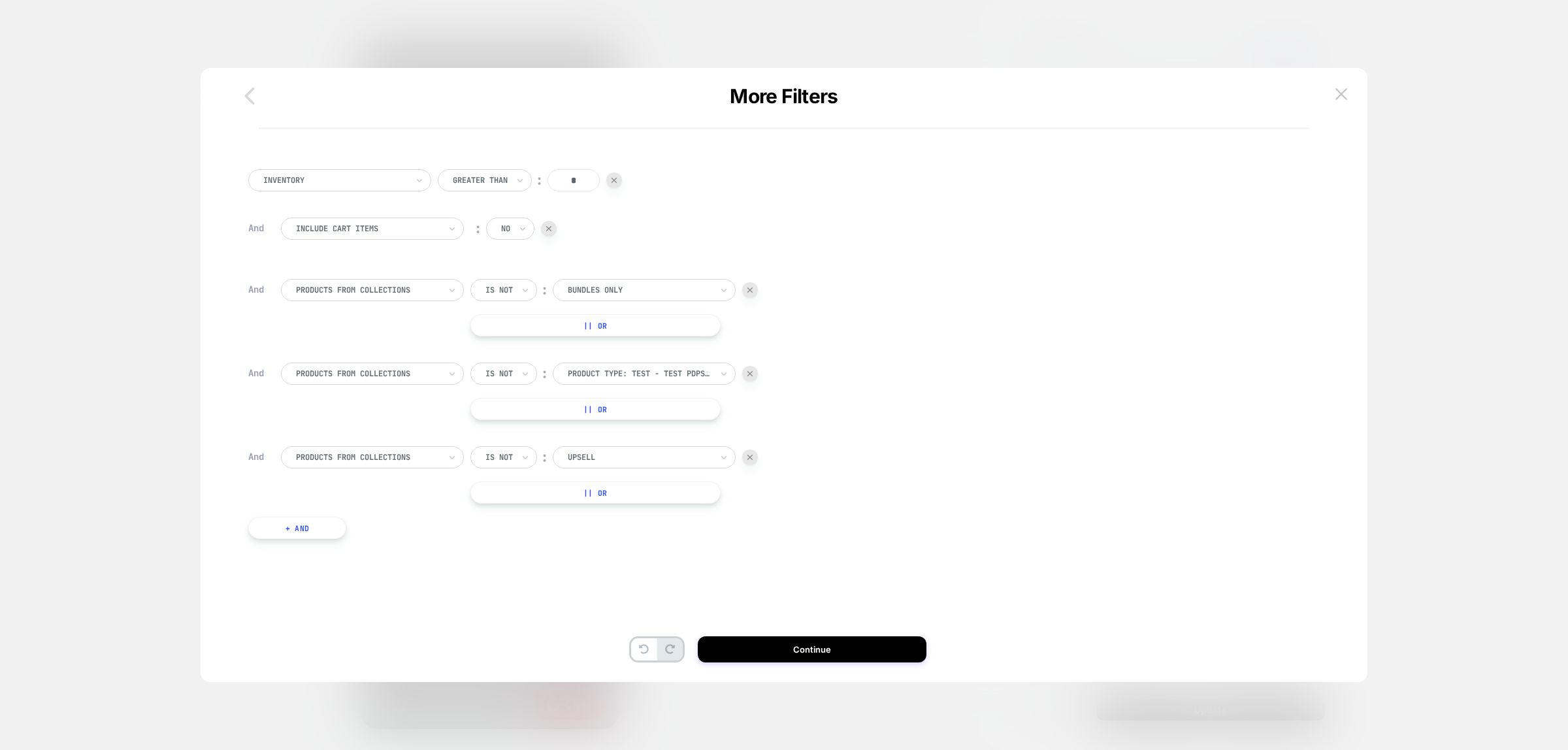
click at [252, 103] on icon "button" at bounding box center [249, 96] width 26 height 26
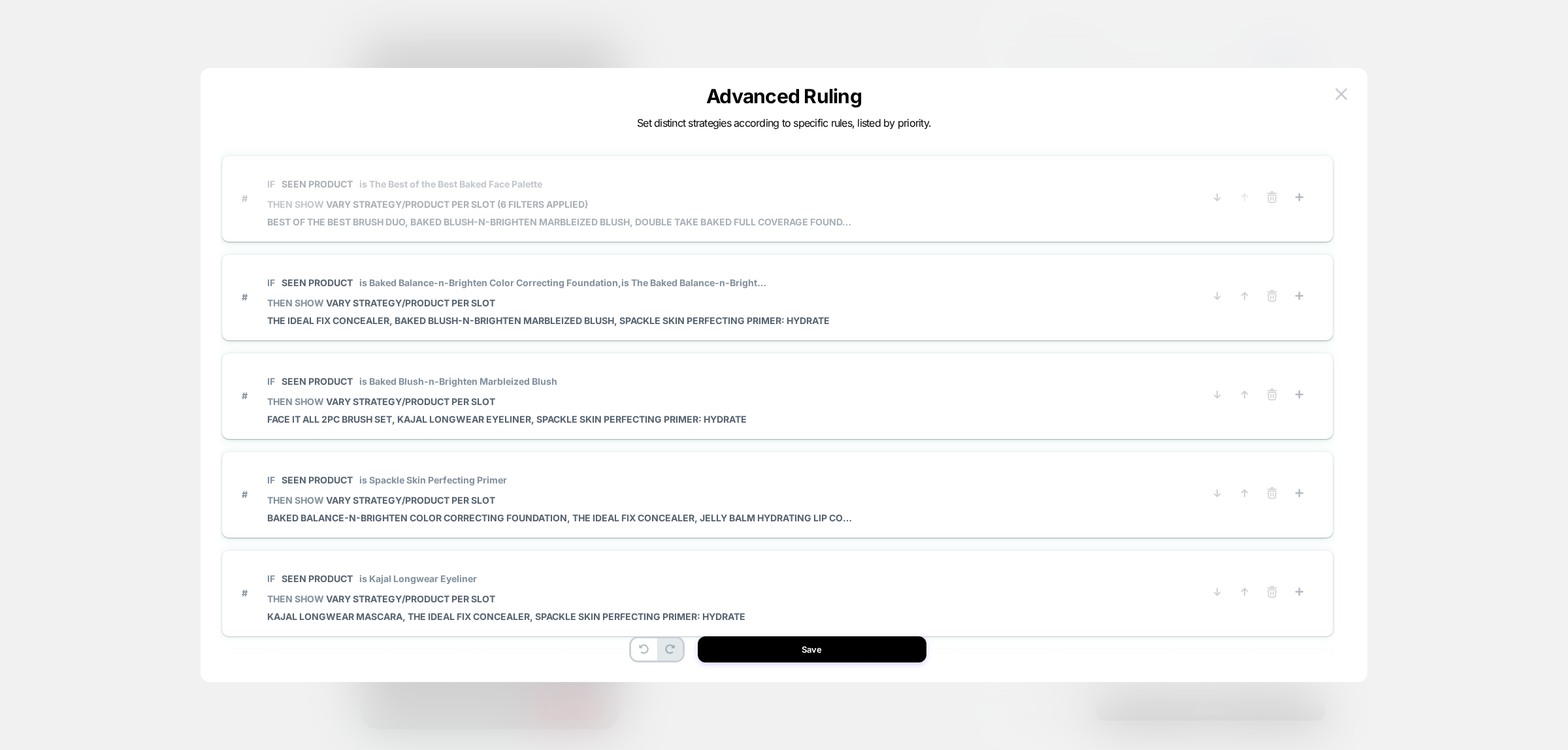
click at [488, 219] on span "Best of the Best Brush Duo, Baked Blush-n-Brighten Marbleized Blush, Double Tak…" at bounding box center [561, 222] width 588 height 11
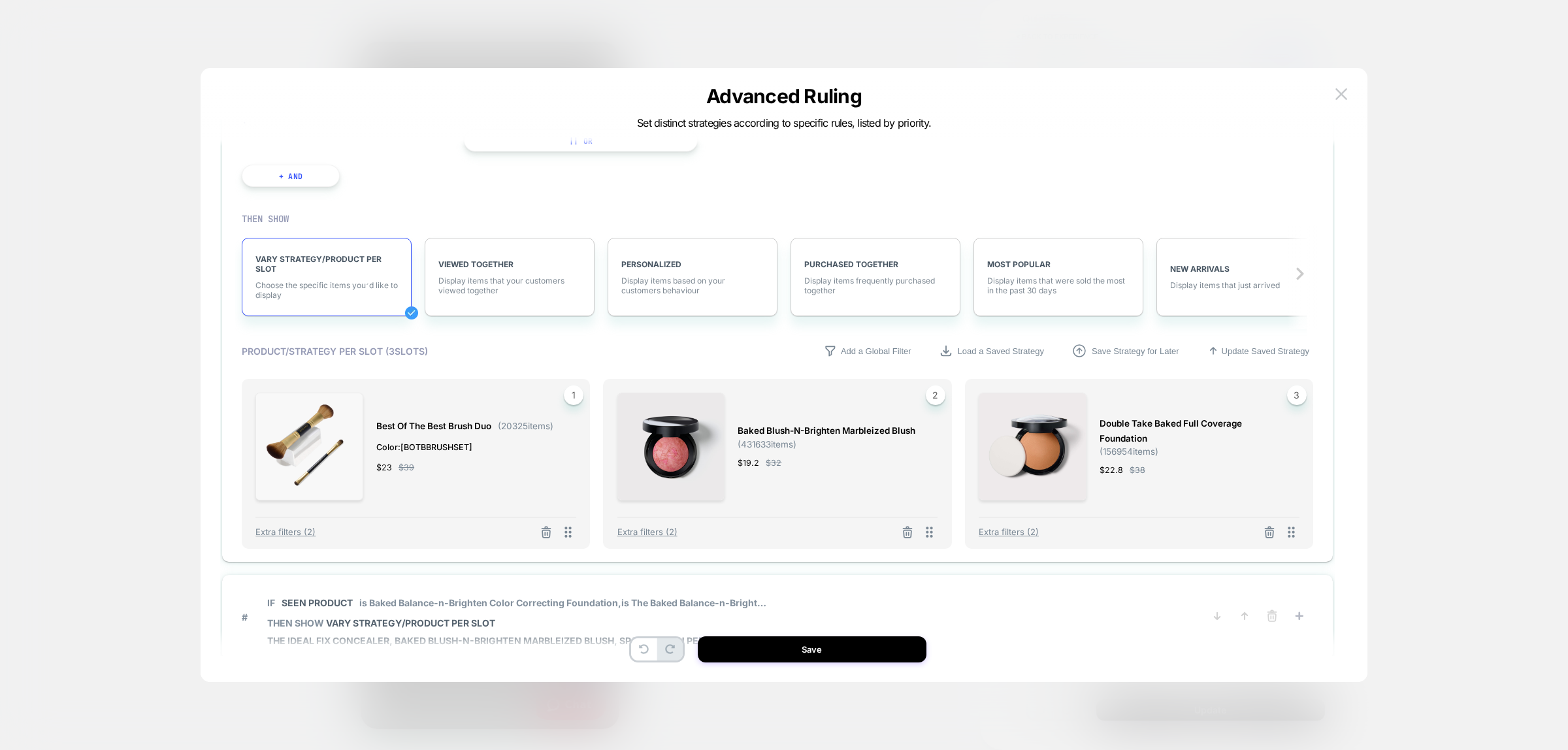
scroll to position [163, 0]
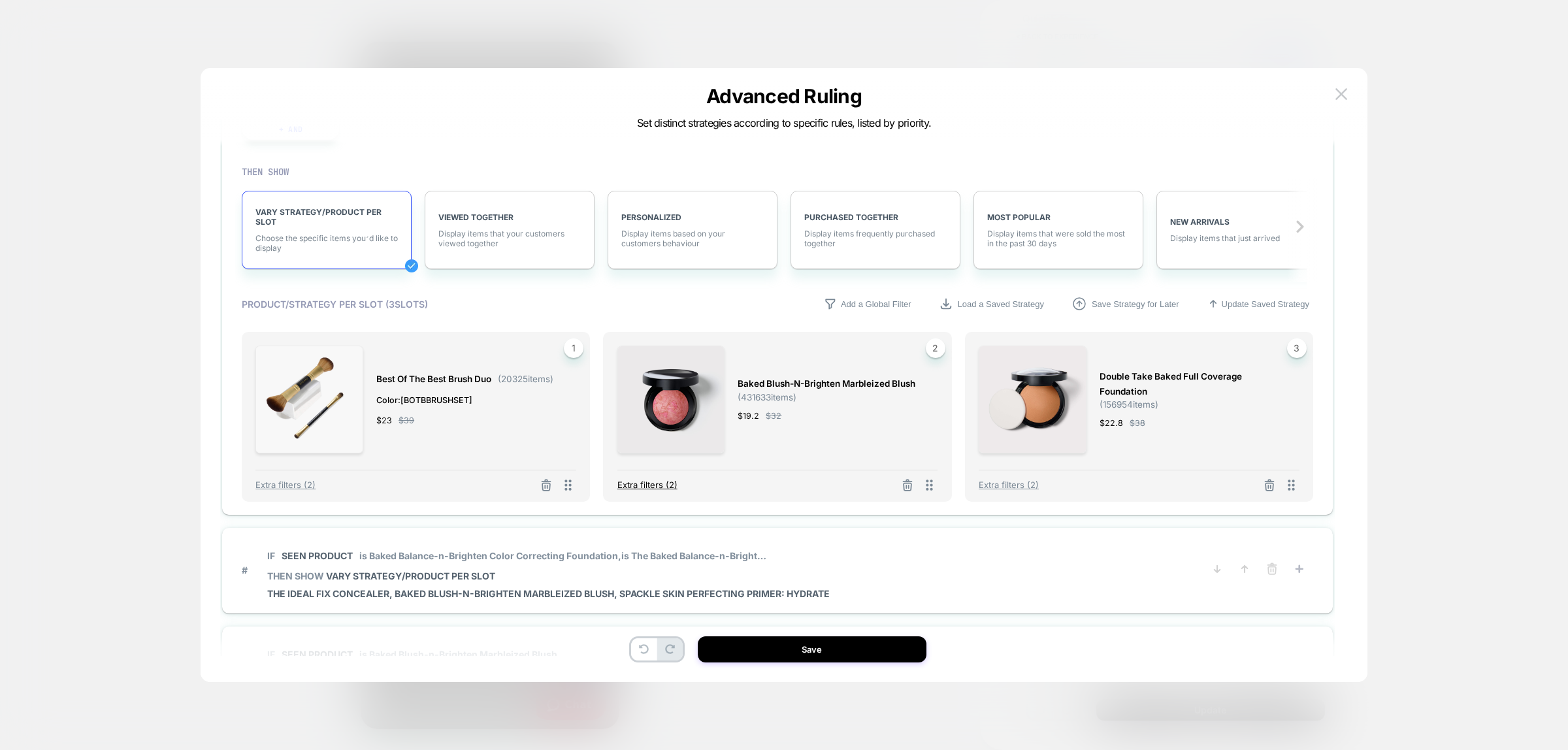
click at [637, 489] on span "Extra filters (2)" at bounding box center [648, 484] width 60 height 11
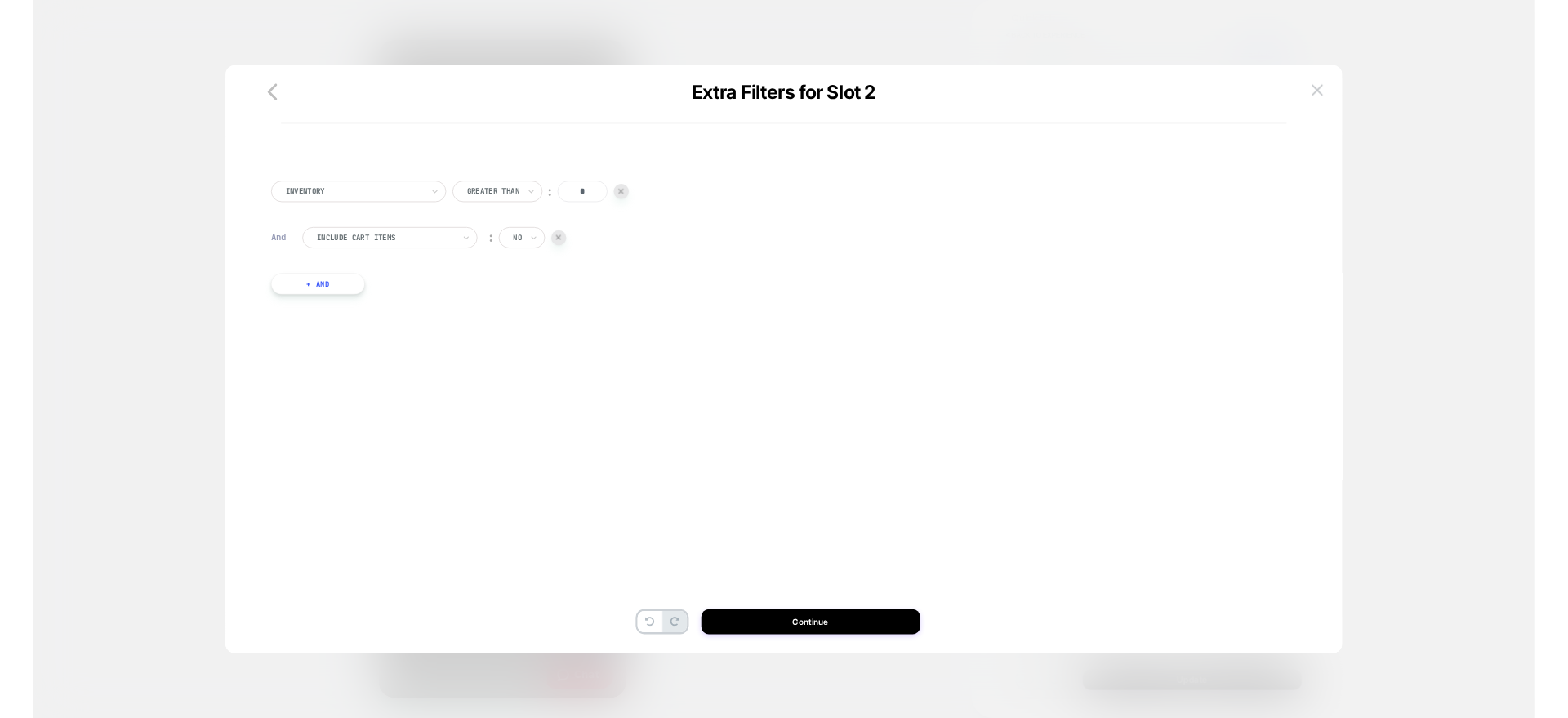
scroll to position [0, 0]
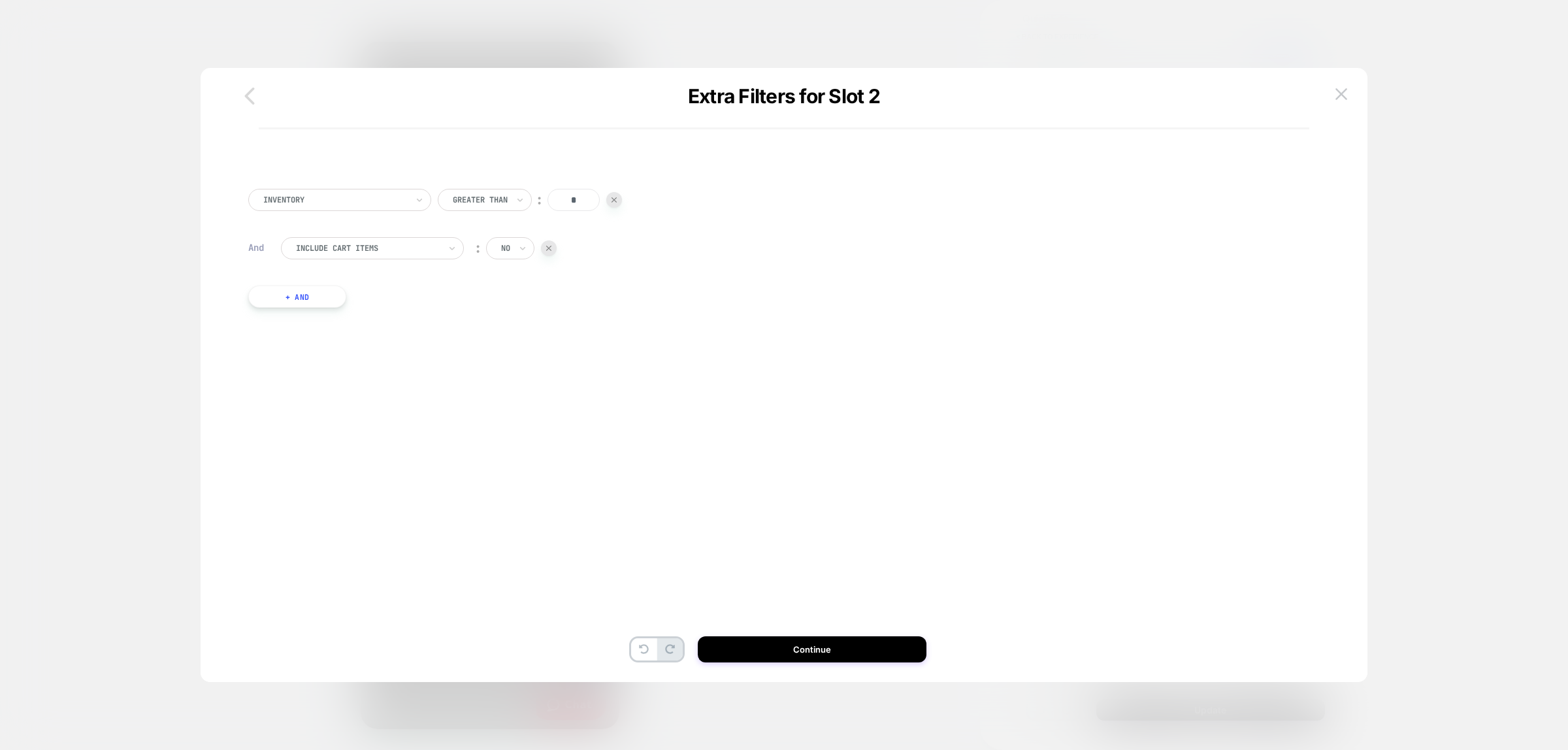
click at [249, 101] on icon "button" at bounding box center [249, 96] width 26 height 26
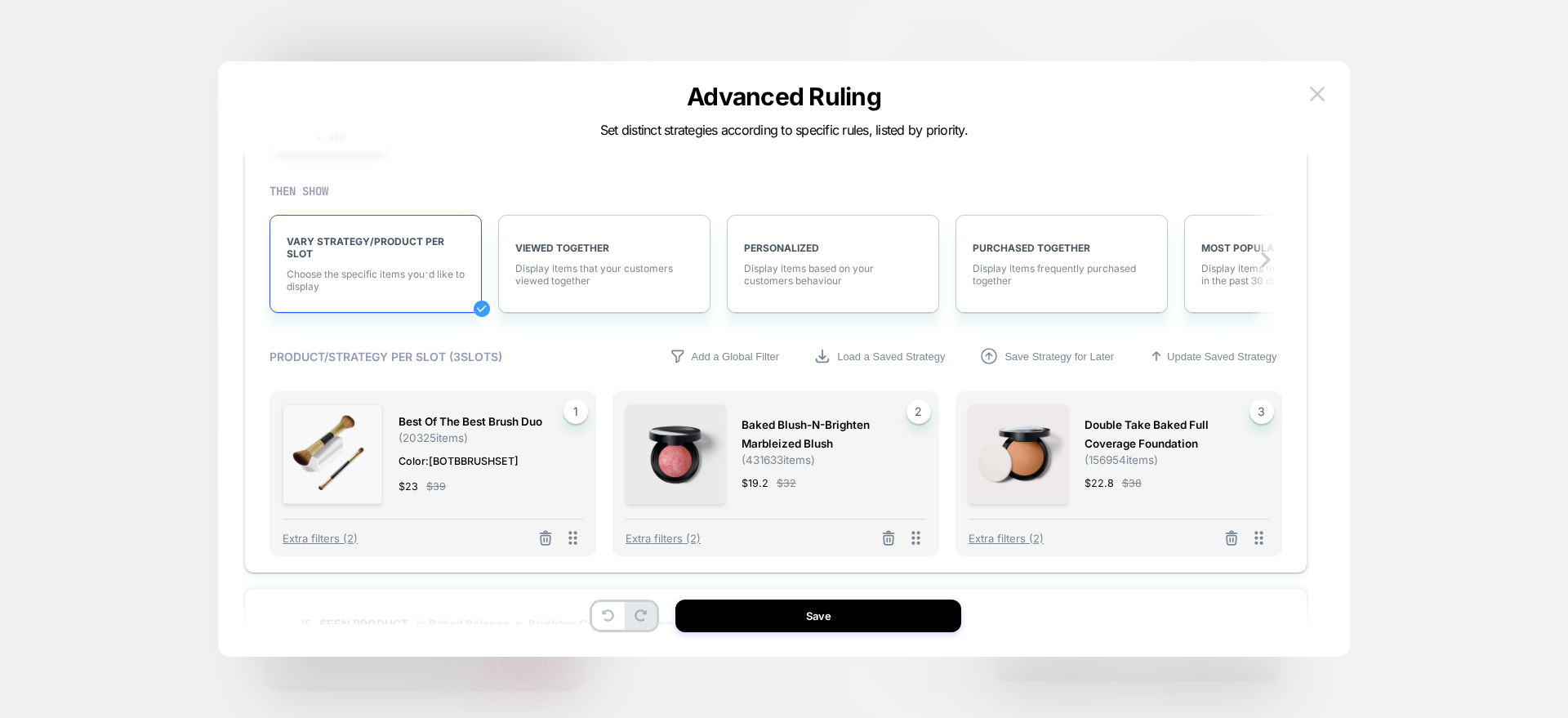
scroll to position [307, 0]
